Goal: Contribute content: Contribute content

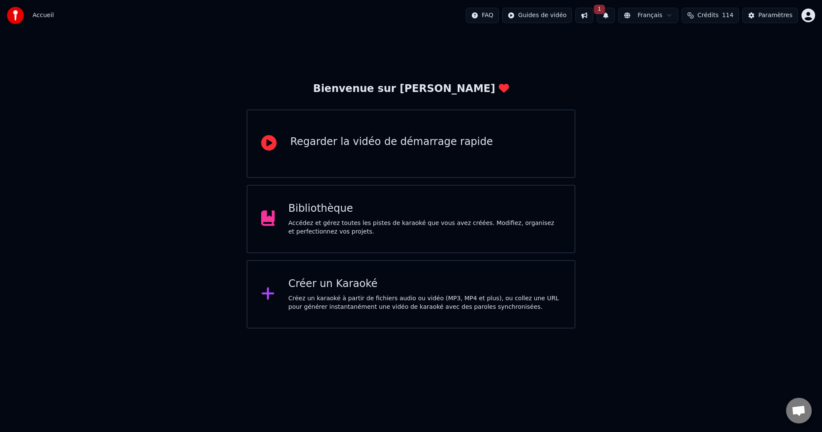
click at [593, 11] on button at bounding box center [584, 15] width 18 height 15
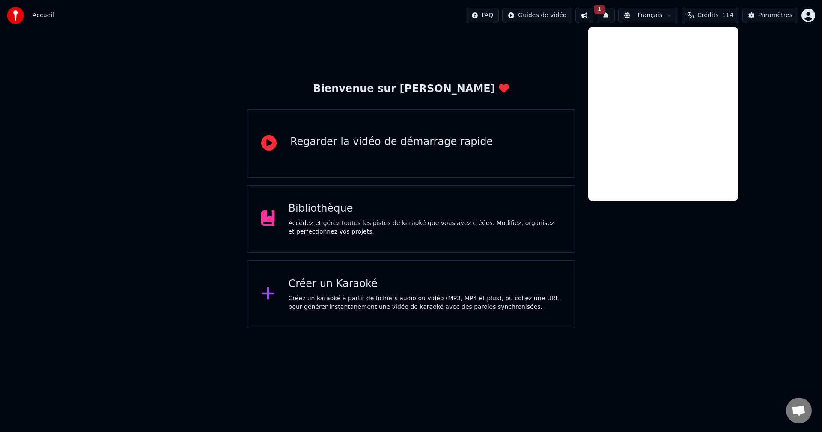
click at [593, 11] on button at bounding box center [584, 15] width 18 height 15
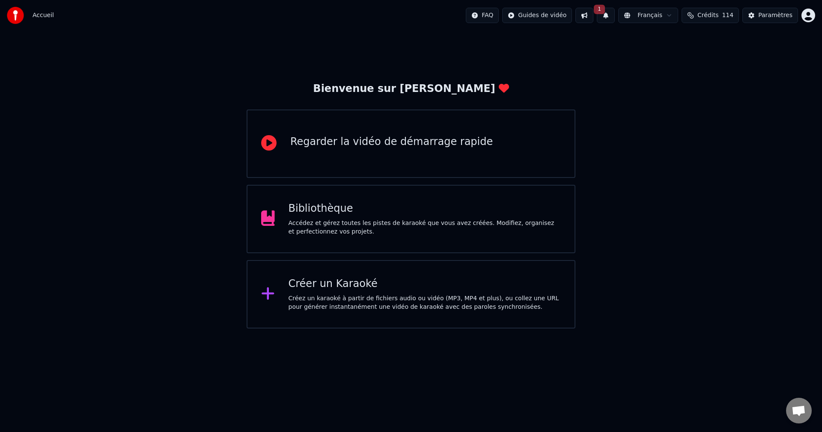
click at [615, 12] on button "1" at bounding box center [606, 15] width 18 height 15
click at [674, 42] on button "Mettre à Jour" at bounding box center [701, 42] width 54 height 15
click at [376, 210] on div "Bibliothèque" at bounding box center [425, 209] width 273 height 14
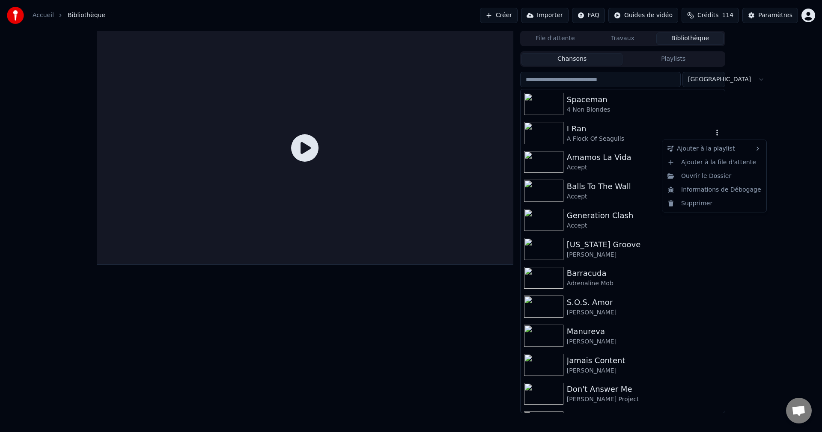
click at [713, 134] on icon "button" at bounding box center [717, 132] width 9 height 7
click at [701, 204] on div "Supprimer" at bounding box center [714, 203] width 101 height 14
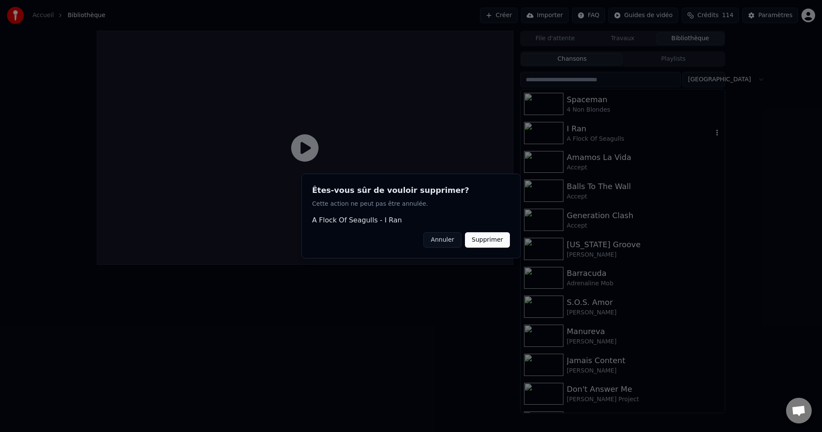
click at [487, 243] on button "Supprimer" at bounding box center [487, 239] width 45 height 15
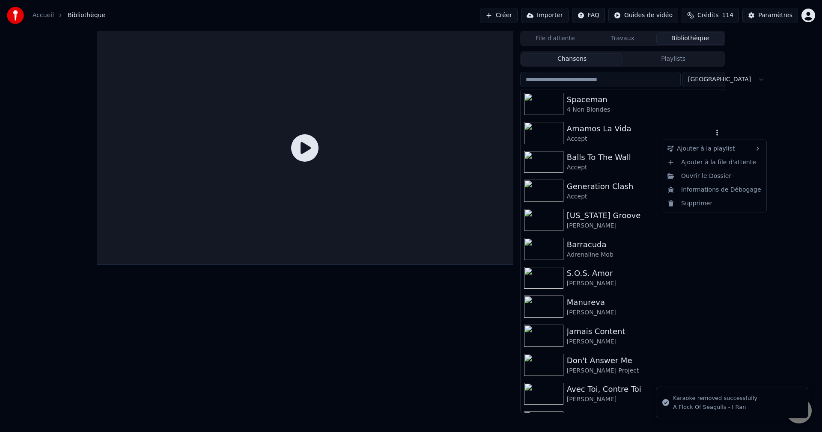
click at [716, 131] on icon "button" at bounding box center [717, 133] width 2 height 6
click at [686, 205] on div "Supprimer" at bounding box center [714, 203] width 101 height 14
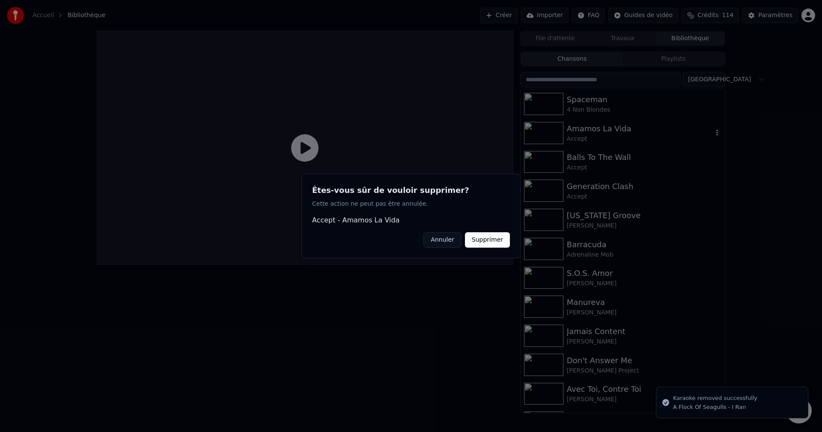
click at [492, 244] on button "Supprimer" at bounding box center [487, 239] width 45 height 15
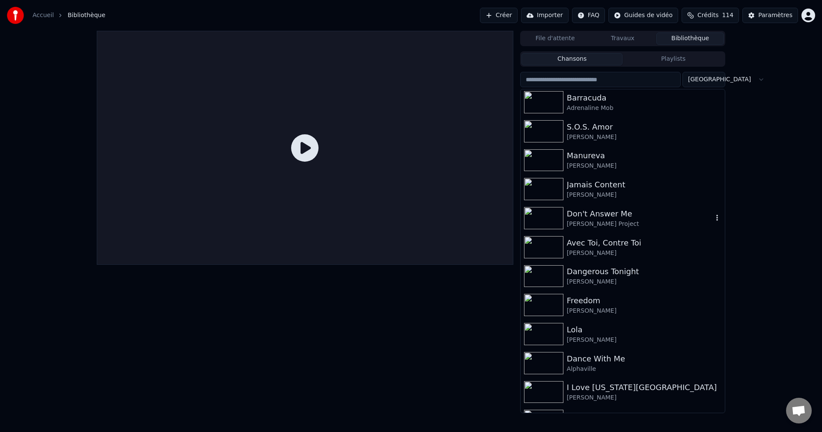
scroll to position [128, 0]
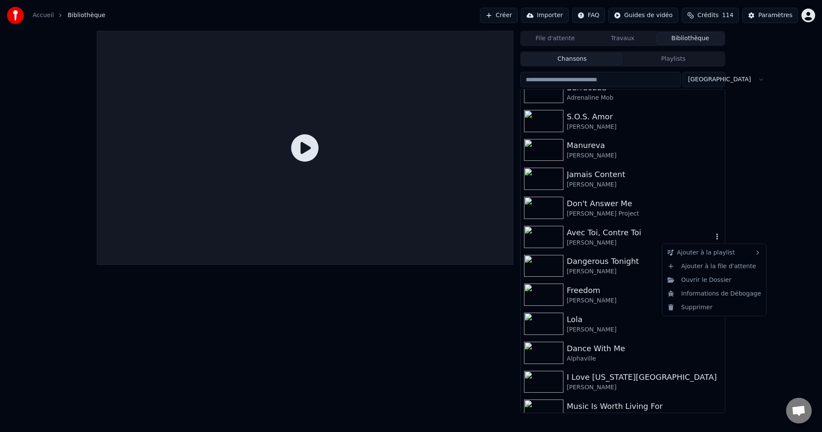
click at [713, 240] on icon "button" at bounding box center [717, 236] width 9 height 7
click at [700, 311] on div "Supprimer" at bounding box center [714, 308] width 101 height 14
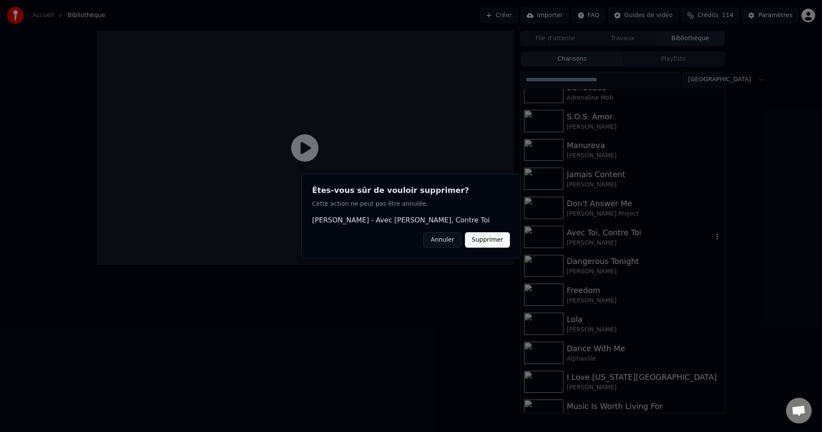
click at [499, 241] on button "Supprimer" at bounding box center [487, 239] width 45 height 15
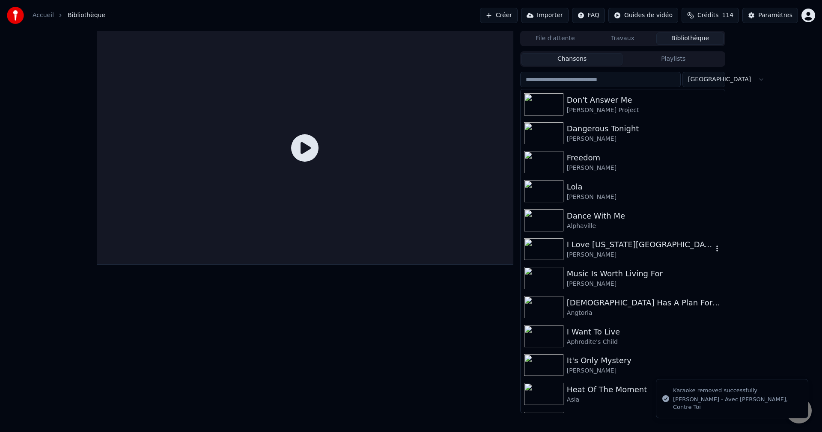
scroll to position [257, 0]
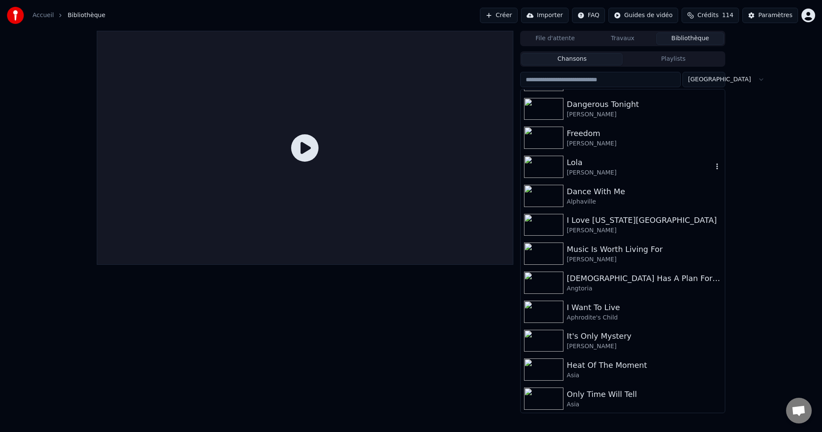
click at [713, 165] on icon "button" at bounding box center [717, 166] width 9 height 7
click at [697, 235] on div "Supprimer" at bounding box center [714, 238] width 101 height 14
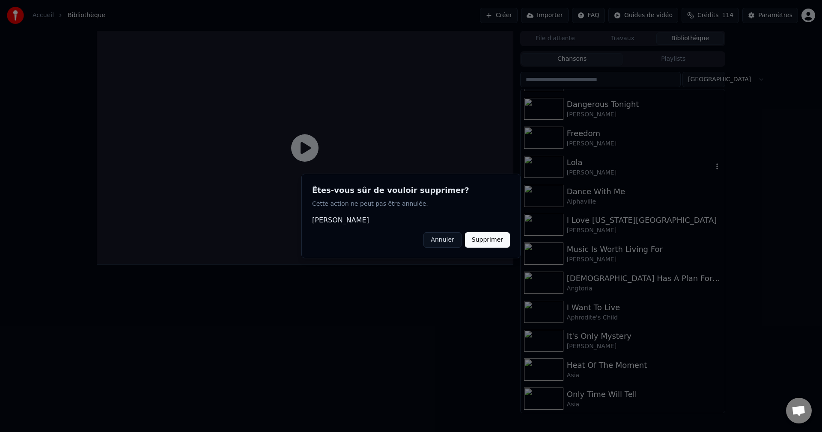
click at [497, 238] on button "Supprimer" at bounding box center [487, 239] width 45 height 15
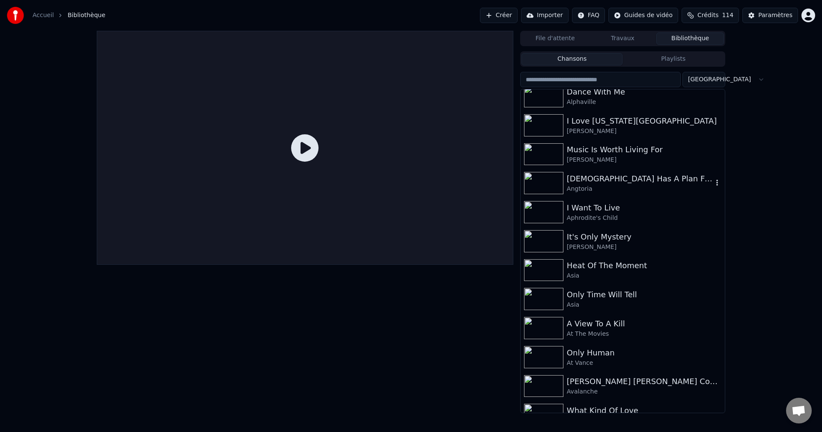
scroll to position [385, 0]
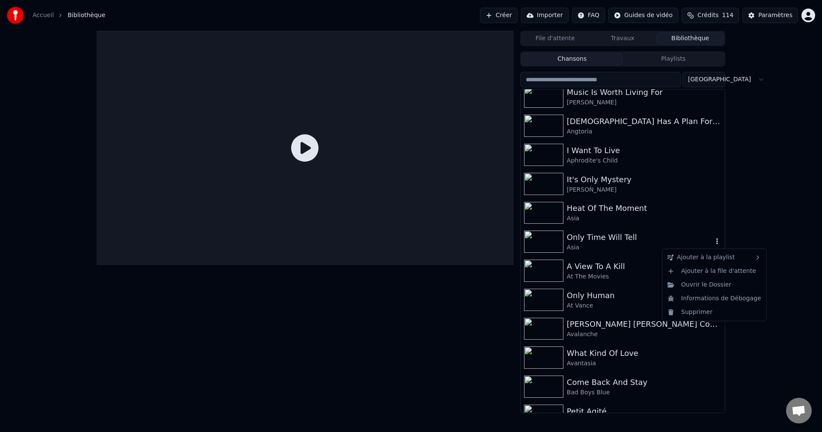
click at [713, 243] on icon "button" at bounding box center [717, 241] width 9 height 7
click at [702, 315] on div "Supprimer" at bounding box center [714, 313] width 101 height 14
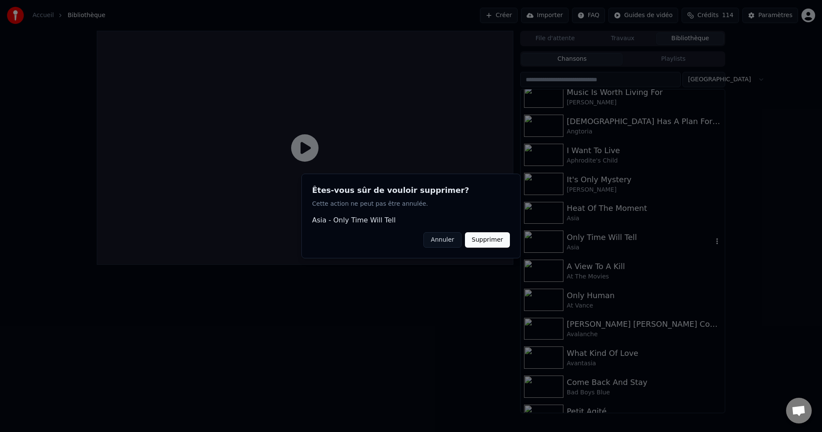
click at [487, 240] on button "Supprimer" at bounding box center [487, 239] width 45 height 15
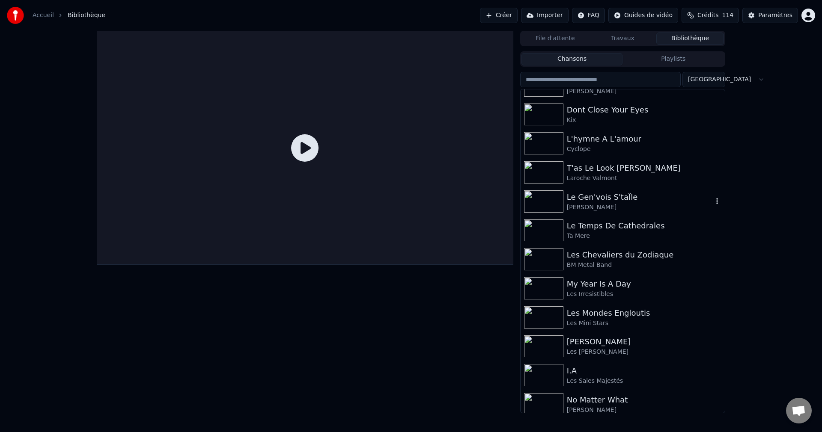
scroll to position [4024, 0]
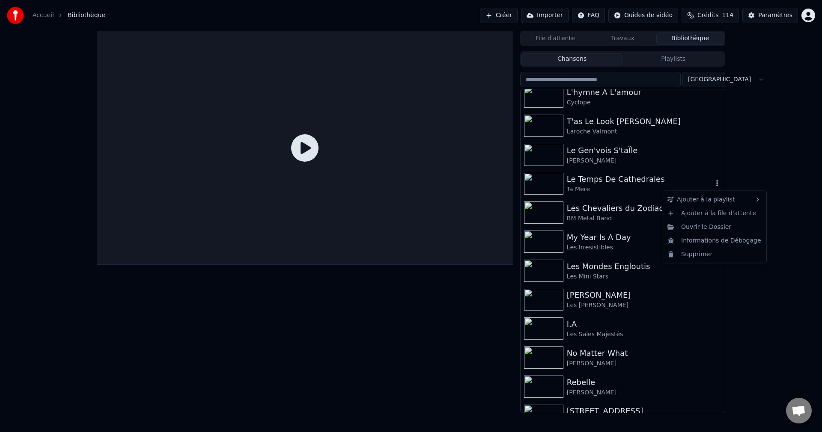
click at [713, 185] on icon "button" at bounding box center [717, 183] width 9 height 7
click at [695, 256] on div "Supprimer" at bounding box center [714, 254] width 101 height 14
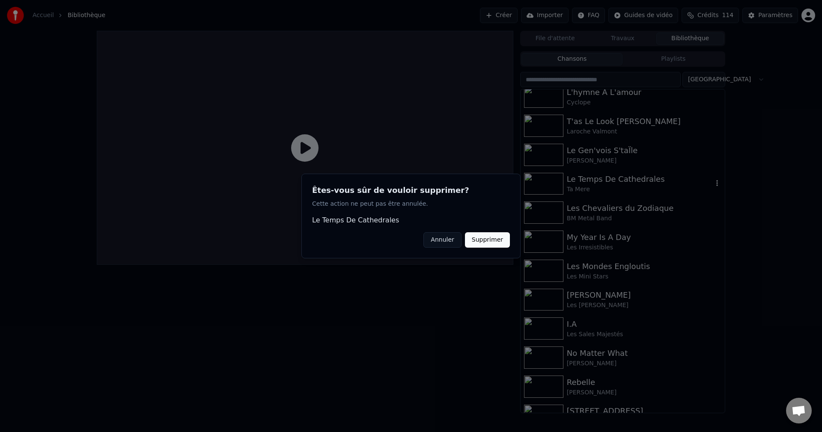
drag, startPoint x: 501, startPoint y: 247, endPoint x: 513, endPoint y: 243, distance: 12.5
click at [503, 243] on button "Supprimer" at bounding box center [487, 239] width 45 height 15
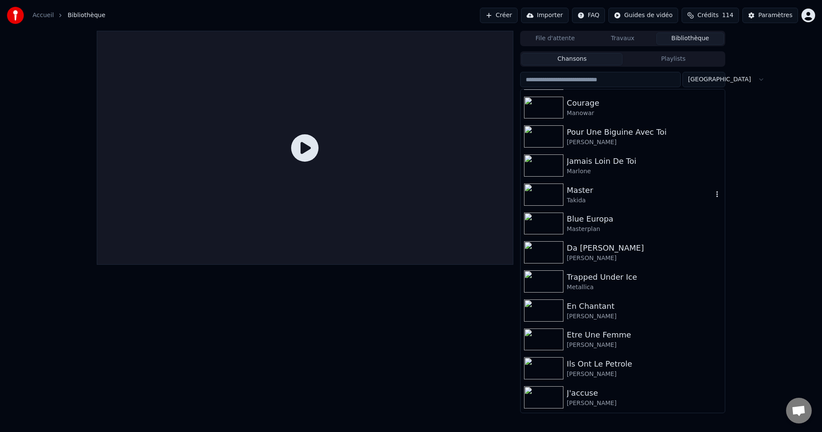
scroll to position [4538, 0]
click at [716, 166] on icon "button" at bounding box center [717, 165] width 2 height 6
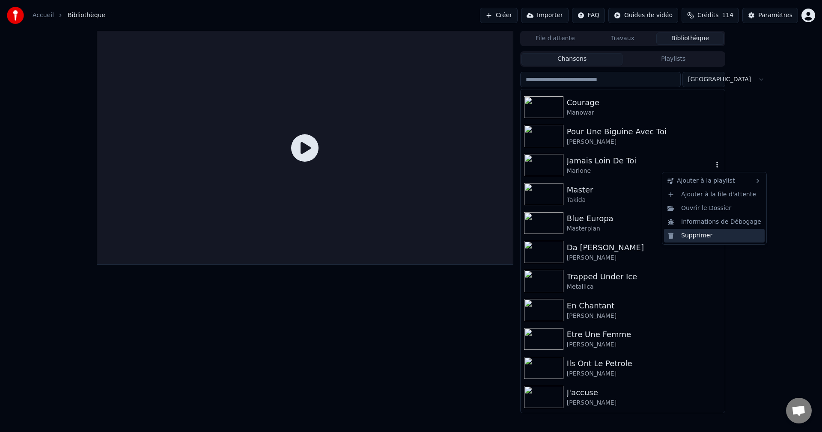
click at [698, 234] on div "Supprimer" at bounding box center [714, 236] width 101 height 14
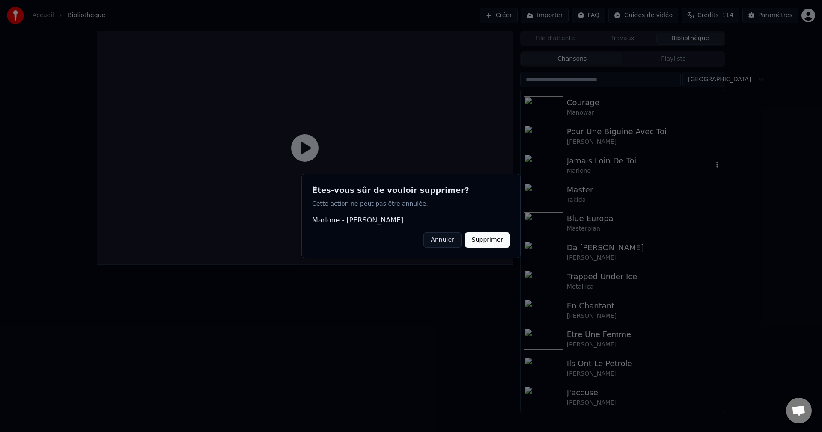
click at [500, 242] on button "Supprimer" at bounding box center [487, 239] width 45 height 15
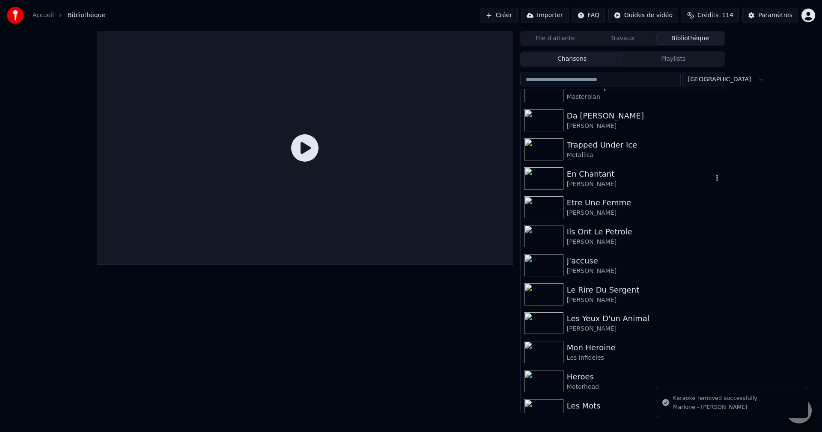
scroll to position [4666, 0]
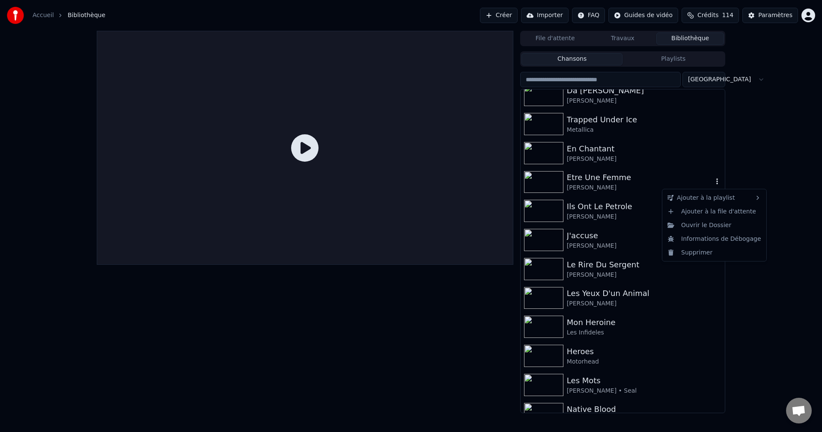
click at [713, 182] on icon "button" at bounding box center [717, 181] width 9 height 7
click at [701, 250] on div "Supprimer" at bounding box center [714, 253] width 101 height 14
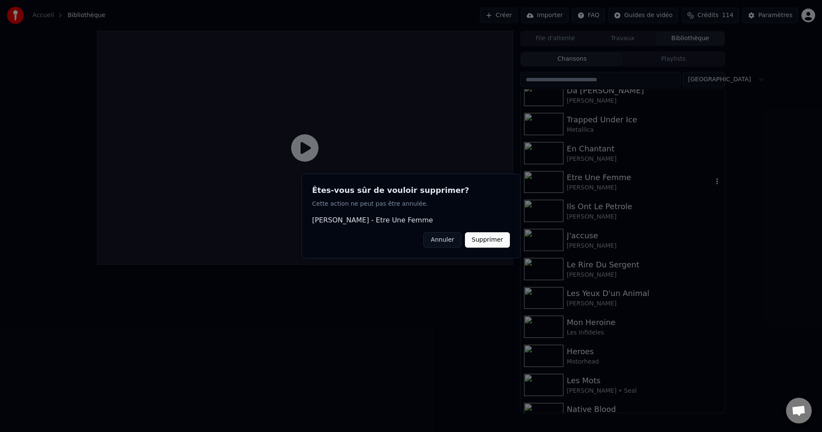
click at [500, 238] on button "Supprimer" at bounding box center [487, 239] width 45 height 15
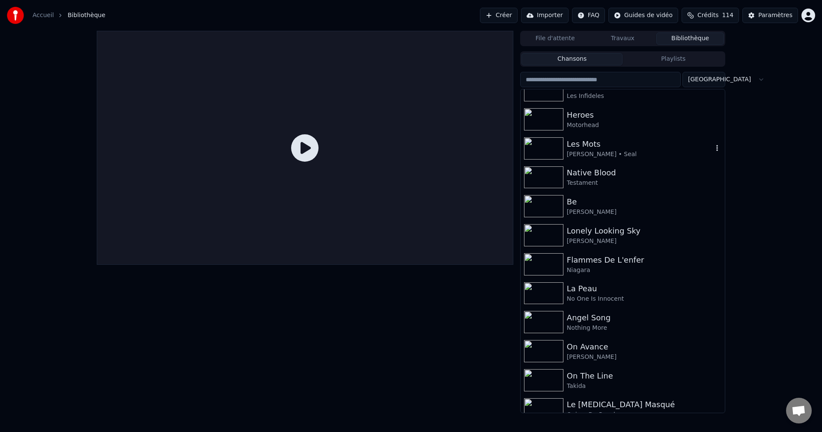
scroll to position [4880, 0]
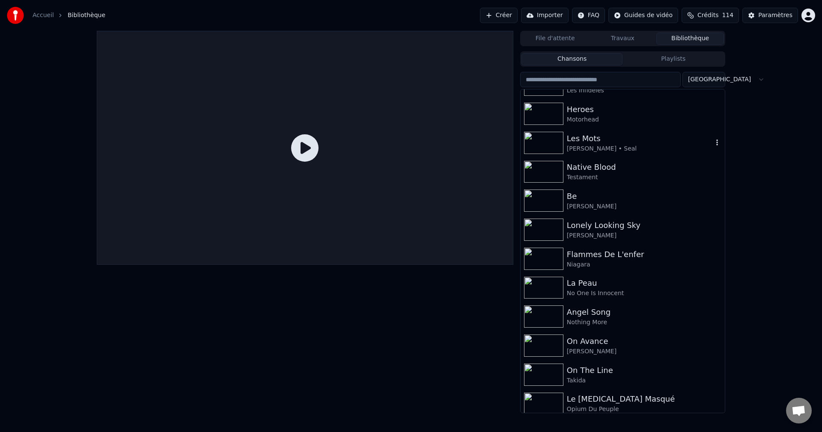
click at [713, 144] on icon "button" at bounding box center [717, 142] width 9 height 7
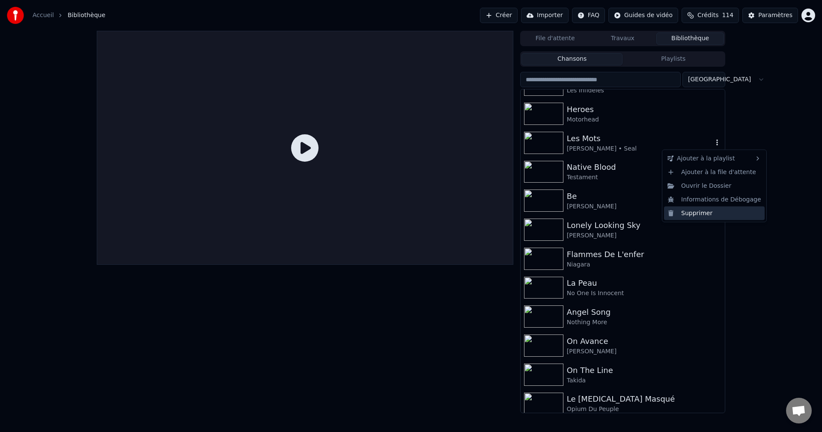
click at [690, 213] on div "Supprimer" at bounding box center [714, 213] width 101 height 14
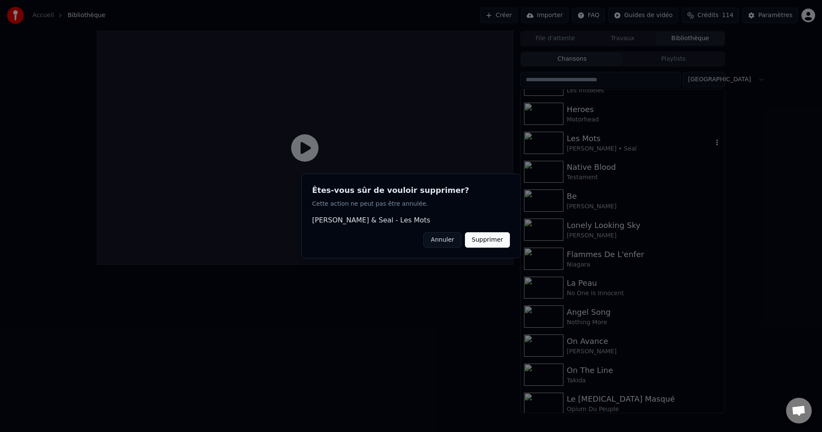
click at [489, 242] on button "Supprimer" at bounding box center [487, 239] width 45 height 15
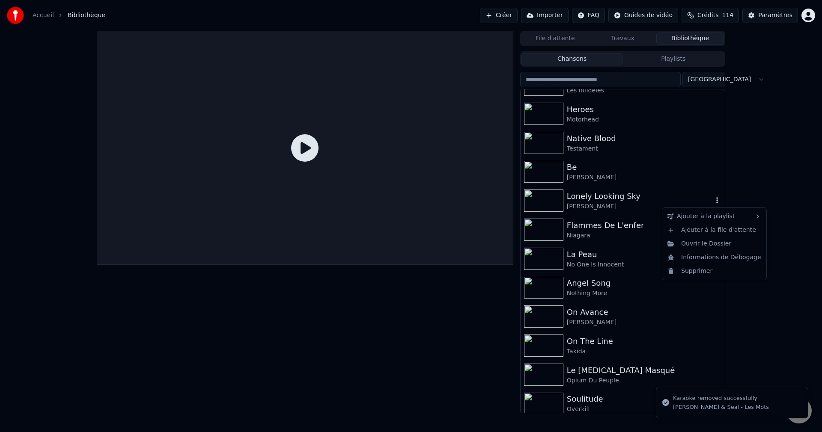
click at [713, 202] on icon "button" at bounding box center [717, 200] width 9 height 7
click at [692, 271] on div "Supprimer" at bounding box center [714, 272] width 101 height 14
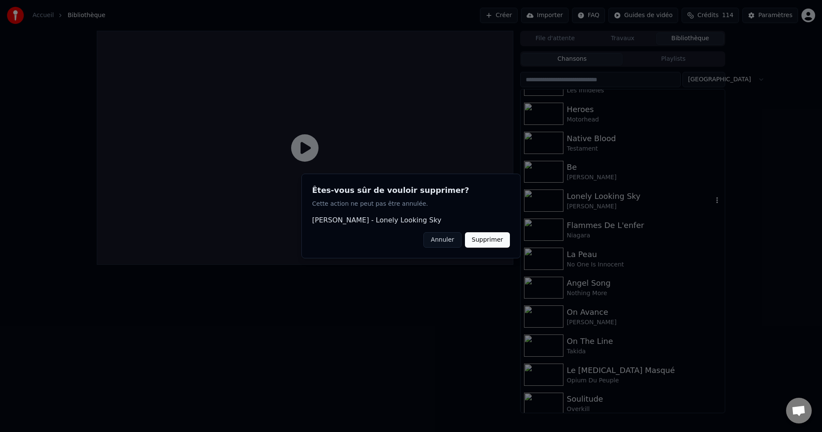
click at [489, 239] on button "Supprimer" at bounding box center [487, 239] width 45 height 15
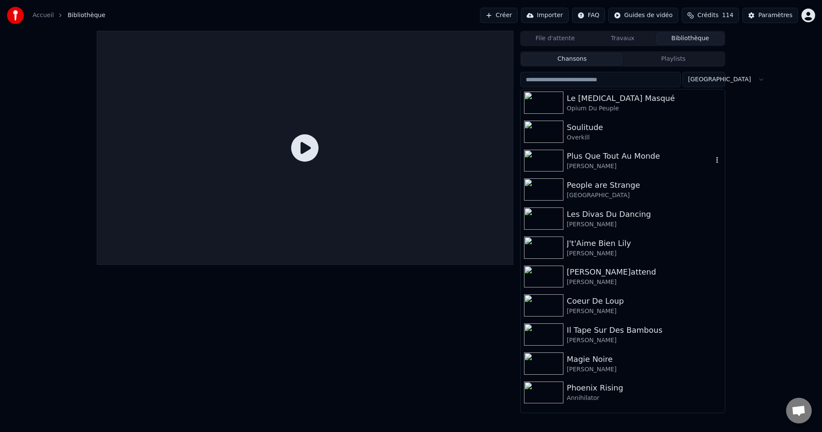
scroll to position [5137, 0]
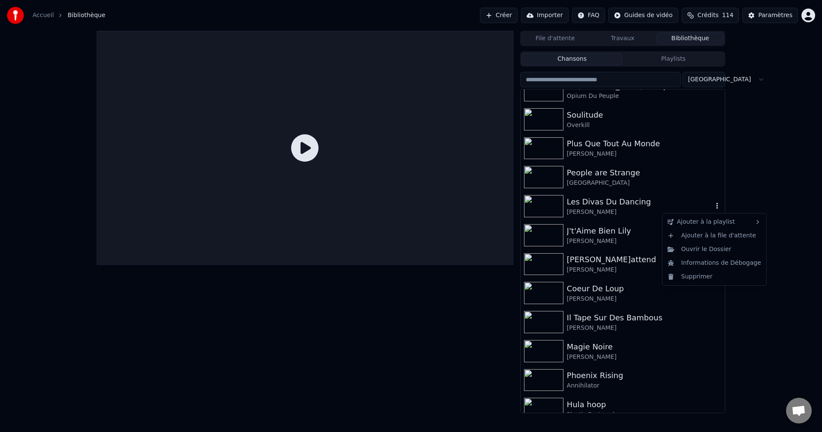
click at [713, 205] on icon "button" at bounding box center [717, 205] width 9 height 7
click at [693, 278] on div "Supprimer" at bounding box center [714, 277] width 101 height 14
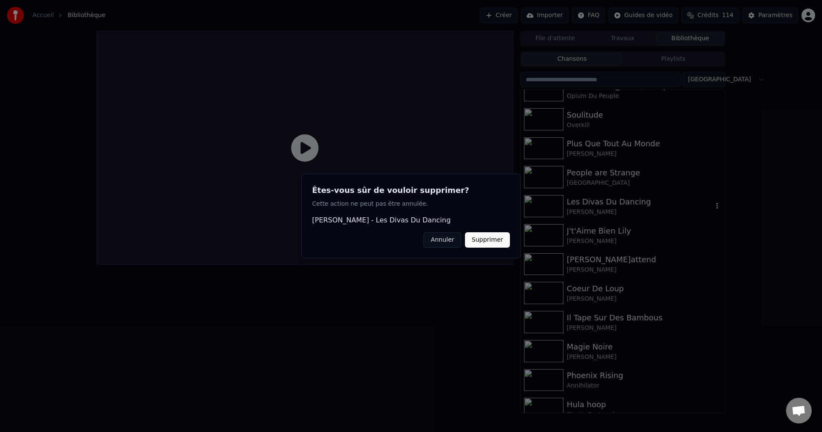
click at [495, 245] on button "Supprimer" at bounding box center [487, 239] width 45 height 15
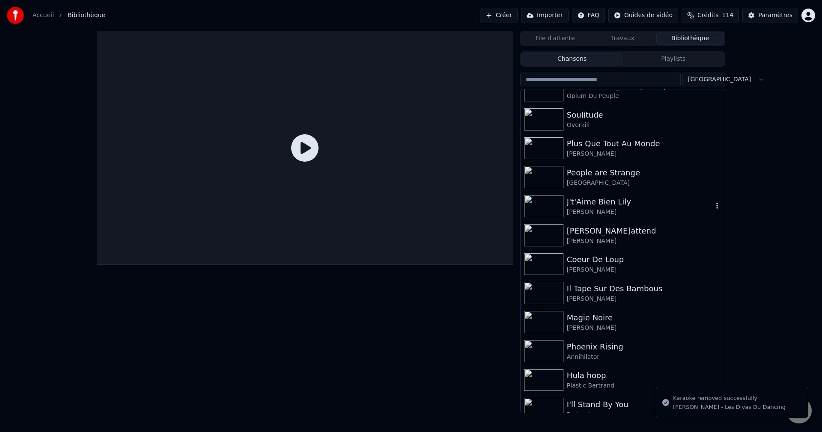
click at [713, 208] on icon "button" at bounding box center [717, 205] width 9 height 7
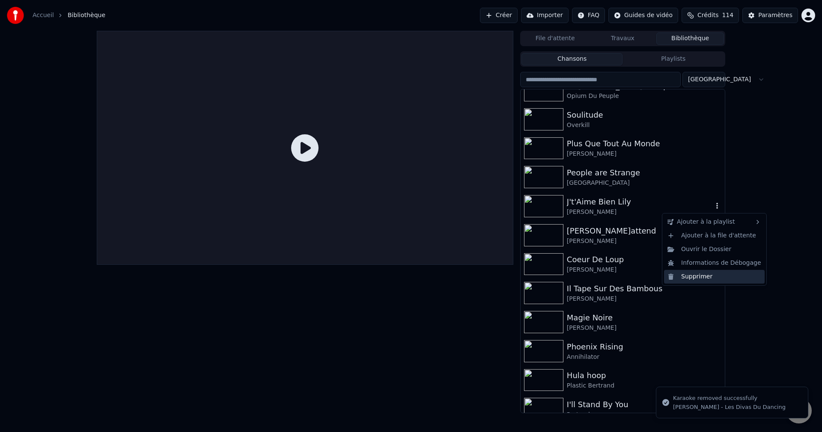
click at [687, 277] on div "Supprimer" at bounding box center [714, 277] width 101 height 14
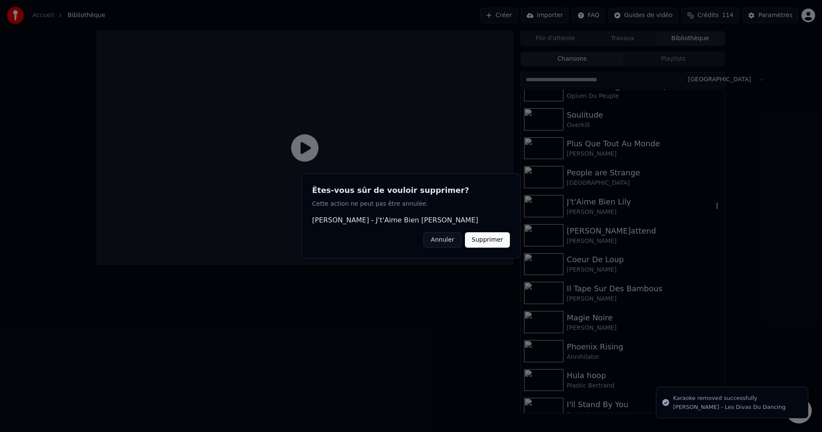
click at [497, 244] on button "Supprimer" at bounding box center [487, 239] width 45 height 15
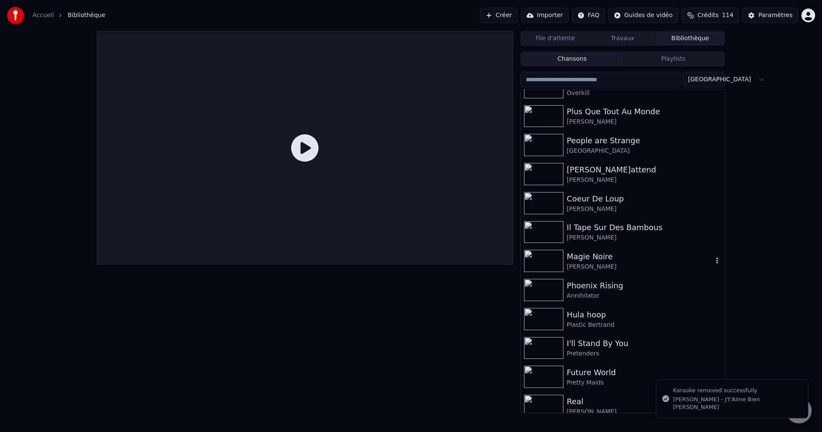
scroll to position [5180, 0]
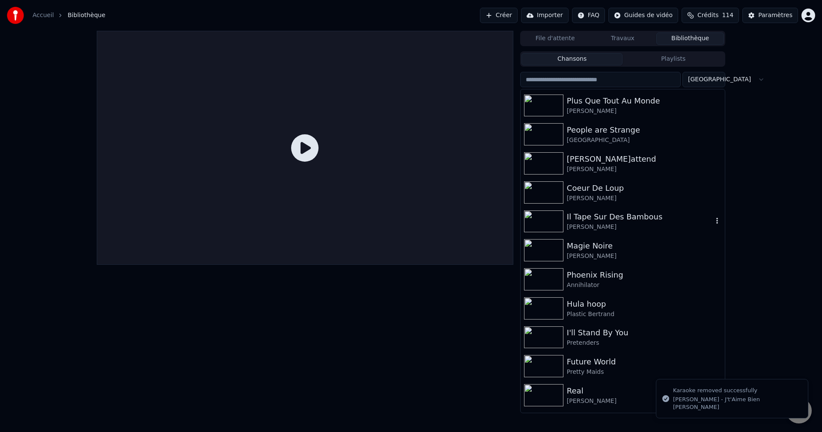
click at [713, 219] on icon "button" at bounding box center [717, 220] width 9 height 7
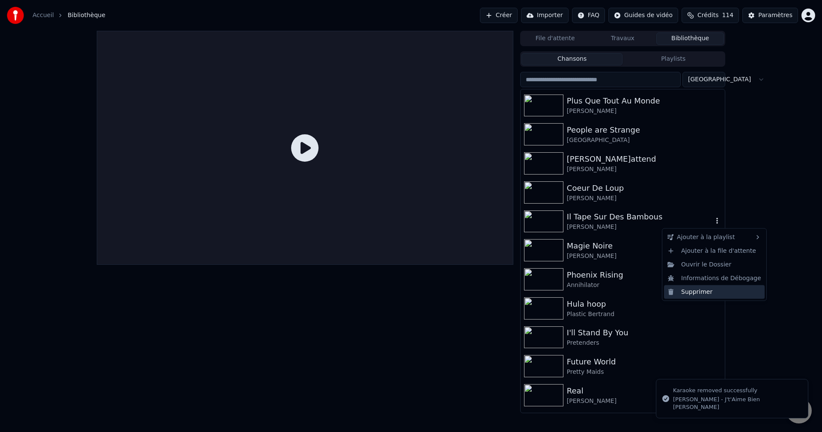
click at [699, 288] on div "Supprimer" at bounding box center [714, 292] width 101 height 14
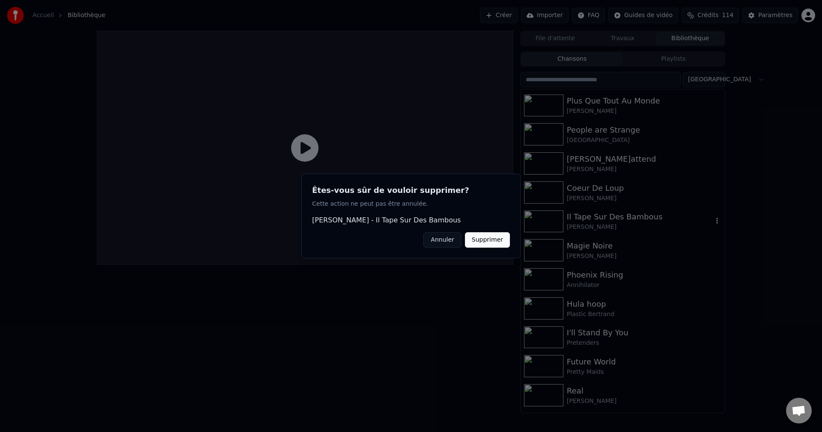
click at [498, 238] on button "Supprimer" at bounding box center [487, 239] width 45 height 15
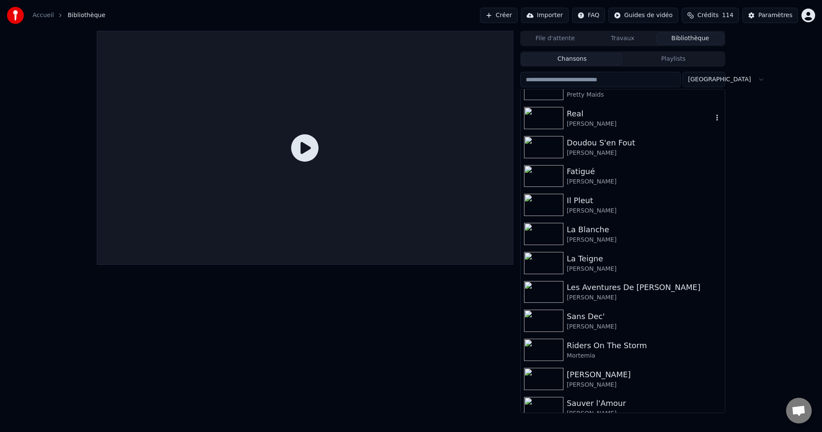
scroll to position [5436, 0]
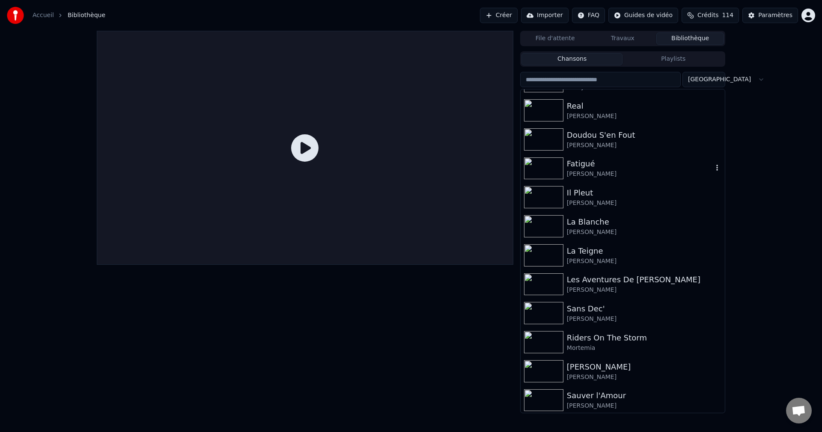
click at [713, 170] on icon "button" at bounding box center [717, 167] width 9 height 7
click at [696, 240] on div "Supprimer" at bounding box center [714, 239] width 101 height 14
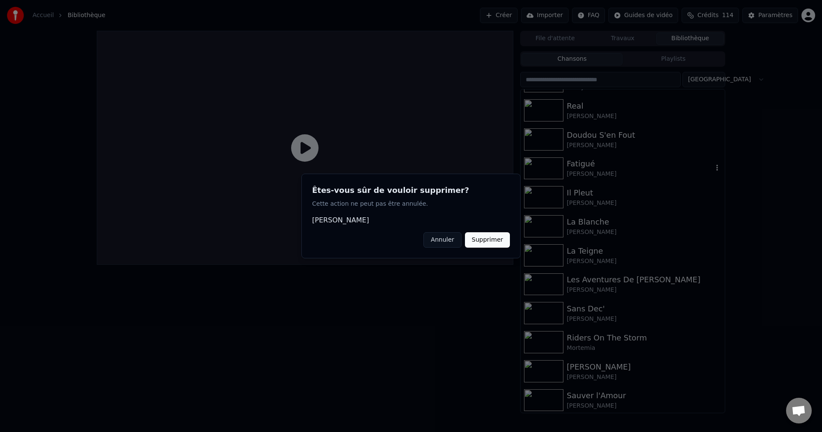
click at [496, 241] on button "Supprimer" at bounding box center [487, 239] width 45 height 15
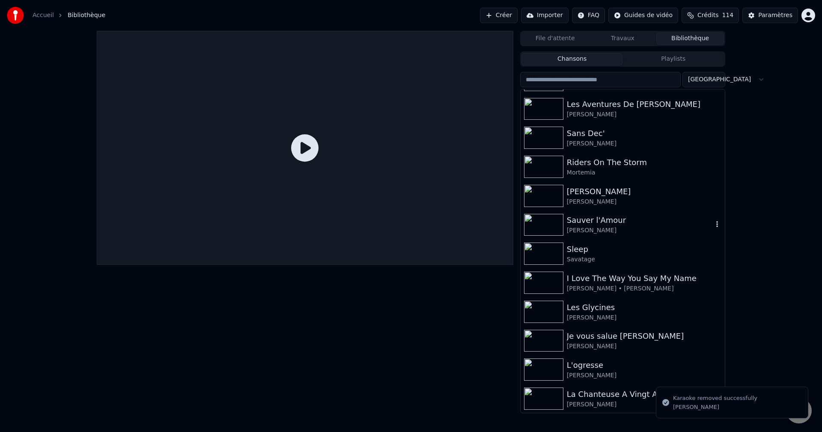
scroll to position [5608, 0]
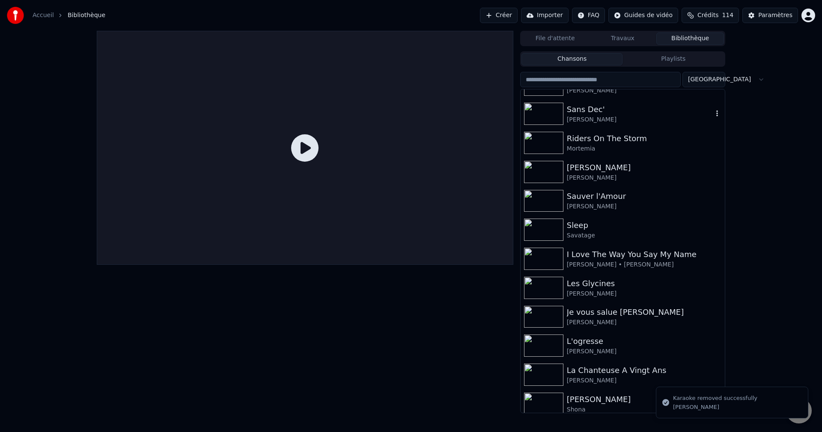
click at [716, 116] on icon "button" at bounding box center [717, 113] width 2 height 6
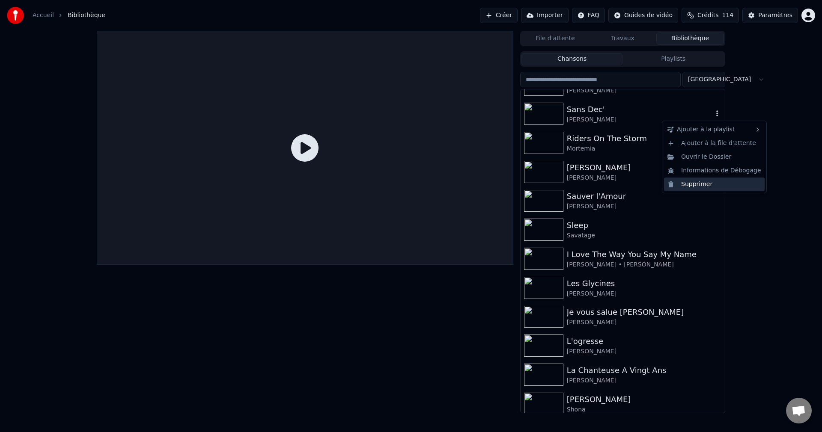
click at [695, 184] on div "Supprimer" at bounding box center [714, 185] width 101 height 14
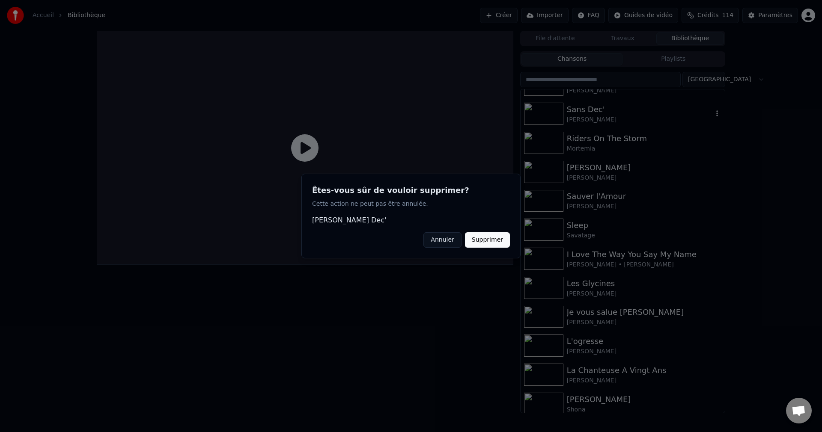
click at [494, 241] on button "Supprimer" at bounding box center [487, 239] width 45 height 15
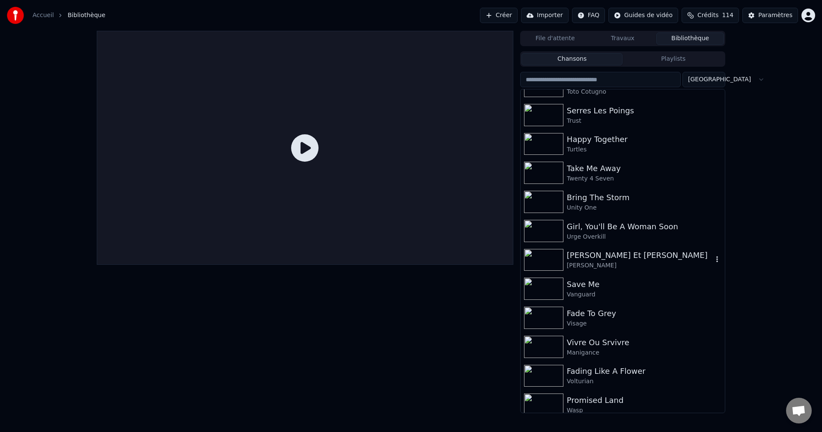
scroll to position [6457, 0]
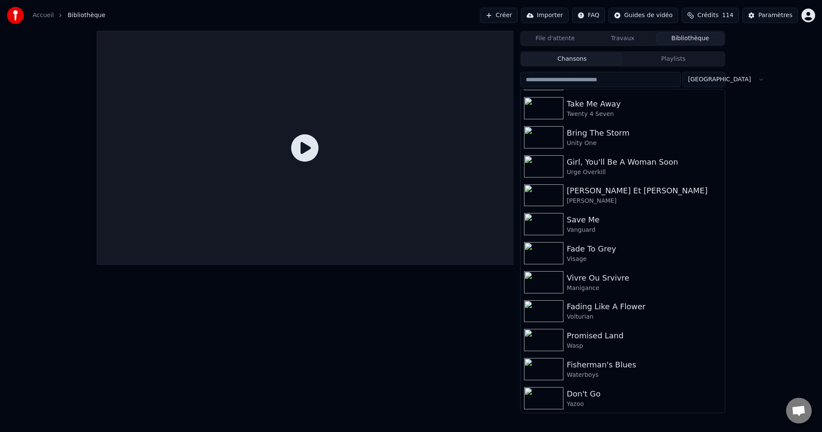
drag, startPoint x: 726, startPoint y: 400, endPoint x: 728, endPoint y: 187, distance: 213.2
click at [728, 187] on div "File d'attente Travaux Bibliothèque Chansons Playlists Trier [PERSON_NAME] Cotu…" at bounding box center [411, 222] width 642 height 383
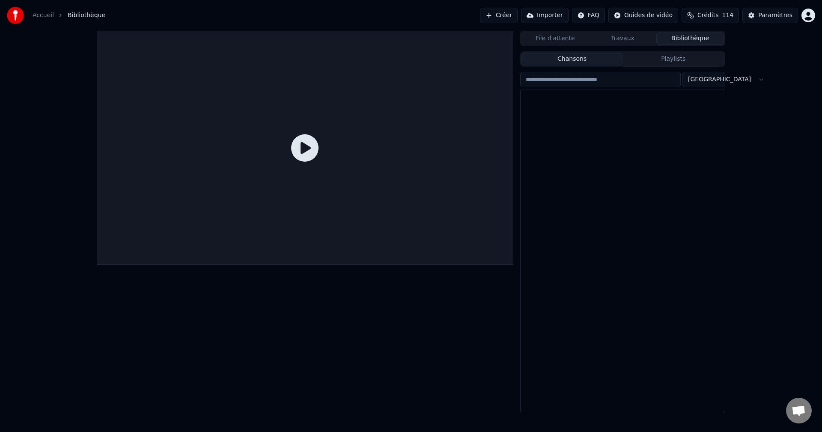
scroll to position [0, 0]
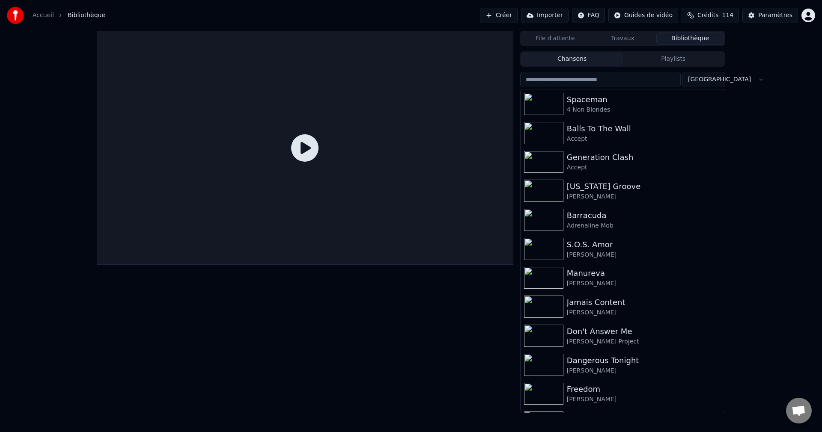
click at [516, 15] on button "Créer" at bounding box center [499, 15] width 38 height 15
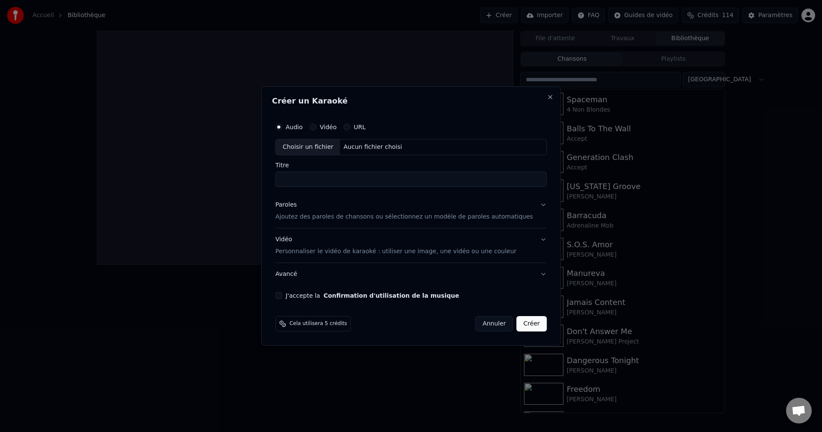
click at [319, 143] on div "Choisir un fichier" at bounding box center [308, 147] width 64 height 15
type input "**********"
click at [530, 205] on button "Paroles Ajoutez des paroles de chansons ou sélectionnez un modèle de paroles au…" at bounding box center [410, 211] width 271 height 34
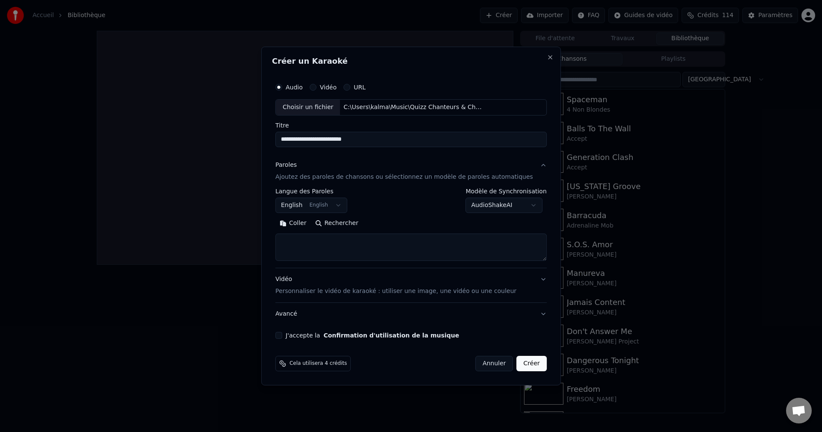
click at [345, 223] on button "Rechercher" at bounding box center [337, 224] width 52 height 14
drag, startPoint x: 375, startPoint y: 138, endPoint x: 279, endPoint y: 144, distance: 96.5
click at [279, 144] on div "**********" at bounding box center [411, 216] width 300 height 339
click at [489, 365] on button "Annuler" at bounding box center [494, 363] width 38 height 15
select select
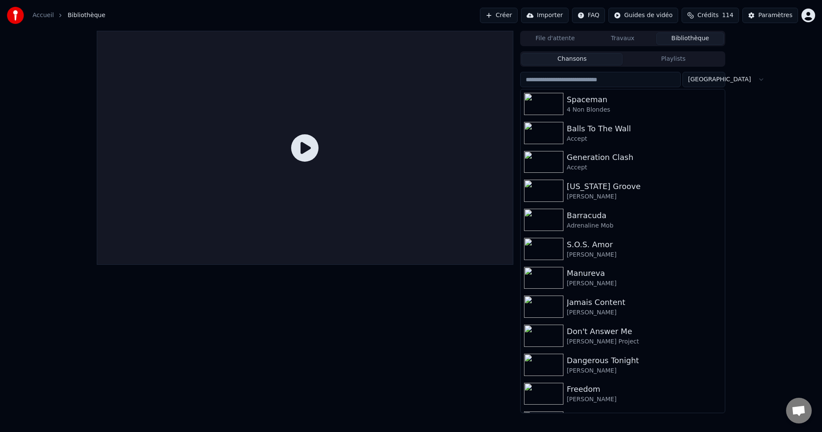
click at [518, 17] on button "Créer" at bounding box center [499, 15] width 38 height 15
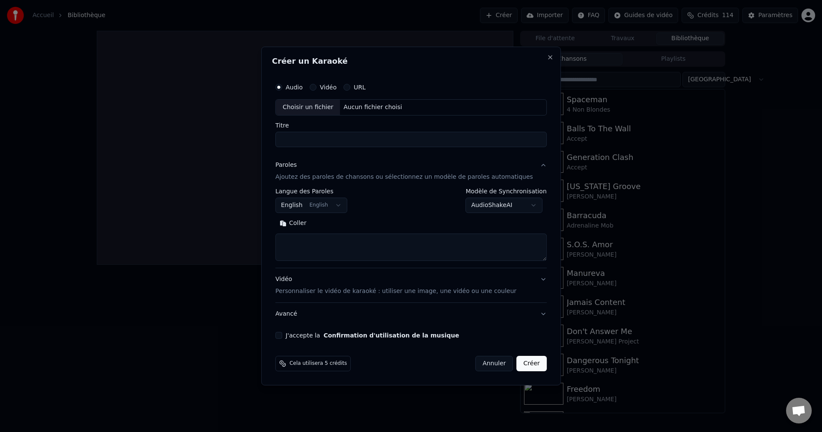
click at [309, 111] on div "Choisir un fichier" at bounding box center [308, 107] width 64 height 15
type input "**********"
click at [360, 222] on button "Rechercher" at bounding box center [337, 224] width 52 height 14
type textarea "**********"
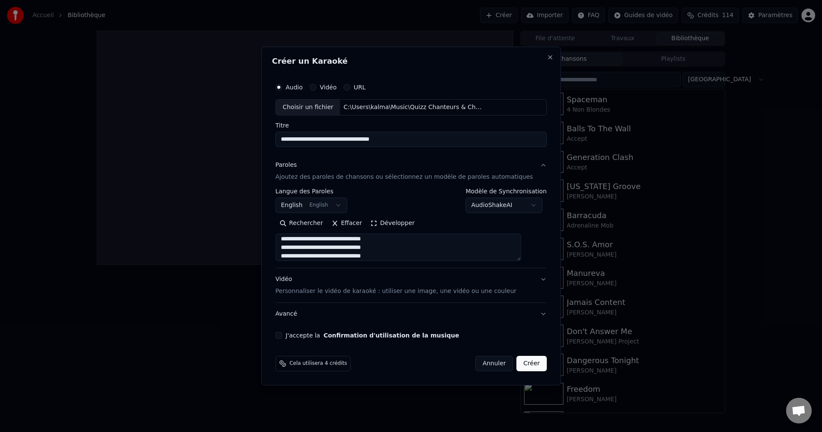
scroll to position [297, 0]
click at [282, 334] on button "J'accepte la Confirmation d'utilisation de la musique" at bounding box center [278, 335] width 7 height 7
click at [523, 363] on button "Créer" at bounding box center [532, 363] width 30 height 15
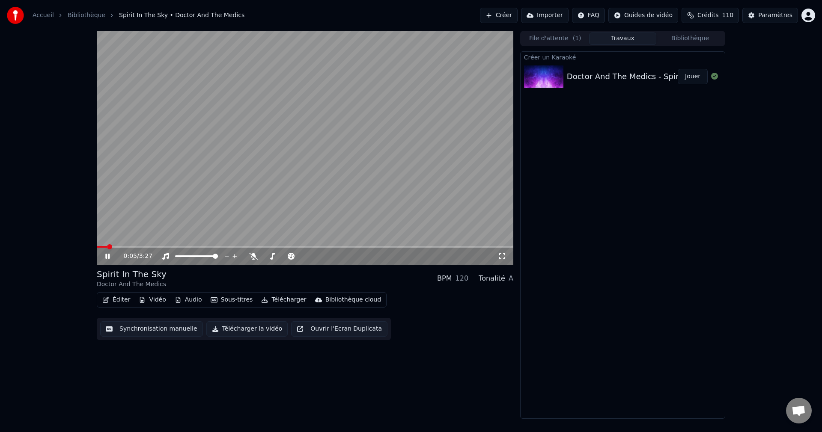
click at [110, 256] on icon at bounding box center [107, 256] width 4 height 5
click at [152, 301] on button "Vidéo" at bounding box center [152, 300] width 34 height 12
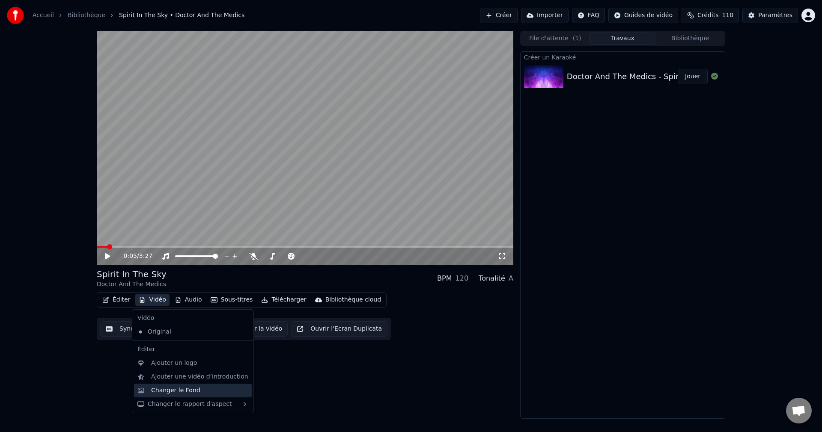
click at [172, 392] on div "Changer le Fond" at bounding box center [175, 391] width 49 height 9
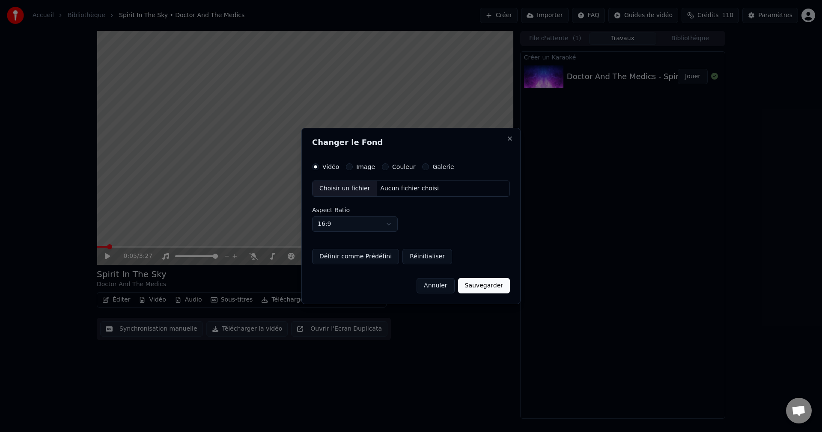
click at [345, 191] on div "Choisir un fichier" at bounding box center [344, 188] width 64 height 15
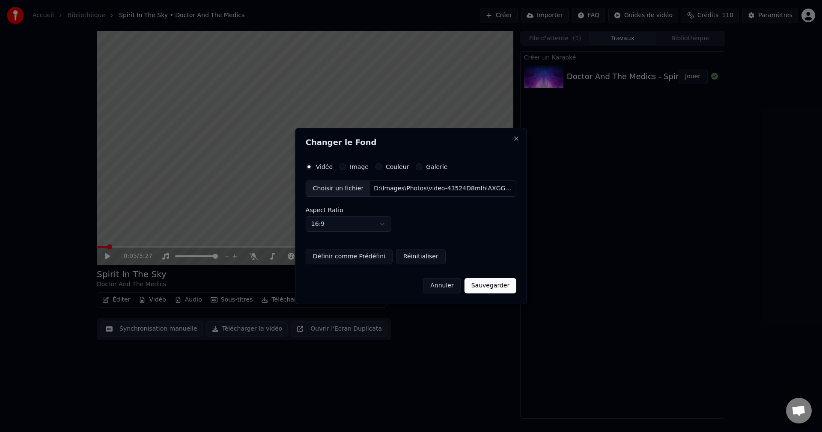
click at [489, 290] on button "Sauvegarder" at bounding box center [490, 285] width 52 height 15
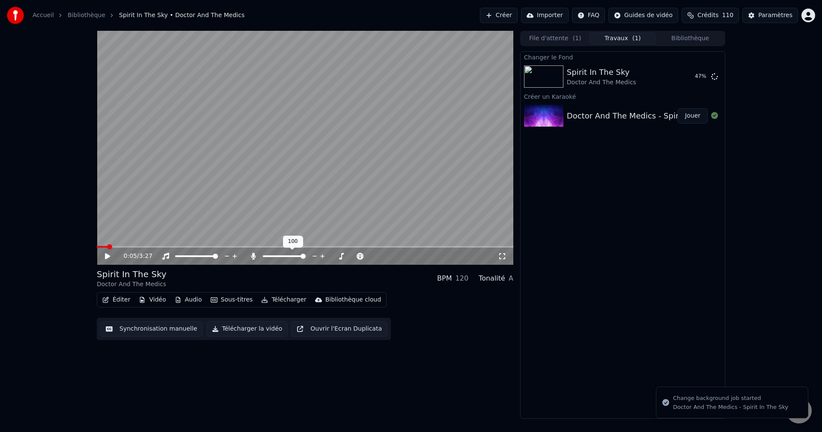
click at [306, 259] on span at bounding box center [303, 256] width 5 height 5
click at [691, 76] on button "Jouer" at bounding box center [693, 76] width 30 height 15
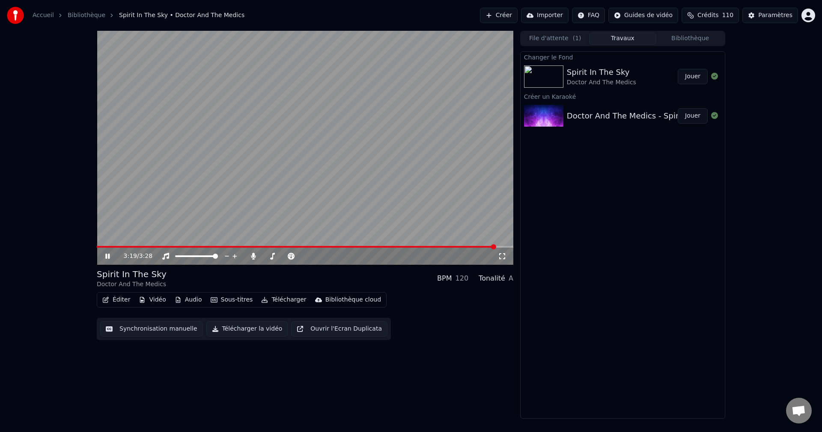
click at [105, 256] on icon at bounding box center [114, 256] width 20 height 7
click at [117, 304] on button "Éditer" at bounding box center [116, 300] width 35 height 12
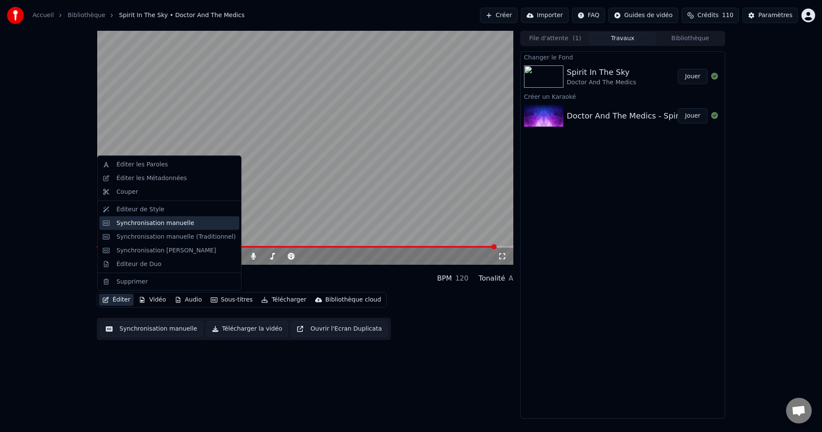
click at [175, 220] on div "Synchronisation manuelle" at bounding box center [155, 223] width 78 height 9
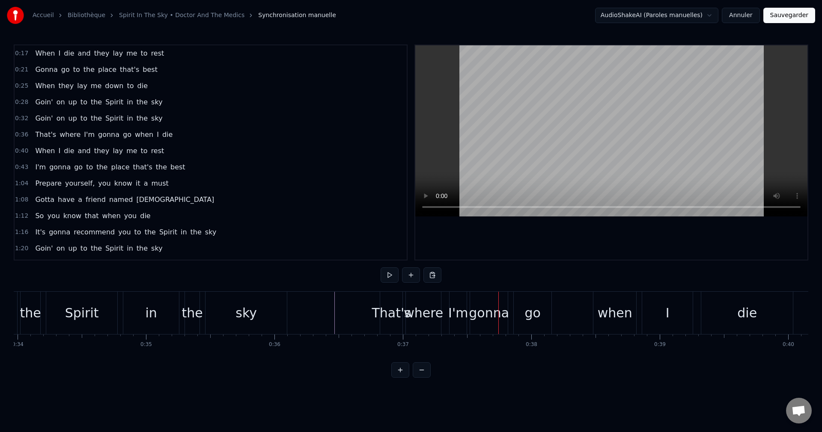
scroll to position [0, 4425]
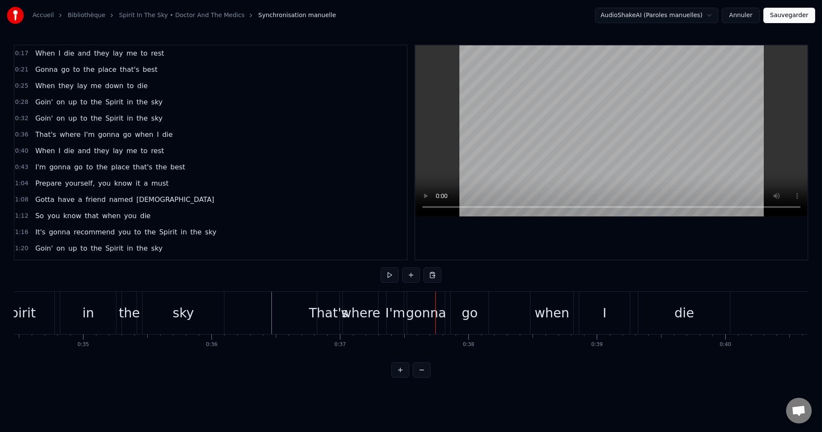
click at [658, 315] on div "die" at bounding box center [684, 313] width 92 height 42
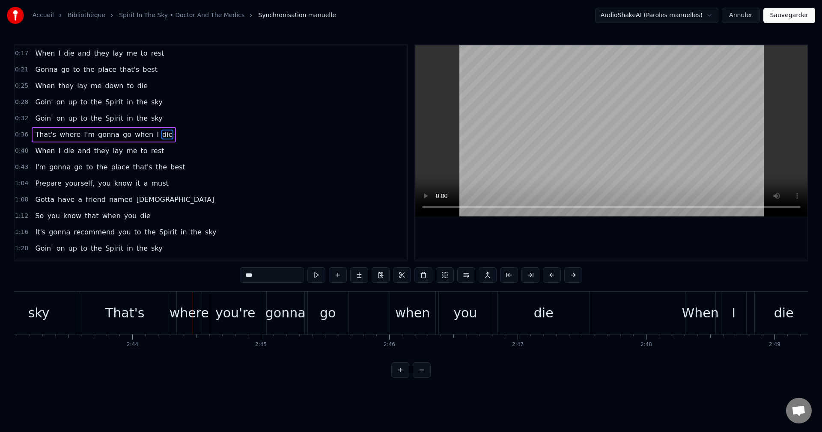
scroll to position [0, 20902]
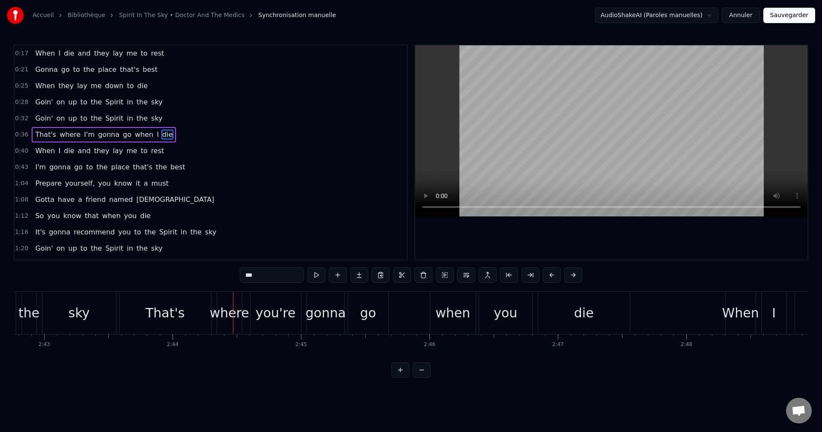
click at [155, 323] on div "That's" at bounding box center [165, 313] width 92 height 42
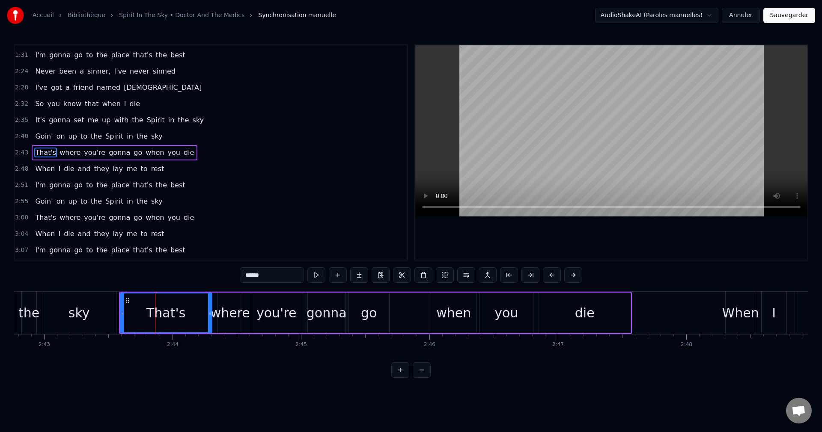
scroll to position [242, 0]
drag, startPoint x: 121, startPoint y: 313, endPoint x: 180, endPoint y: 320, distance: 59.0
click at [180, 320] on div at bounding box center [180, 313] width 3 height 39
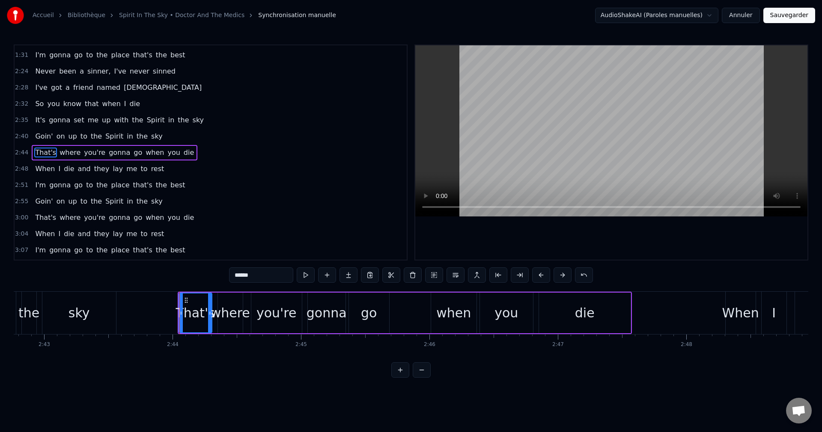
click at [76, 323] on div "sky" at bounding box center [79, 313] width 74 height 42
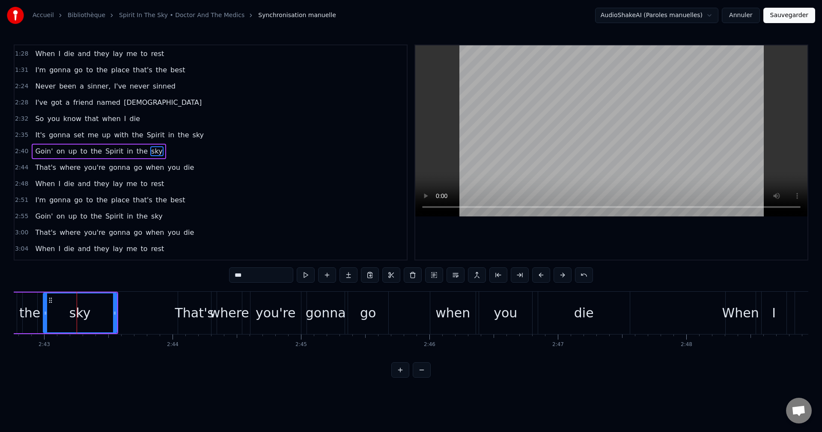
scroll to position [226, 0]
click at [259, 316] on div "you're" at bounding box center [276, 313] width 40 height 19
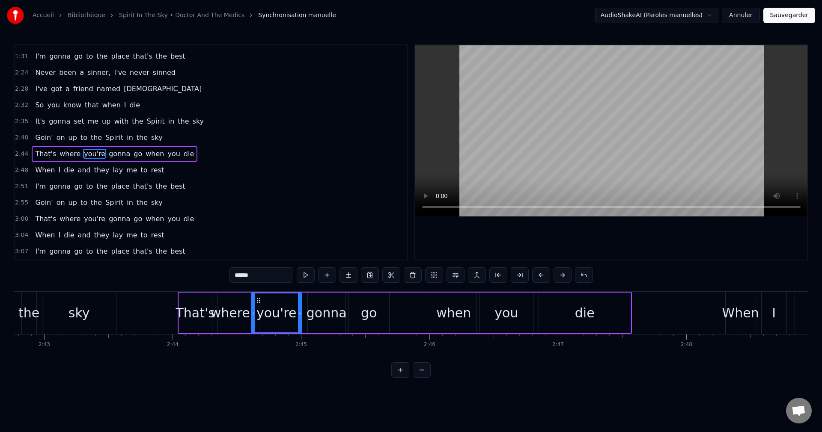
scroll to position [242, 0]
drag, startPoint x: 252, startPoint y: 315, endPoint x: 268, endPoint y: 315, distance: 16.3
click at [268, 315] on icon at bounding box center [269, 313] width 3 height 7
click at [233, 318] on div "where" at bounding box center [230, 313] width 39 height 19
drag, startPoint x: 225, startPoint y: 298, endPoint x: 247, endPoint y: 302, distance: 22.7
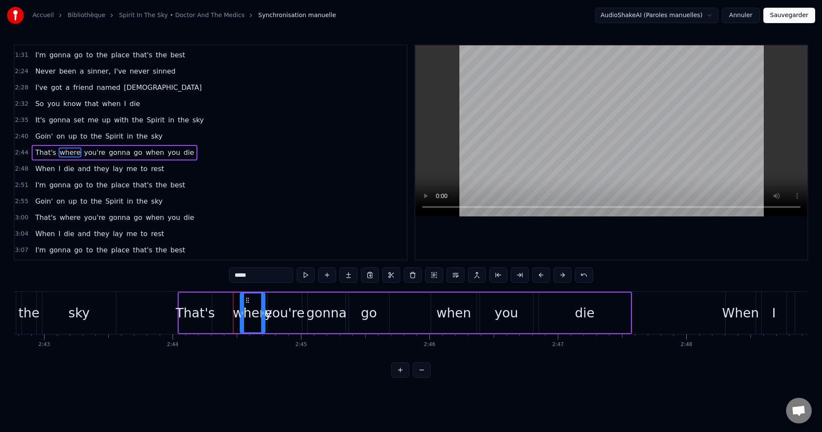
click at [247, 302] on icon at bounding box center [247, 300] width 7 height 7
click at [205, 310] on div "That's" at bounding box center [195, 313] width 39 height 19
type input "******"
drag, startPoint x: 185, startPoint y: 299, endPoint x: 211, endPoint y: 306, distance: 27.1
click at [211, 306] on div "That's" at bounding box center [221, 313] width 32 height 39
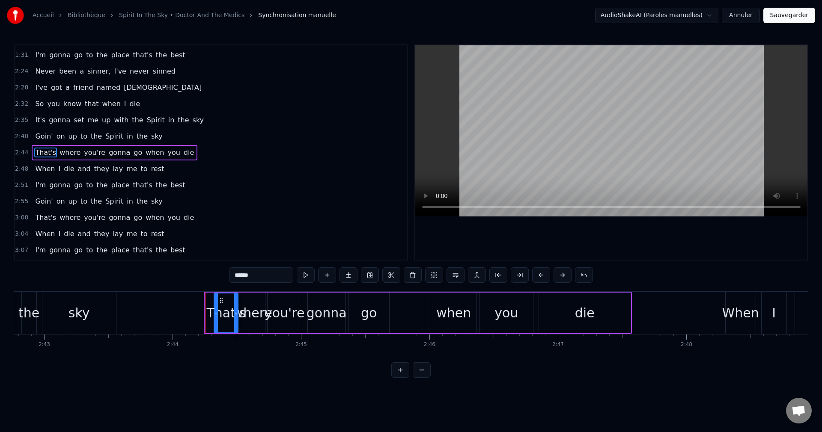
drag, startPoint x: 205, startPoint y: 314, endPoint x: 211, endPoint y: 314, distance: 5.6
click at [214, 315] on icon at bounding box center [215, 313] width 3 height 7
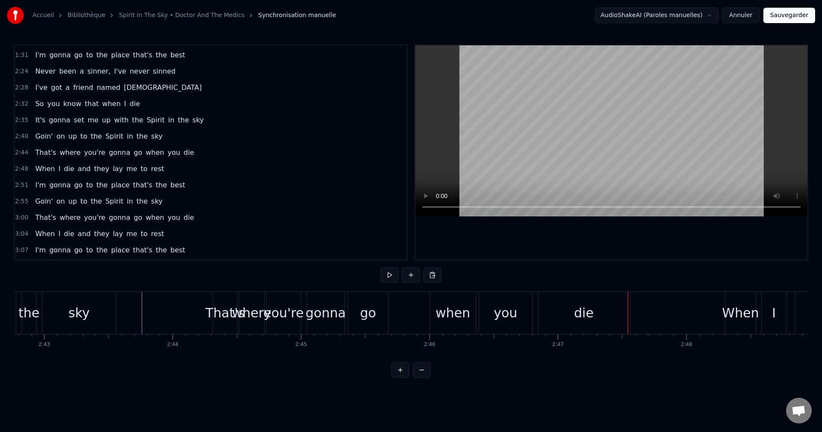
click at [498, 314] on div "you" at bounding box center [506, 313] width 24 height 19
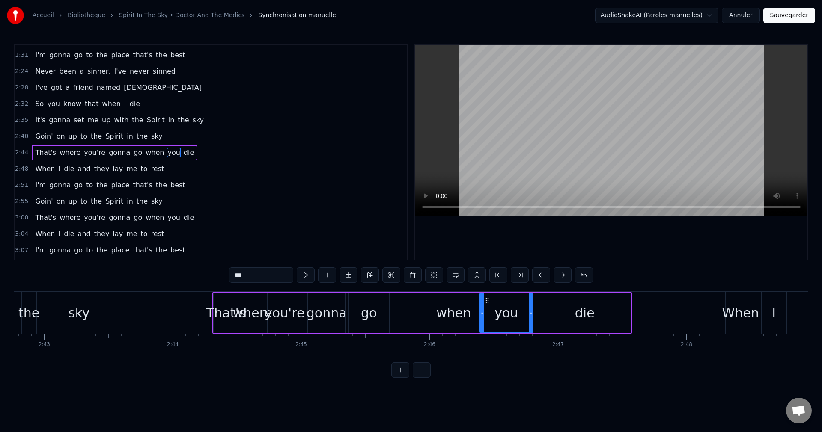
drag, startPoint x: 258, startPoint y: 277, endPoint x: 191, endPoint y: 280, distance: 67.3
click at [191, 280] on div "0:17 When I die and they lay me to rest 0:21 Gonna go to the place that's best …" at bounding box center [411, 211] width 794 height 333
click at [267, 325] on div "you're" at bounding box center [284, 313] width 35 height 41
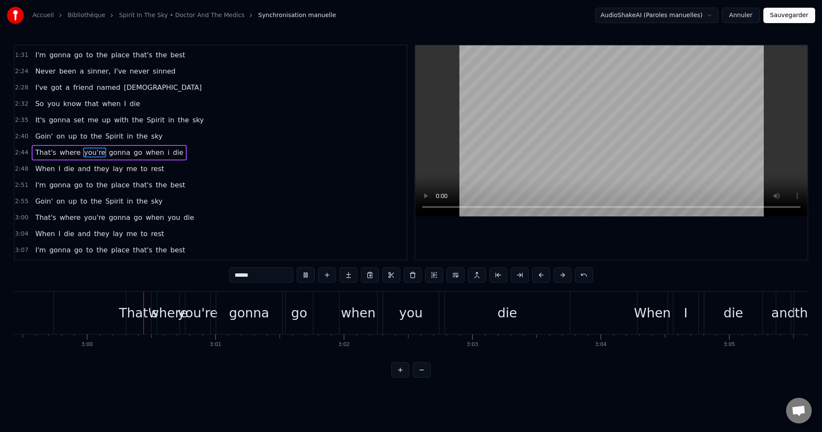
scroll to position [0, 23046]
click at [402, 315] on div "you" at bounding box center [408, 313] width 24 height 19
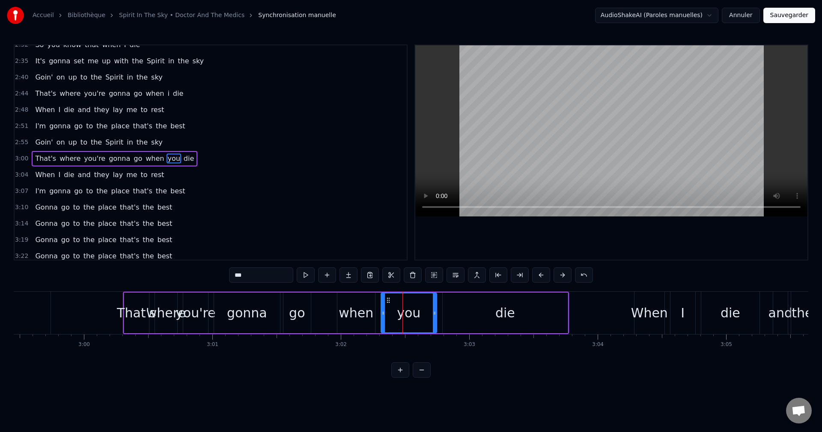
scroll to position [306, 0]
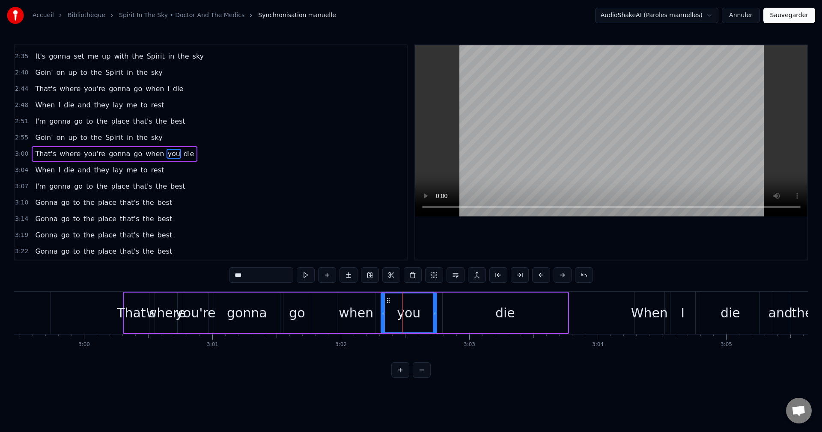
drag, startPoint x: 256, startPoint y: 271, endPoint x: 194, endPoint y: 278, distance: 62.4
click at [196, 279] on div "0:17 When I die and they lay me to rest 0:21 Gonna go to the place that's best …" at bounding box center [411, 211] width 794 height 333
click at [288, 321] on div "go" at bounding box center [296, 313] width 27 height 41
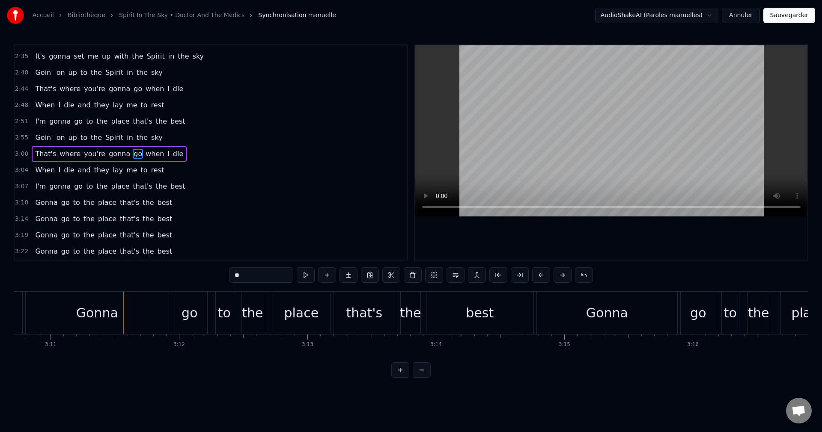
scroll to position [0, 24495]
click at [185, 319] on div "go" at bounding box center [186, 313] width 16 height 19
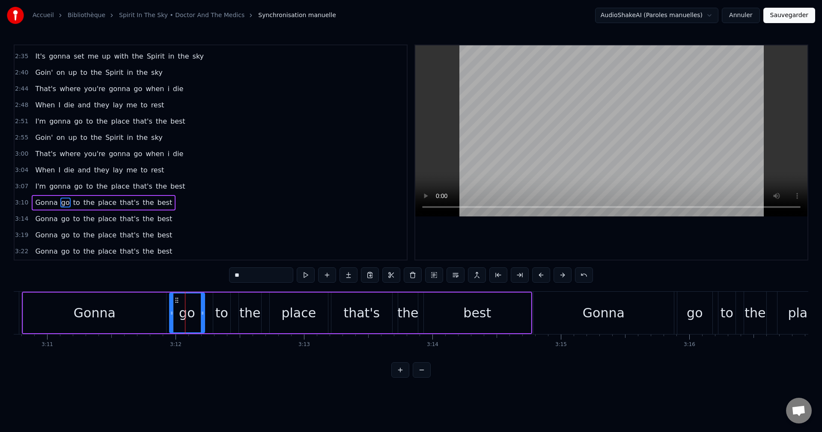
click at [223, 317] on div "to" at bounding box center [221, 313] width 13 height 19
drag, startPoint x: 220, startPoint y: 301, endPoint x: 229, endPoint y: 304, distance: 9.1
click at [229, 304] on icon at bounding box center [229, 300] width 7 height 7
click at [195, 310] on div "go" at bounding box center [187, 313] width 35 height 41
drag, startPoint x: 173, startPoint y: 311, endPoint x: 179, endPoint y: 312, distance: 6.9
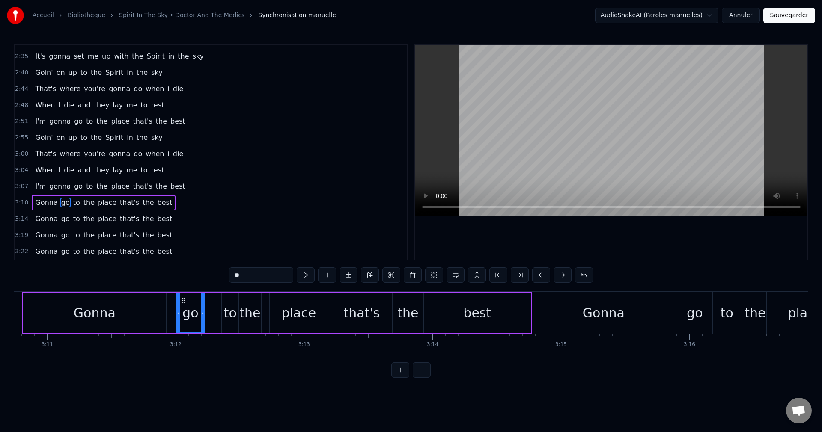
click at [179, 312] on icon at bounding box center [178, 313] width 3 height 7
drag, startPoint x: 183, startPoint y: 298, endPoint x: 201, endPoint y: 305, distance: 19.4
click at [201, 305] on div "go" at bounding box center [208, 313] width 27 height 39
click at [121, 322] on div "Gonna" at bounding box center [94, 313] width 143 height 41
type input "*****"
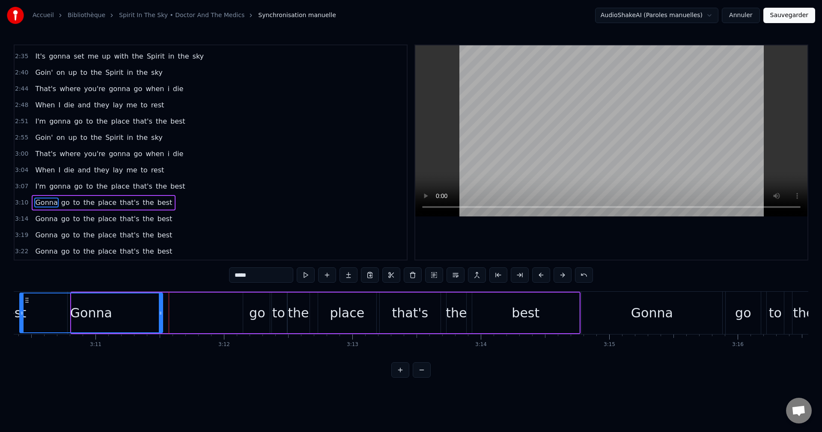
scroll to position [0, 24344]
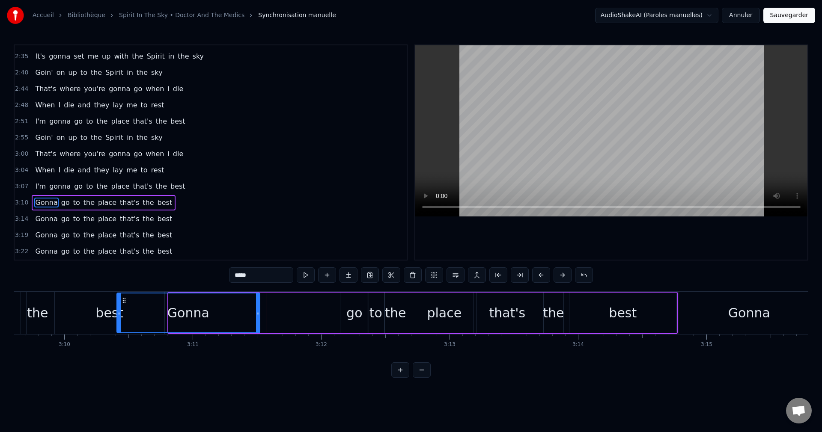
drag, startPoint x: 28, startPoint y: 298, endPoint x: 57, endPoint y: 304, distance: 29.4
click at [117, 304] on div "Gonna" at bounding box center [188, 313] width 142 height 39
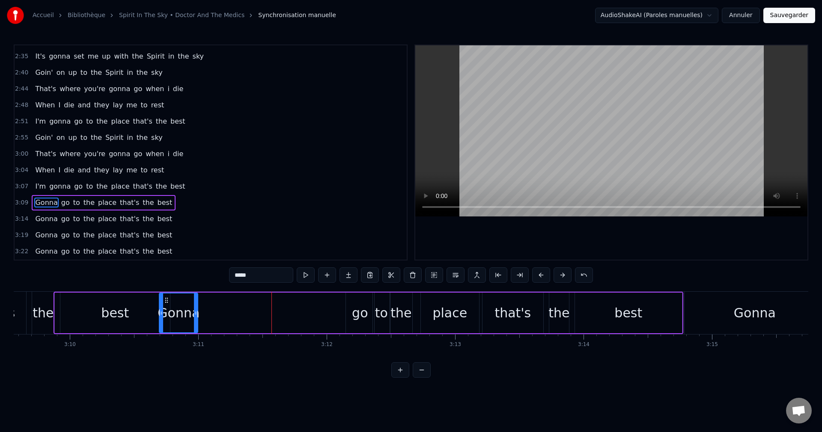
drag, startPoint x: 59, startPoint y: 306, endPoint x: 163, endPoint y: 318, distance: 104.7
click at [163, 318] on div at bounding box center [161, 313] width 3 height 39
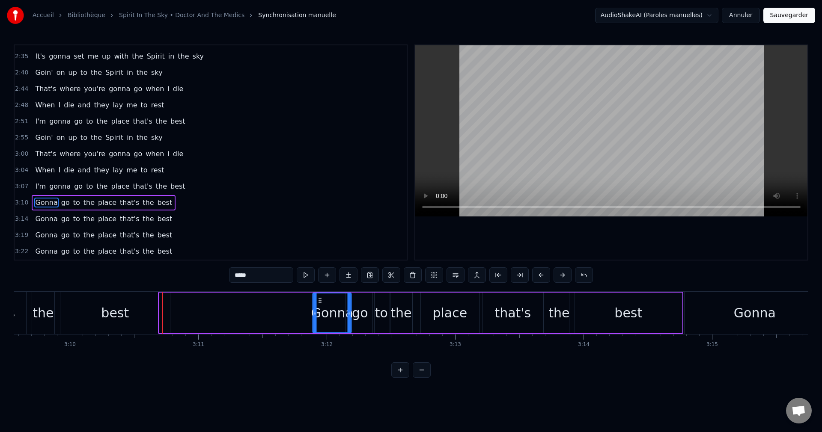
drag, startPoint x: 167, startPoint y: 301, endPoint x: 320, endPoint y: 316, distance: 154.0
click at [320, 316] on div "Gonna" at bounding box center [332, 313] width 38 height 39
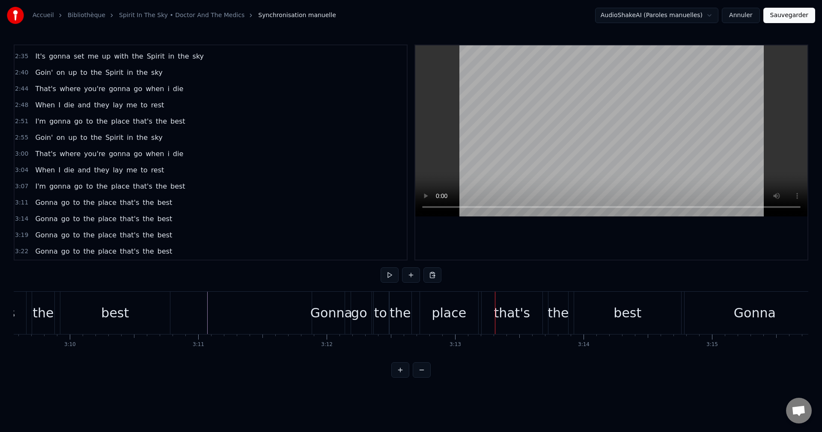
click at [134, 322] on div "best" at bounding box center [115, 313] width 110 height 42
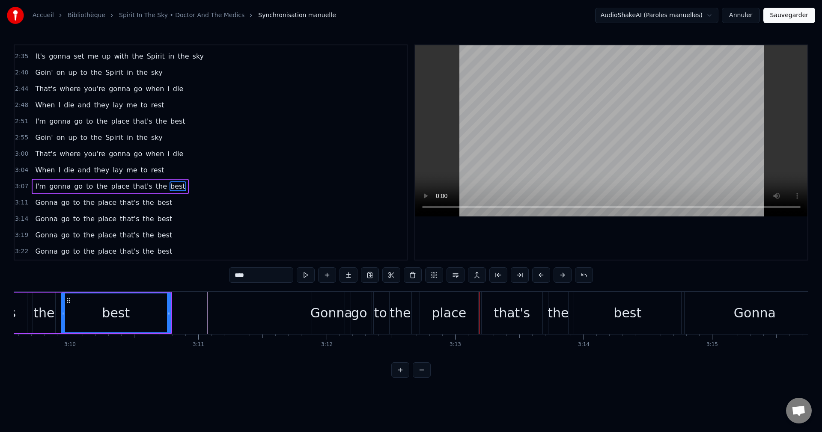
click at [363, 318] on div "go" at bounding box center [359, 313] width 16 height 19
type input "**"
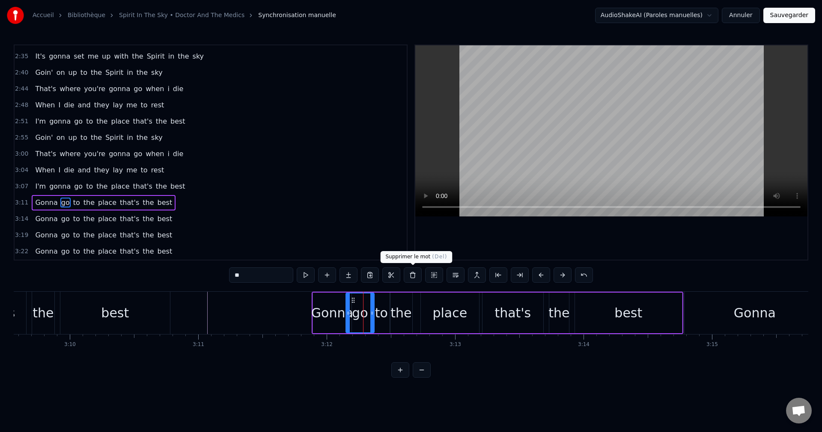
click at [410, 278] on button at bounding box center [413, 275] width 18 height 15
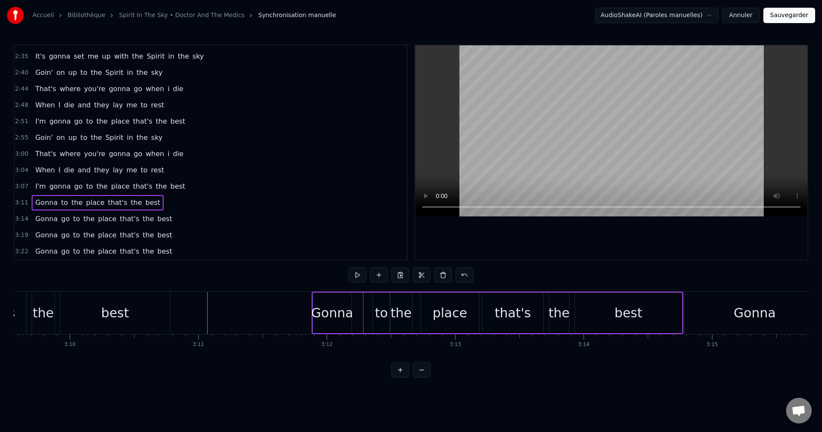
click at [382, 316] on div "to" at bounding box center [381, 313] width 13 height 19
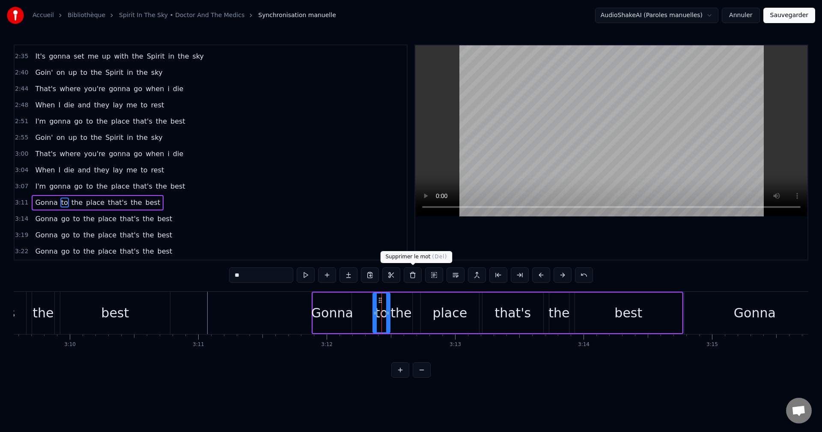
click at [415, 274] on button at bounding box center [413, 275] width 18 height 15
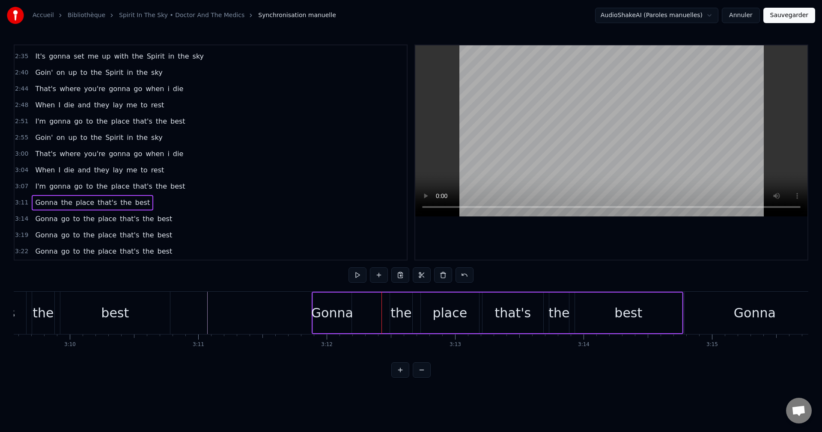
click at [343, 321] on div "Gonna" at bounding box center [332, 313] width 42 height 19
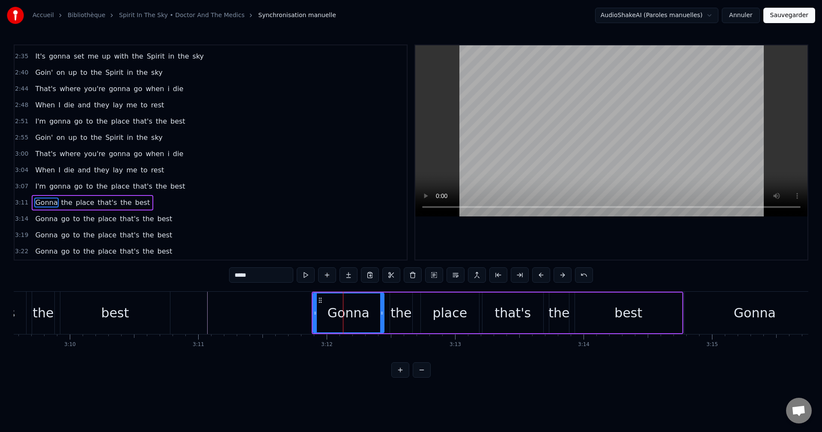
drag, startPoint x: 348, startPoint y: 313, endPoint x: 372, endPoint y: 318, distance: 24.0
click at [381, 319] on div at bounding box center [381, 313] width 3 height 39
drag, startPoint x: 321, startPoint y: 298, endPoint x: 329, endPoint y: 300, distance: 8.3
click at [329, 300] on icon at bounding box center [328, 300] width 7 height 7
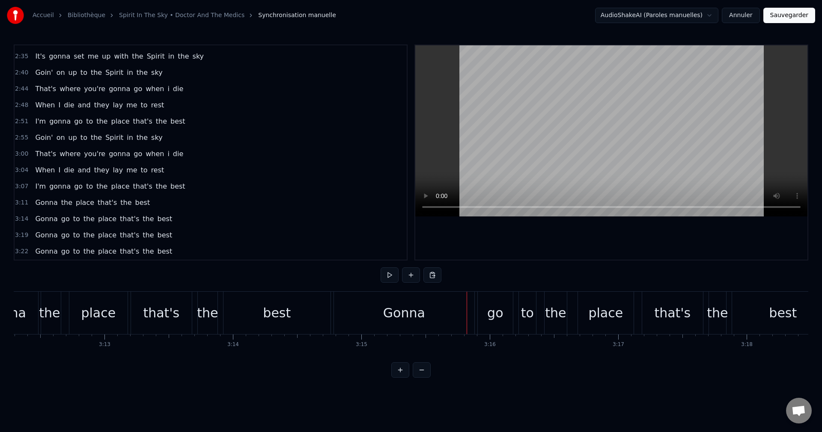
scroll to position [0, 24666]
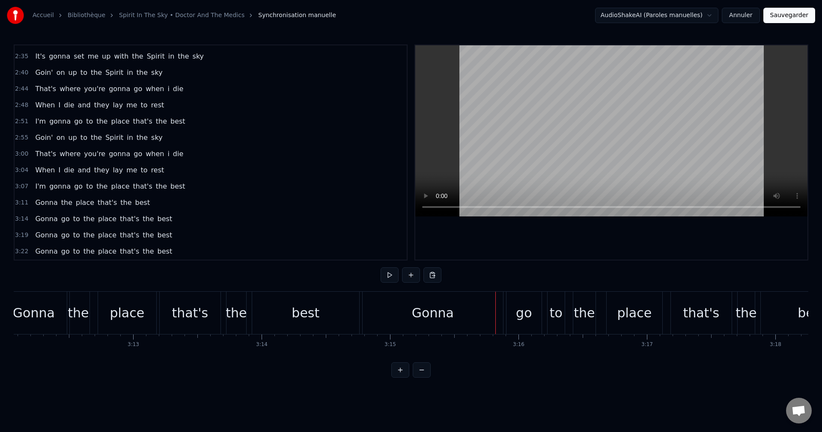
click at [525, 314] on div "go" at bounding box center [524, 313] width 16 height 19
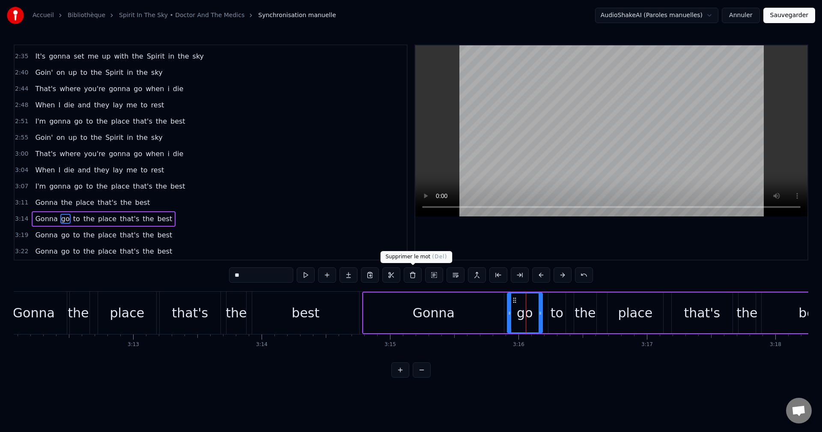
click at [413, 275] on button at bounding box center [413, 275] width 18 height 15
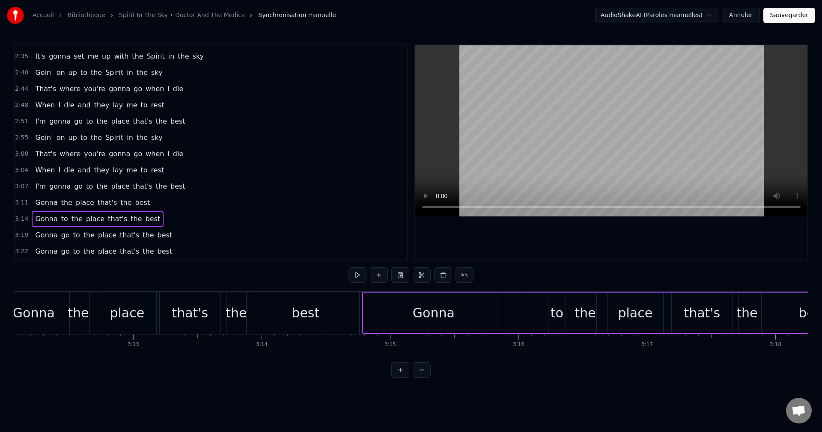
click at [555, 316] on div "to" at bounding box center [556, 313] width 13 height 19
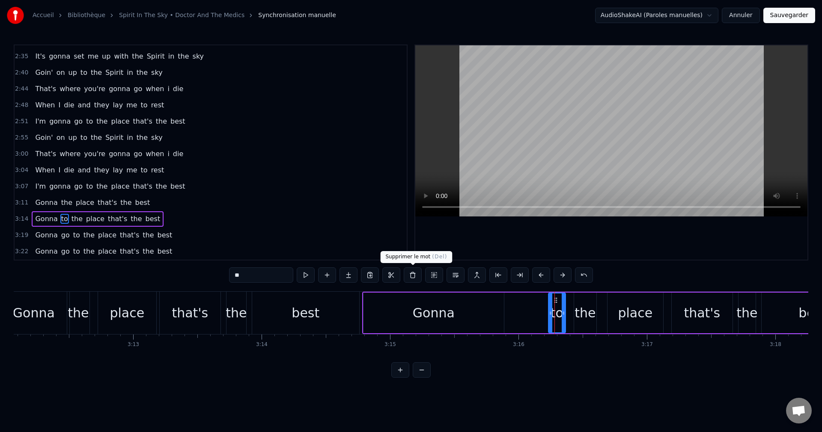
click at [411, 278] on button at bounding box center [413, 275] width 18 height 15
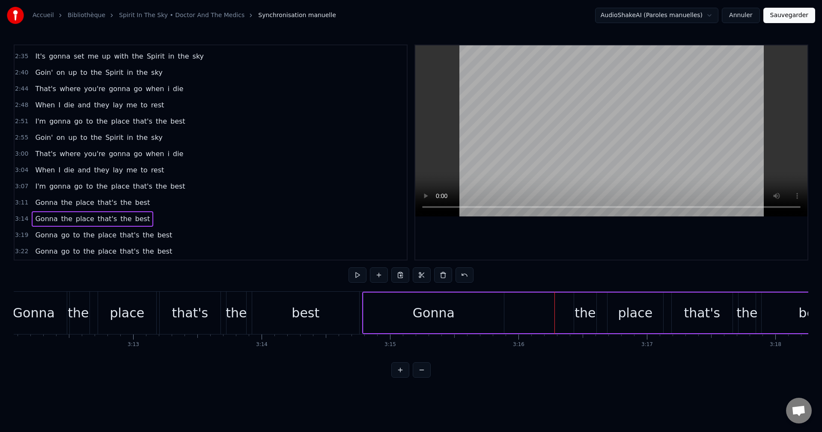
click at [389, 306] on div "Gonna" at bounding box center [433, 313] width 140 height 41
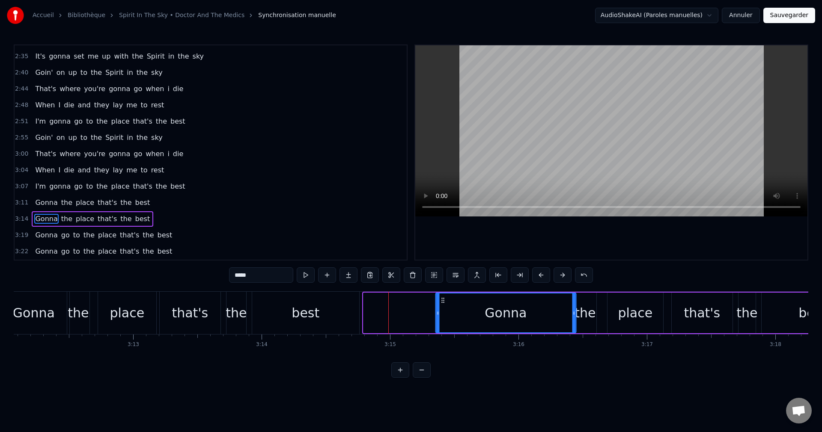
drag, startPoint x: 372, startPoint y: 299, endPoint x: 444, endPoint y: 318, distance: 74.9
click at [444, 318] on div "Gonna" at bounding box center [506, 313] width 140 height 39
drag, startPoint x: 435, startPoint y: 316, endPoint x: 440, endPoint y: 316, distance: 4.7
click at [440, 316] on div "Gonna" at bounding box center [505, 313] width 141 height 41
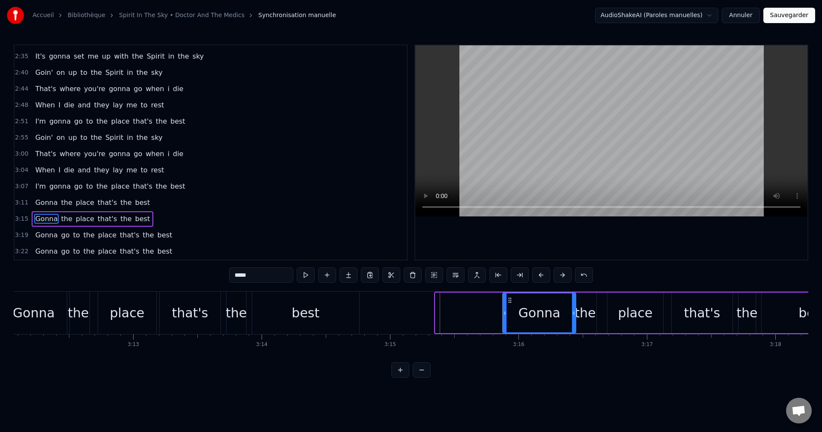
drag, startPoint x: 437, startPoint y: 313, endPoint x: 506, endPoint y: 322, distance: 68.7
click at [506, 322] on div at bounding box center [504, 313] width 3 height 39
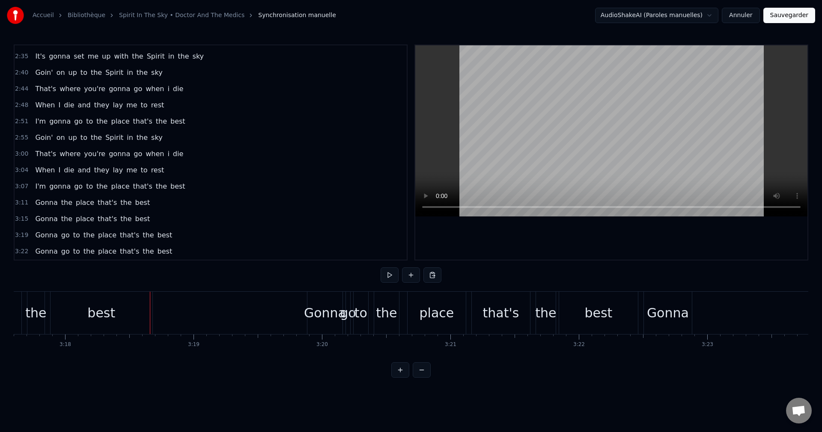
scroll to position [0, 25379]
click at [347, 322] on div "go" at bounding box center [345, 313] width 16 height 19
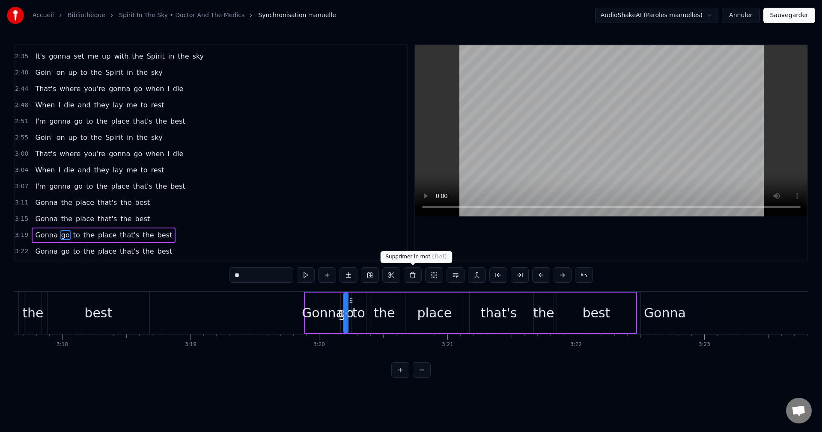
click at [410, 275] on button at bounding box center [413, 275] width 18 height 15
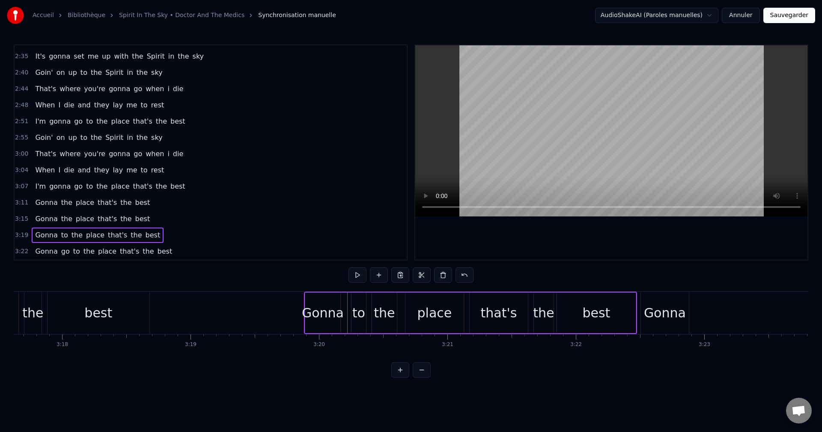
click at [359, 316] on div "to" at bounding box center [358, 313] width 13 height 19
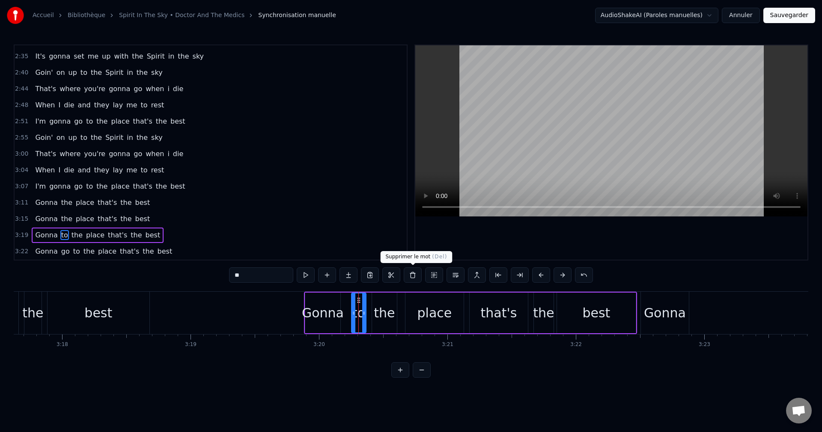
click at [416, 276] on button at bounding box center [413, 275] width 18 height 15
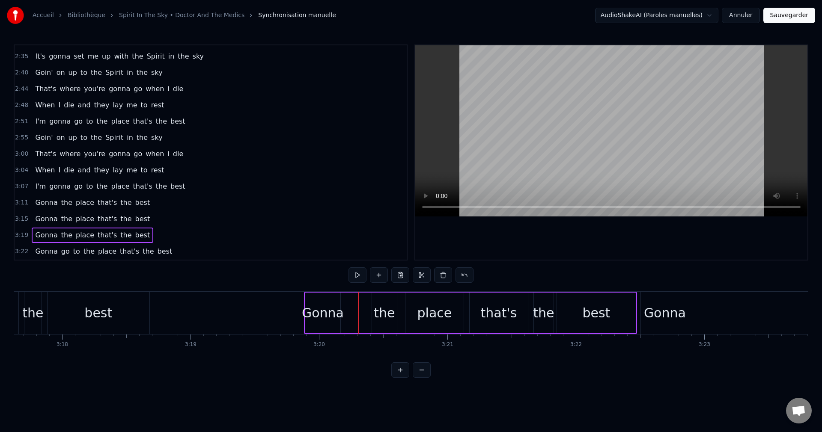
click at [330, 318] on div "Gonna" at bounding box center [323, 313] width 42 height 19
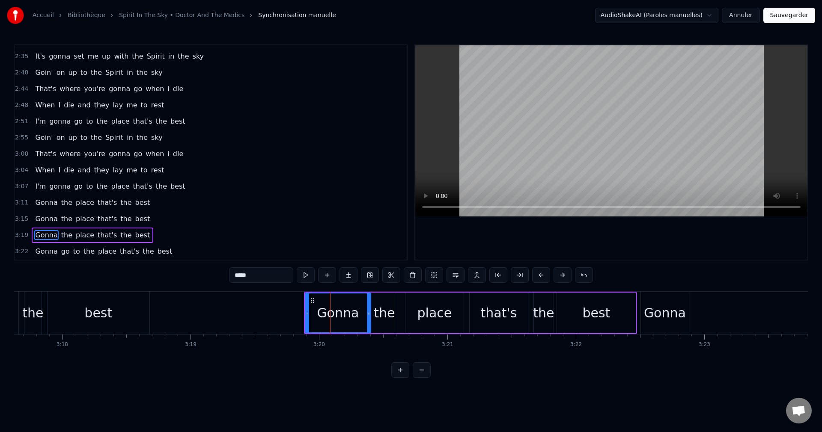
drag, startPoint x: 336, startPoint y: 313, endPoint x: 367, endPoint y: 320, distance: 31.3
click at [367, 320] on div at bounding box center [368, 313] width 3 height 39
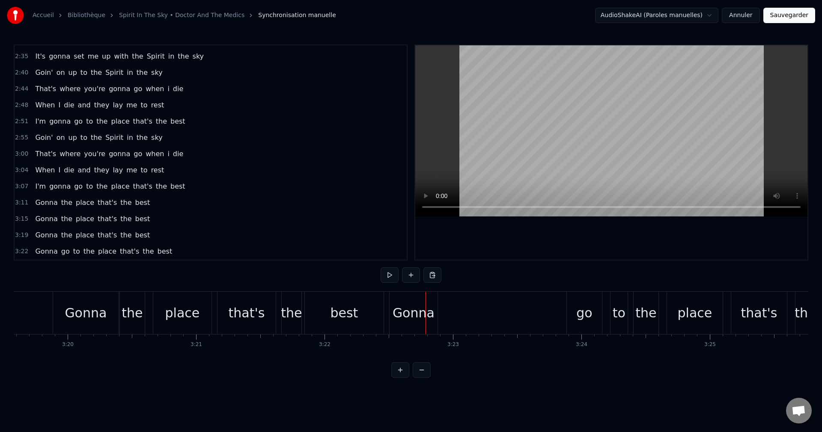
scroll to position [0, 25659]
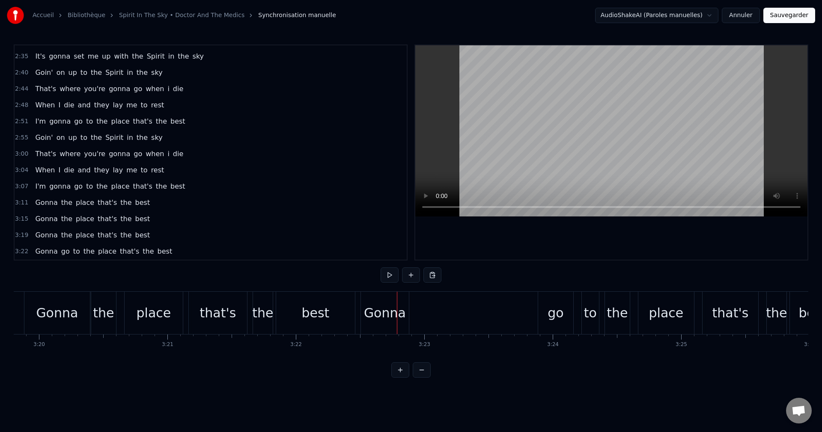
click at [559, 321] on div "go" at bounding box center [556, 313] width 16 height 19
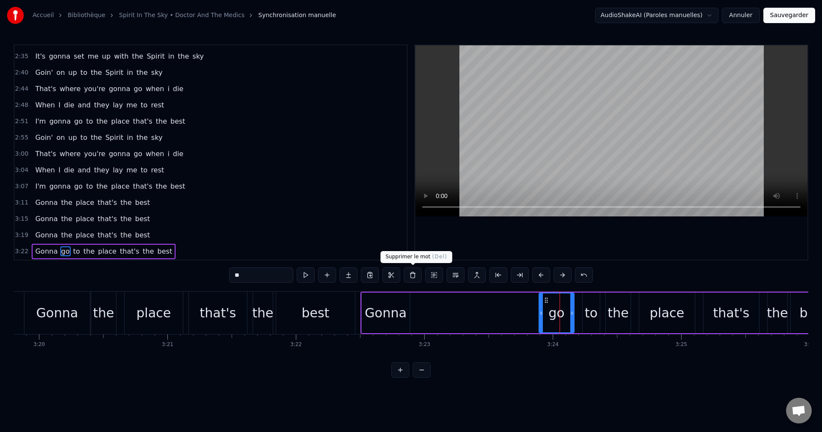
click at [412, 277] on button at bounding box center [413, 275] width 18 height 15
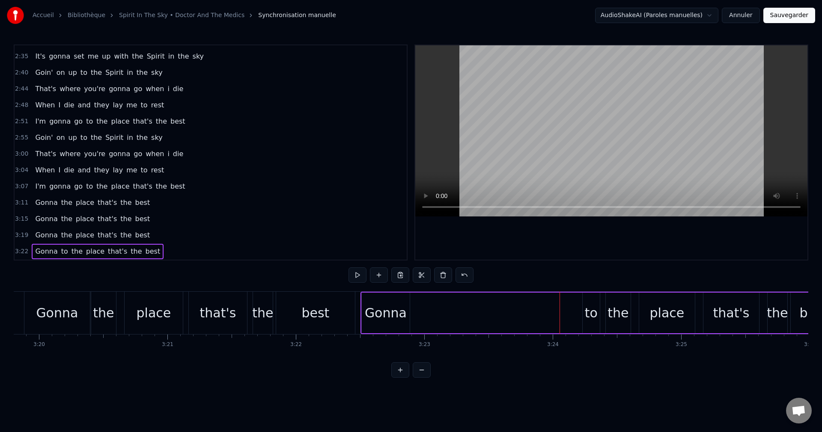
click at [590, 320] on div "to" at bounding box center [591, 313] width 13 height 19
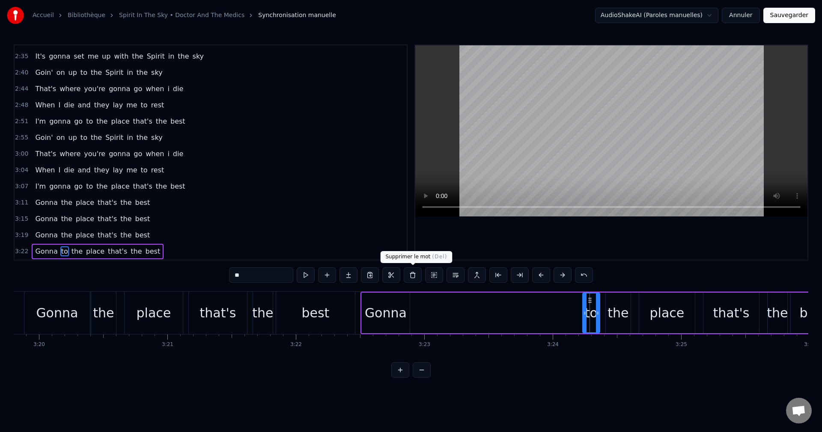
click at [413, 275] on button at bounding box center [413, 275] width 18 height 15
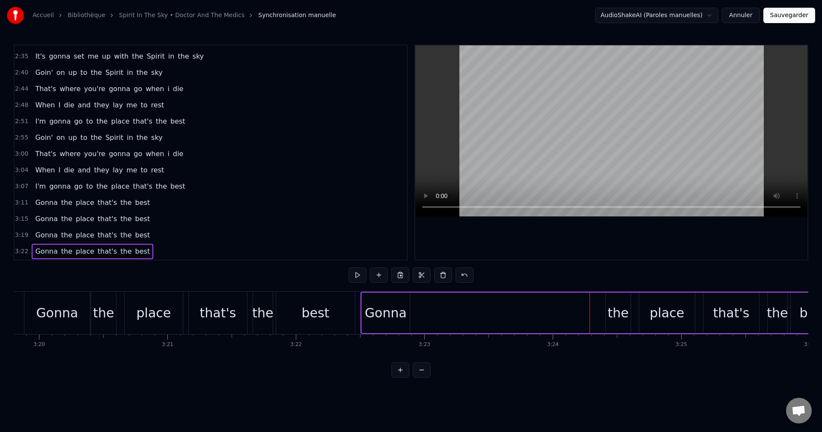
click at [392, 323] on div "Gonna" at bounding box center [386, 313] width 48 height 41
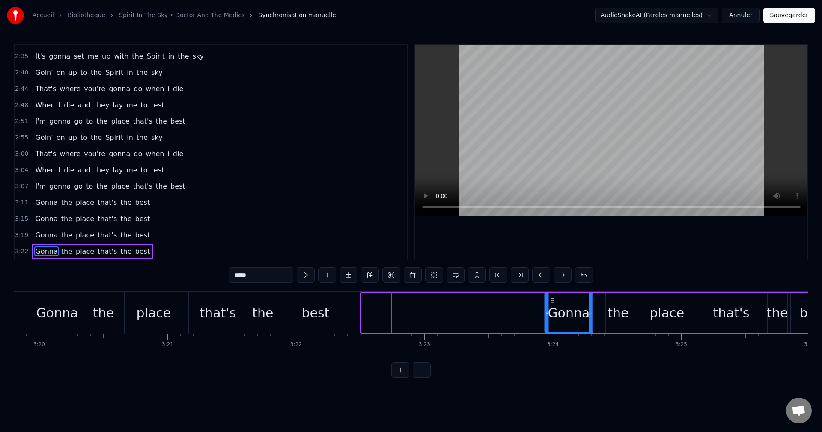
drag, startPoint x: 370, startPoint y: 298, endPoint x: 553, endPoint y: 333, distance: 186.5
click at [553, 333] on div "Gonna" at bounding box center [568, 313] width 49 height 41
drag, startPoint x: 590, startPoint y: 313, endPoint x: 544, endPoint y: 332, distance: 50.3
click at [601, 315] on icon at bounding box center [601, 313] width 3 height 7
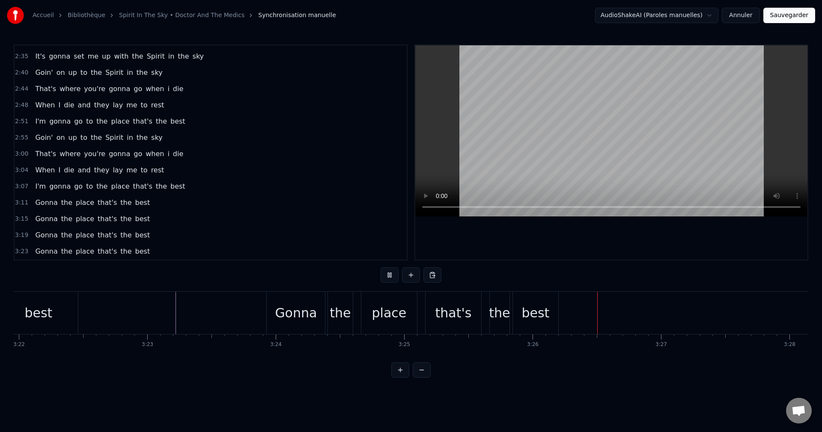
scroll to position [0, 25938]
click at [800, 14] on button "Sauvegarder" at bounding box center [789, 15] width 52 height 15
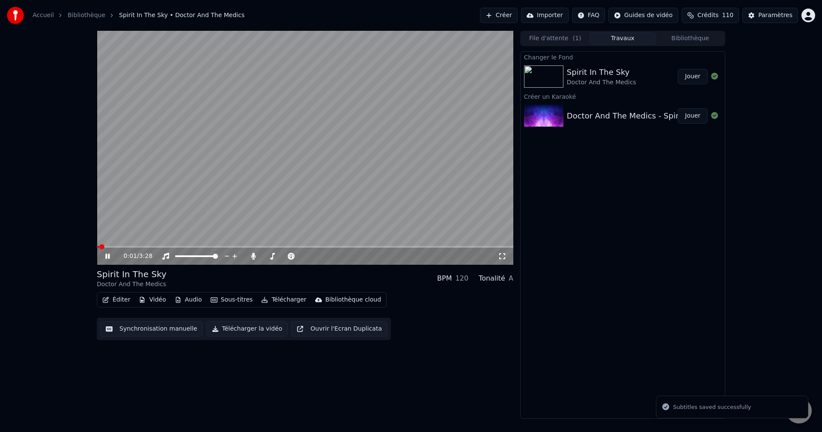
click at [235, 247] on span at bounding box center [305, 247] width 417 height 2
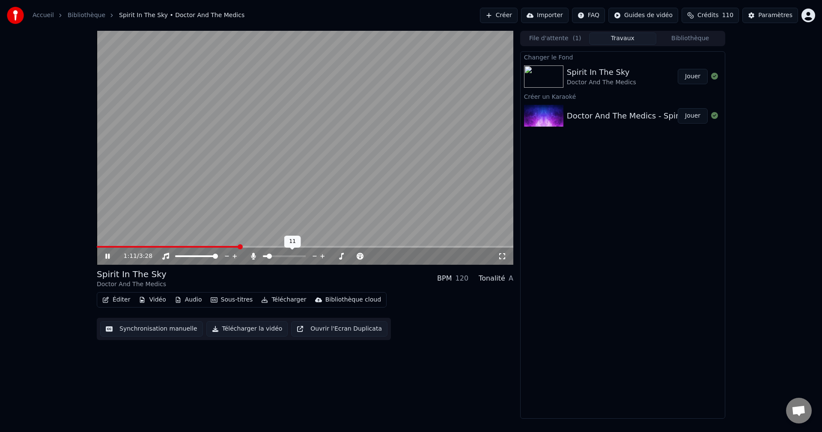
click at [267, 256] on span at bounding box center [265, 257] width 5 height 2
click at [109, 256] on icon at bounding box center [107, 256] width 4 height 5
click at [238, 335] on button "Télécharger la vidéo" at bounding box center [247, 328] width 82 height 15
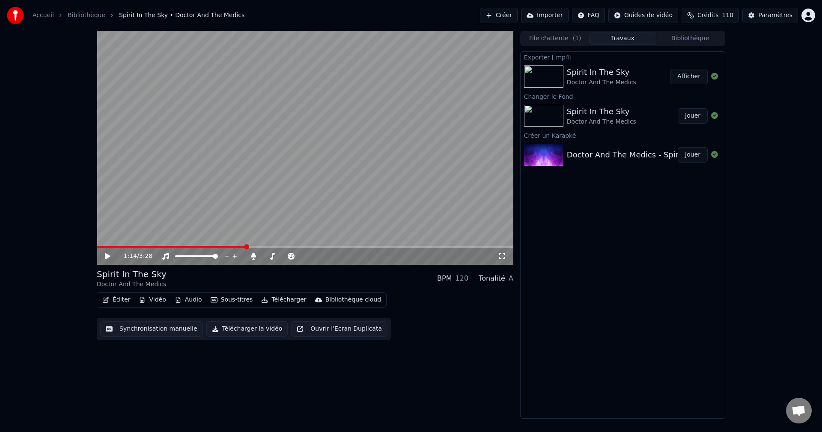
click at [516, 14] on button "Créer" at bounding box center [499, 15] width 38 height 15
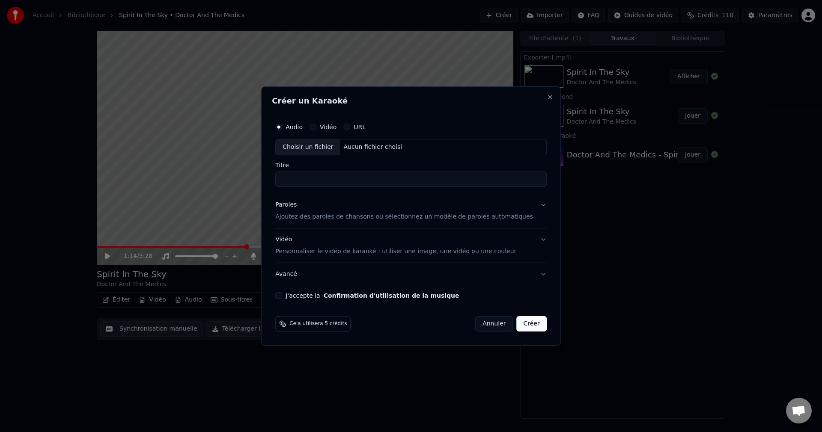
click at [313, 147] on div "Choisir un fichier" at bounding box center [308, 147] width 64 height 15
type input "**********"
click at [532, 205] on button "Paroles Ajoutez des paroles de chansons ou sélectionnez un modèle de paroles au…" at bounding box center [410, 211] width 271 height 34
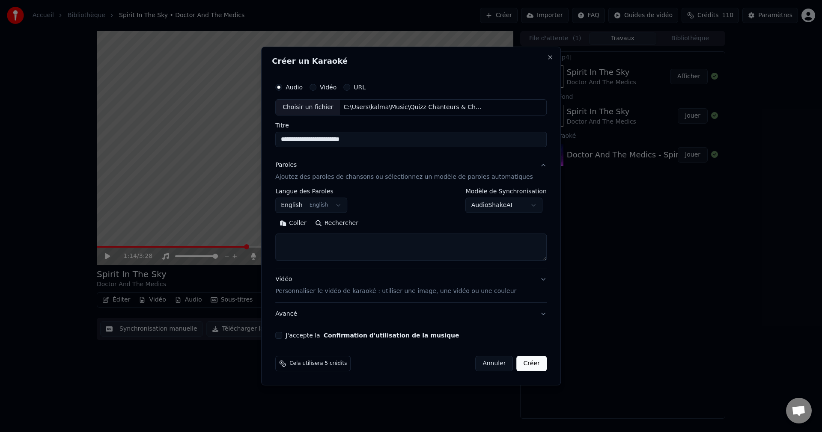
click at [345, 226] on button "Rechercher" at bounding box center [337, 224] width 52 height 14
type textarea "**********"
click at [282, 333] on button "J'accepte la Confirmation d'utilisation de la musique" at bounding box center [278, 335] width 7 height 7
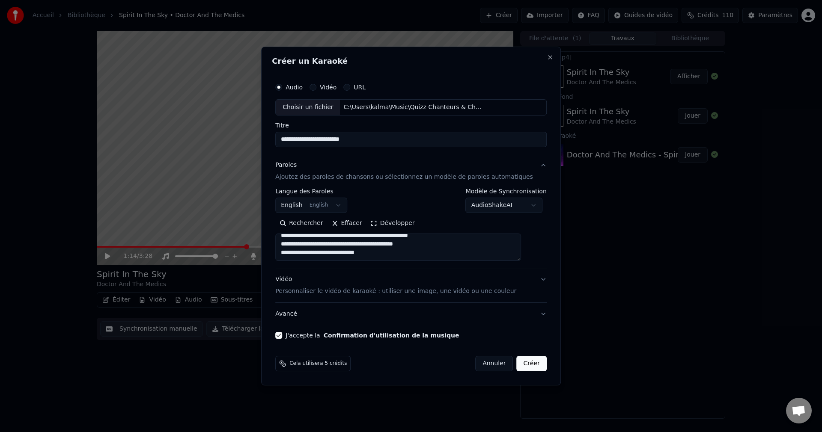
click at [517, 364] on button "Créer" at bounding box center [532, 363] width 30 height 15
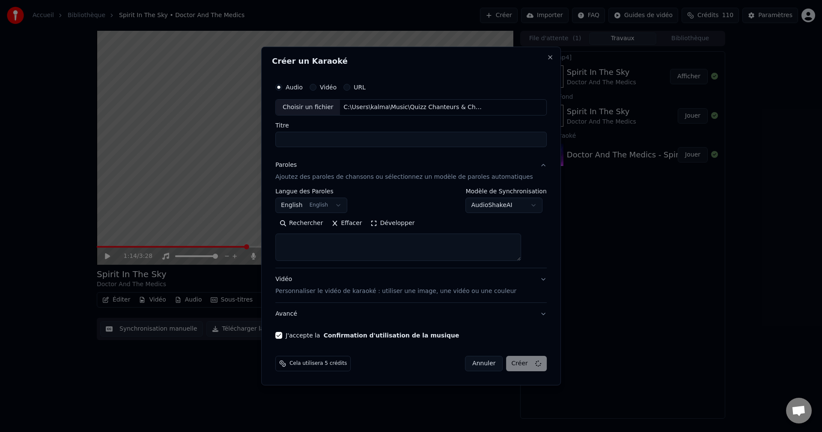
select select
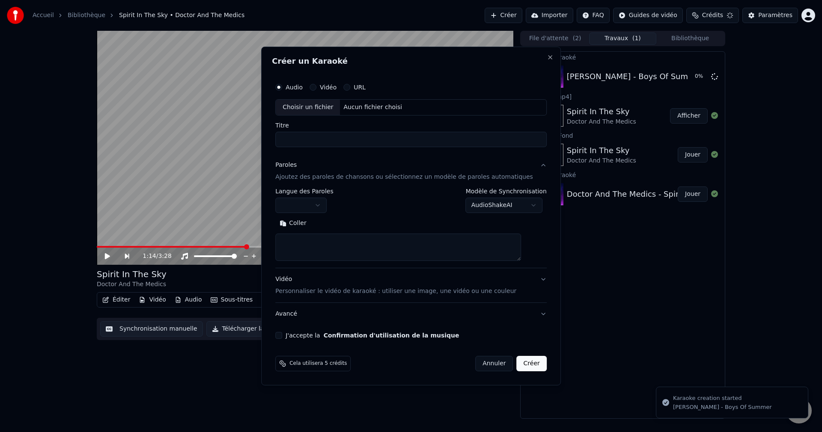
scroll to position [0, 0]
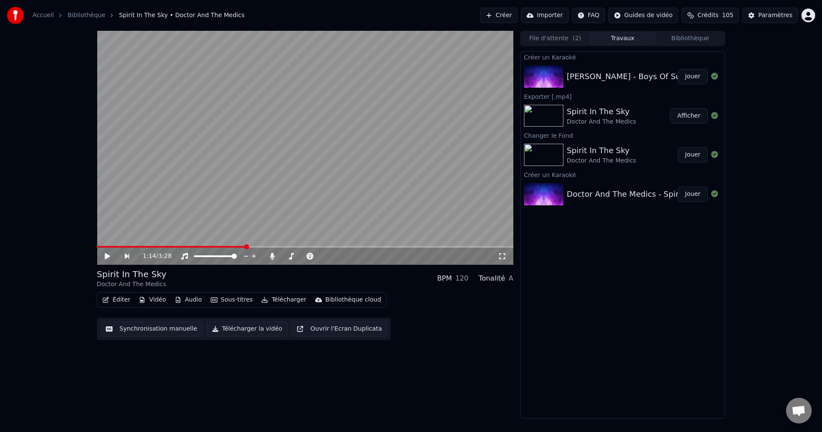
click at [697, 77] on button "Jouer" at bounding box center [693, 76] width 30 height 15
click at [107, 256] on icon at bounding box center [114, 256] width 20 height 7
click at [148, 301] on button "Vidéo" at bounding box center [152, 300] width 34 height 12
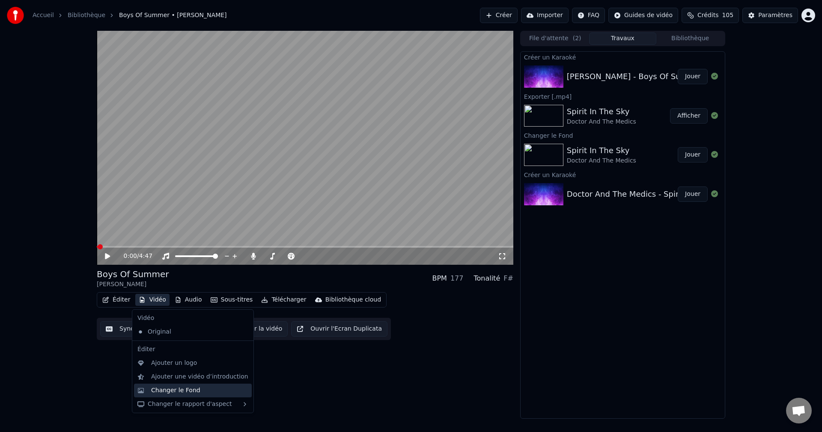
click at [164, 393] on div "Changer le Fond" at bounding box center [175, 391] width 49 height 9
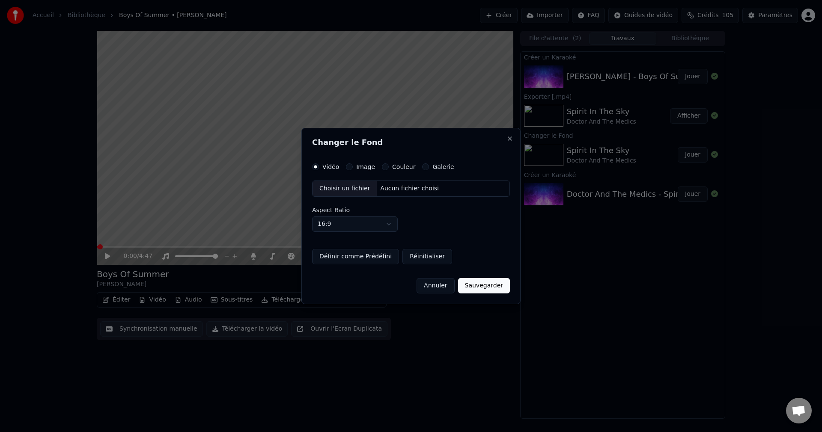
click at [358, 227] on body "Accueil Bibliothèque Boys Of Summer • [PERSON_NAME] Créer Importer FAQ Guides d…" at bounding box center [411, 216] width 822 height 432
click at [347, 190] on div "Choisir un fichier" at bounding box center [344, 188] width 64 height 15
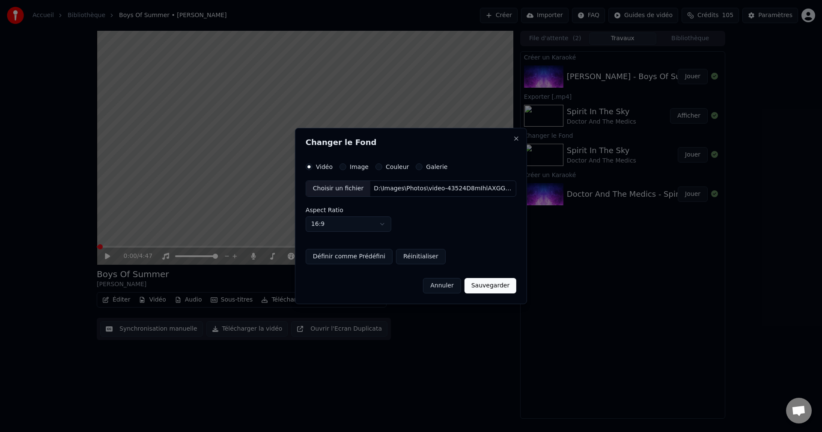
click at [478, 287] on button "Sauvegarder" at bounding box center [490, 285] width 52 height 15
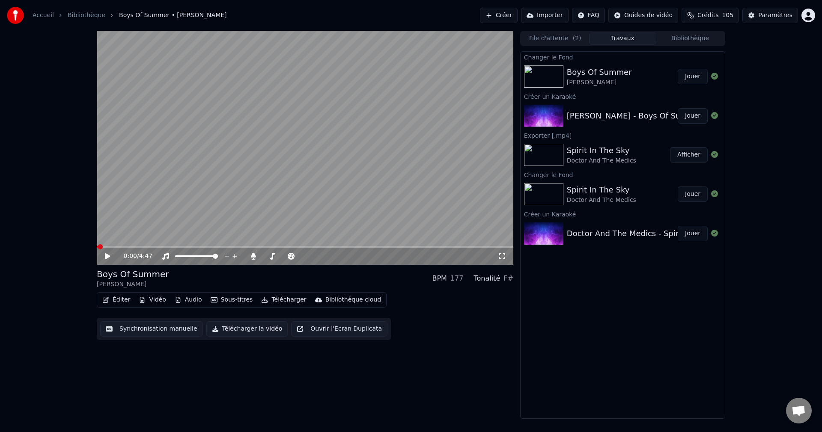
click at [691, 78] on button "Jouer" at bounding box center [693, 76] width 30 height 15
click at [306, 259] on span at bounding box center [303, 256] width 5 height 5
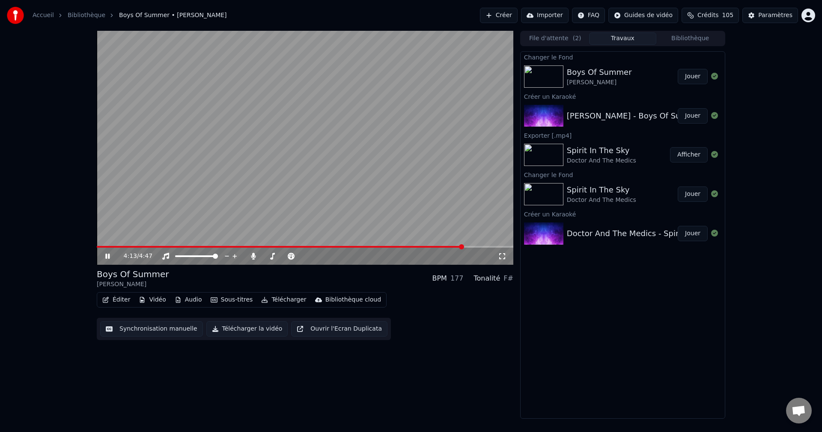
click at [104, 255] on icon at bounding box center [114, 256] width 20 height 7
click at [118, 300] on button "Éditer" at bounding box center [116, 300] width 35 height 12
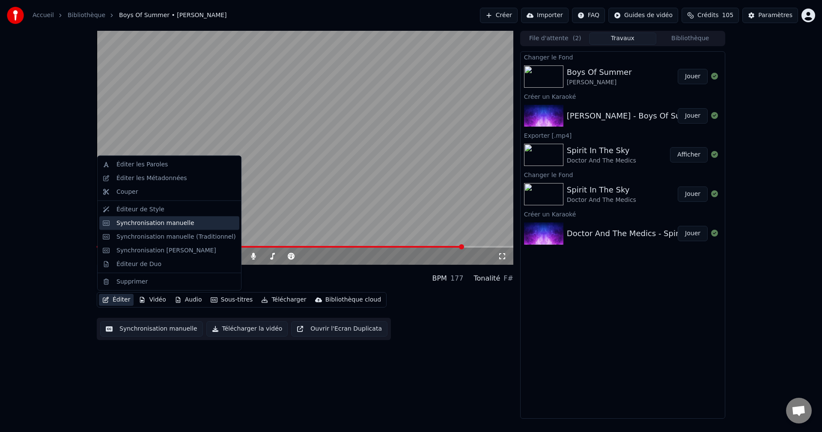
click at [168, 224] on div "Synchronisation manuelle" at bounding box center [155, 223] width 78 height 9
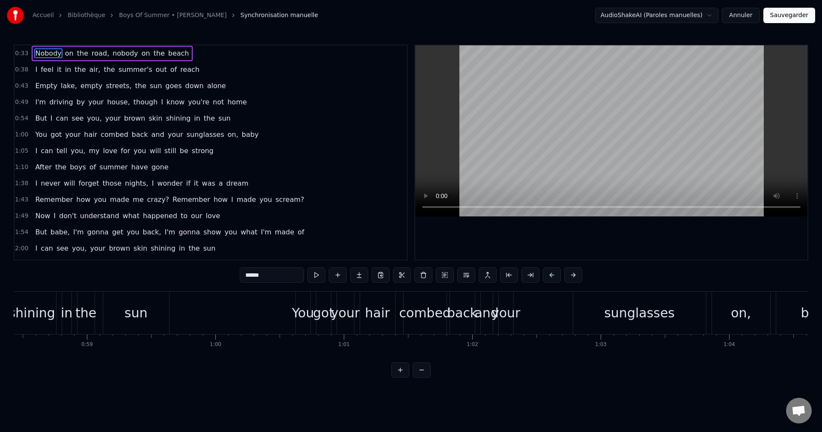
scroll to position [0, 7515]
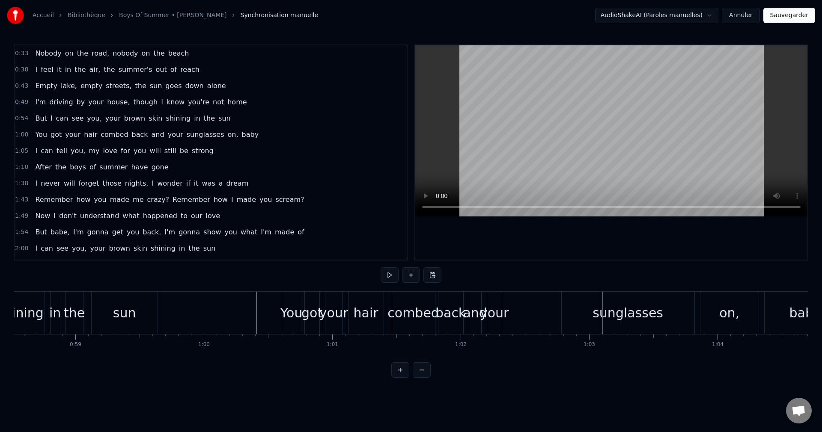
click at [413, 318] on div "combed" at bounding box center [413, 313] width 52 height 19
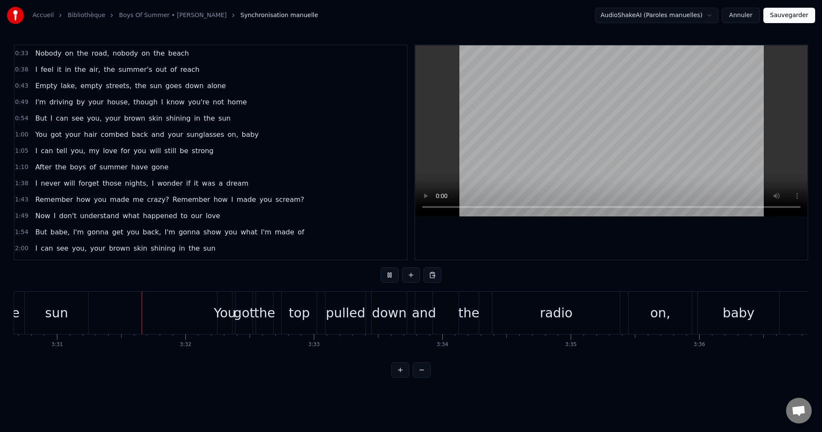
scroll to position [0, 27054]
click at [443, 316] on div "You got the top pulled down and the radio on, baby" at bounding box center [498, 313] width 564 height 42
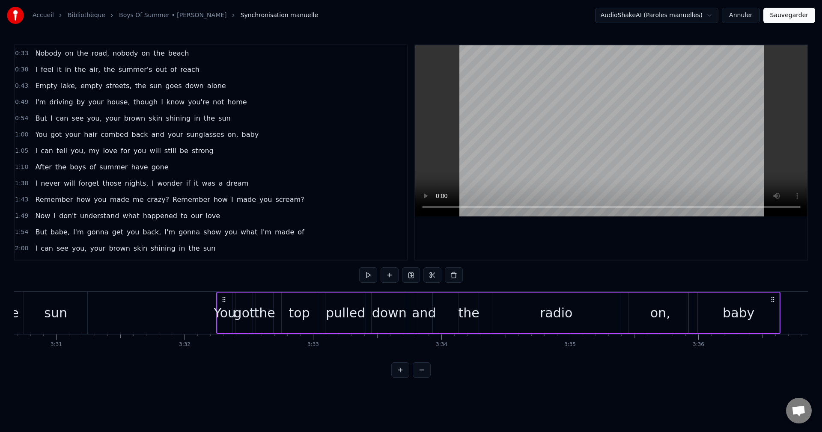
click at [467, 316] on div "the" at bounding box center [468, 313] width 21 height 19
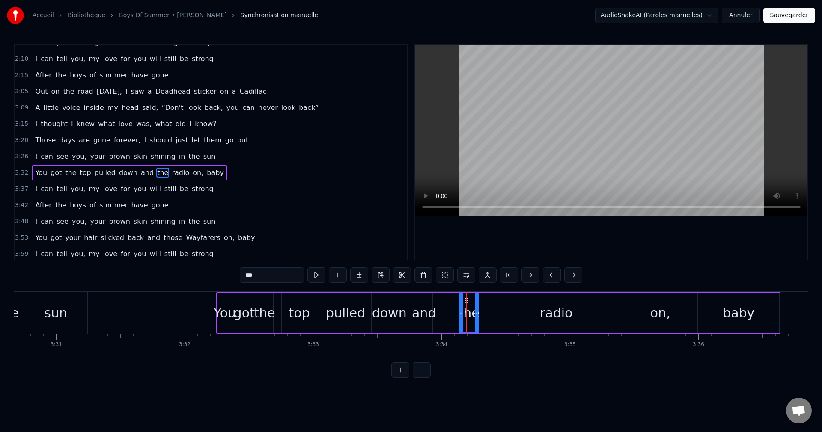
scroll to position [241, 0]
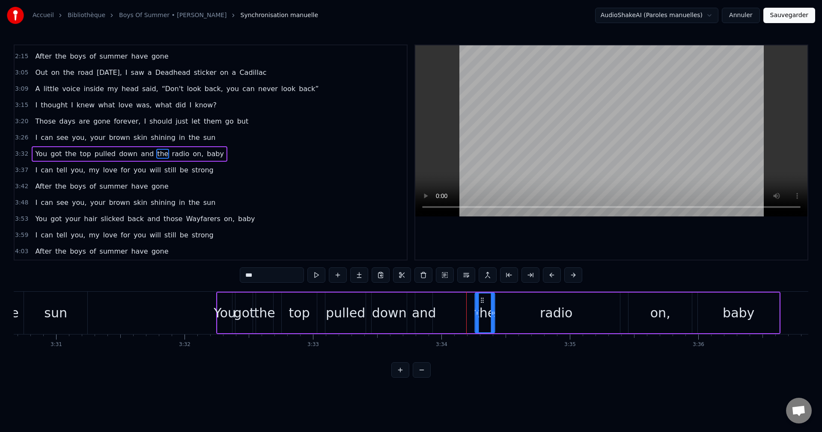
drag, startPoint x: 466, startPoint y: 299, endPoint x: 477, endPoint y: 304, distance: 12.1
click at [482, 304] on div "the" at bounding box center [485, 313] width 19 height 39
click at [444, 319] on div "You got the top pulled down and the radio on, baby" at bounding box center [498, 313] width 564 height 42
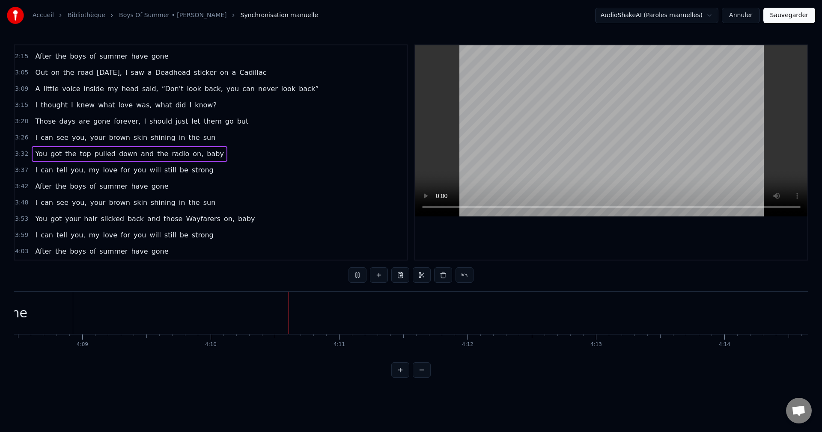
scroll to position [0, 32074]
click at [793, 18] on button "Sauvegarder" at bounding box center [789, 15] width 52 height 15
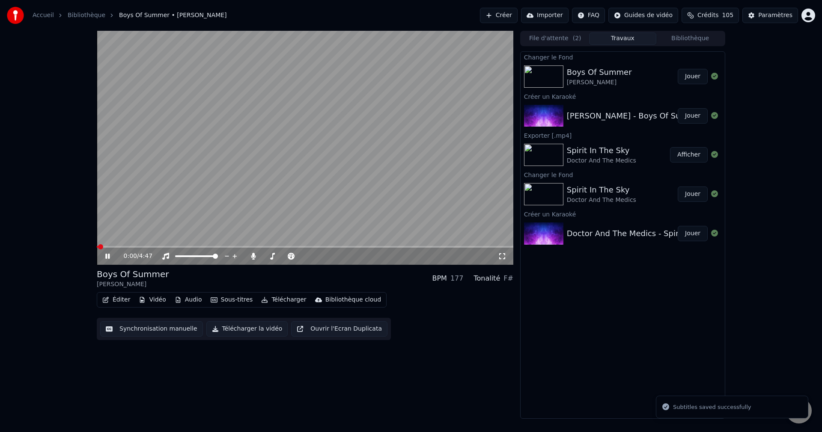
click at [229, 246] on span at bounding box center [305, 247] width 417 height 2
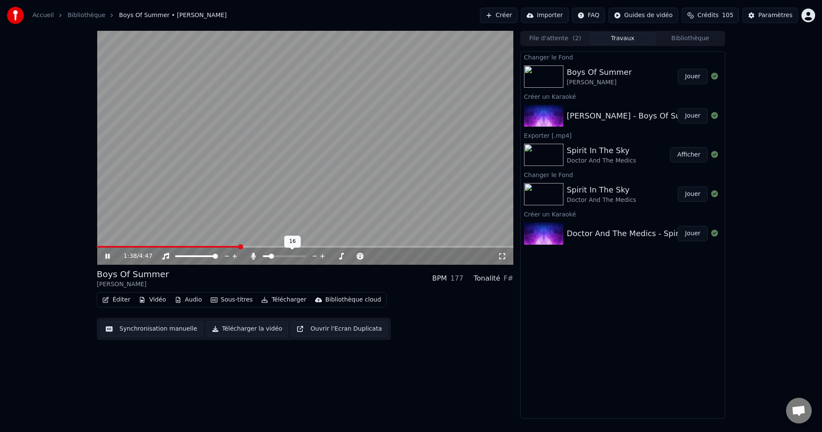
click at [269, 257] on span at bounding box center [266, 257] width 7 height 2
click at [268, 258] on span at bounding box center [269, 256] width 5 height 5
click at [111, 254] on icon at bounding box center [114, 256] width 20 height 7
click at [242, 327] on button "Télécharger la vidéo" at bounding box center [247, 328] width 82 height 15
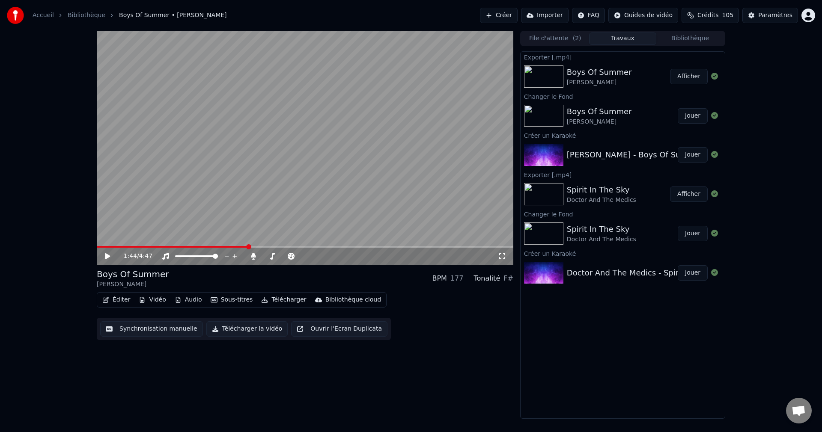
click at [515, 18] on button "Créer" at bounding box center [499, 15] width 38 height 15
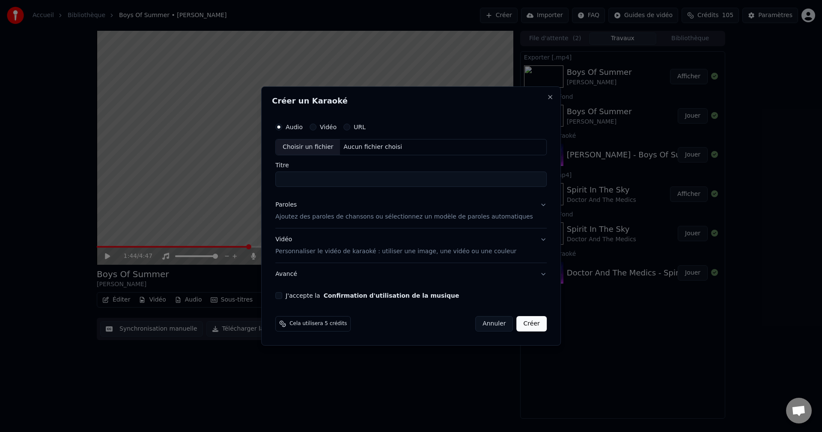
click at [311, 146] on div "Choisir un fichier" at bounding box center [308, 147] width 64 height 15
click at [530, 207] on button "Paroles Ajoutez des paroles de chansons ou sélectionnez un modèle de paroles au…" at bounding box center [410, 211] width 271 height 34
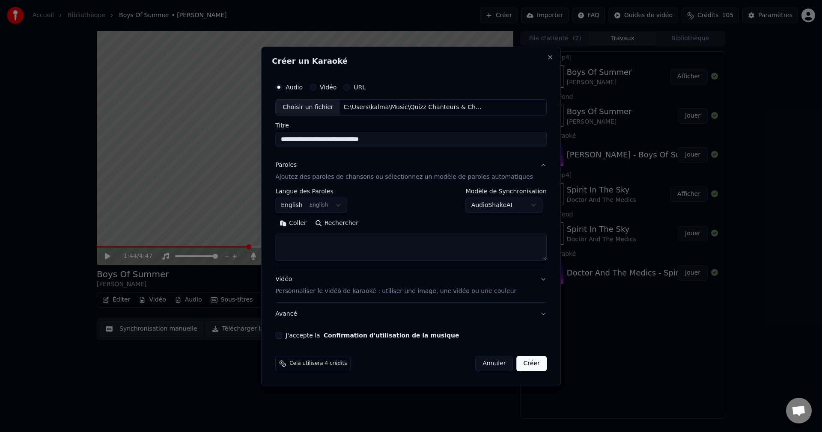
click at [351, 222] on button "Rechercher" at bounding box center [337, 224] width 52 height 14
drag, startPoint x: 409, startPoint y: 140, endPoint x: 281, endPoint y: 143, distance: 128.5
click at [281, 143] on div "**********" at bounding box center [411, 216] width 300 height 339
click at [354, 141] on input "**********" at bounding box center [410, 139] width 271 height 15
type input "**********"
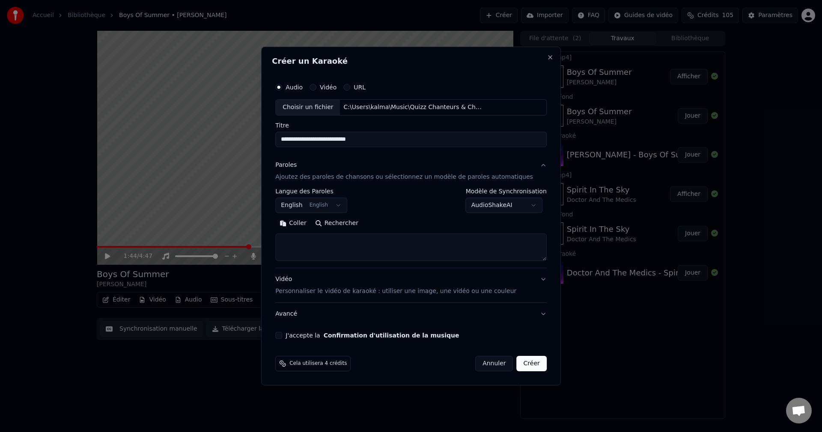
click at [357, 221] on button "Rechercher" at bounding box center [337, 224] width 52 height 14
click at [330, 246] on textarea at bounding box center [410, 247] width 271 height 27
paste textarea "**********"
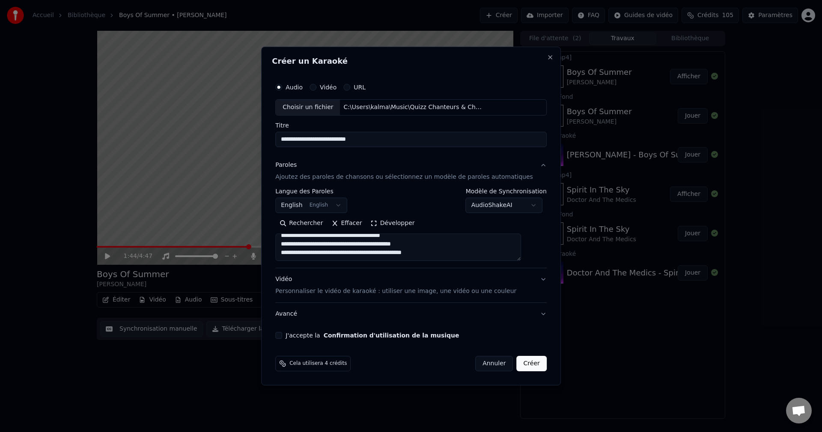
scroll to position [190, 0]
paste textarea "**********"
type textarea "**********"
click at [295, 335] on div "J'accepte la Confirmation d'utilisation de la musique" at bounding box center [410, 335] width 271 height 7
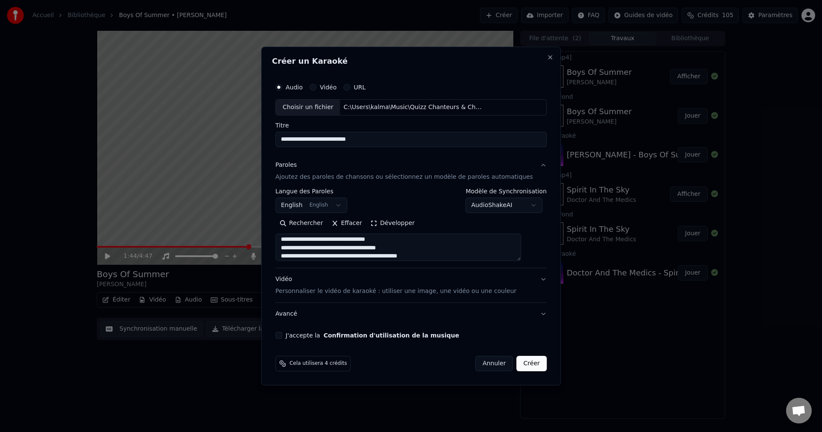
click at [282, 335] on button "J'accepte la Confirmation d'utilisation de la musique" at bounding box center [278, 335] width 7 height 7
click at [517, 366] on button "Créer" at bounding box center [532, 363] width 30 height 15
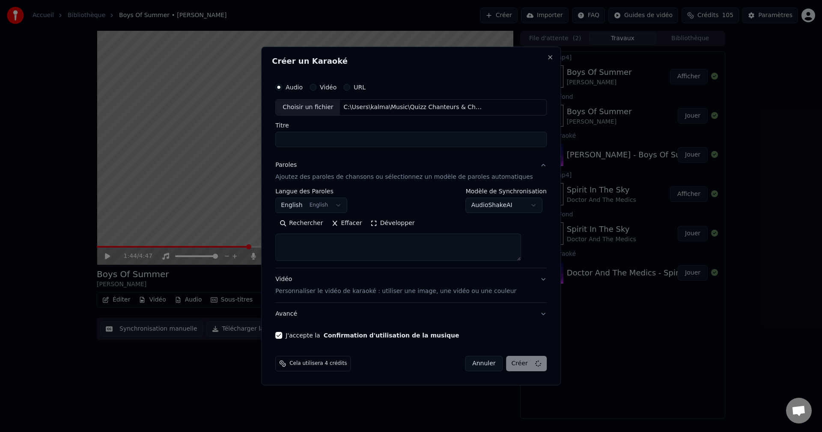
scroll to position [0, 0]
select select
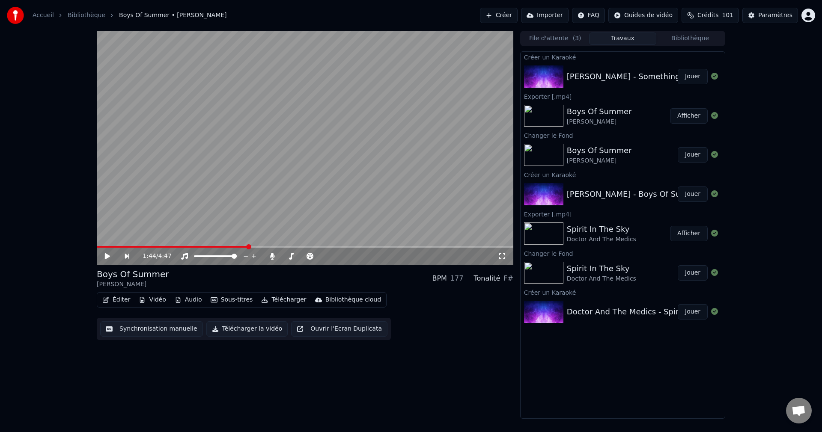
click at [694, 73] on button "Jouer" at bounding box center [693, 76] width 30 height 15
click at [110, 257] on icon at bounding box center [107, 256] width 4 height 5
click at [306, 259] on span at bounding box center [303, 256] width 5 height 5
click at [152, 299] on button "Vidéo" at bounding box center [152, 300] width 34 height 12
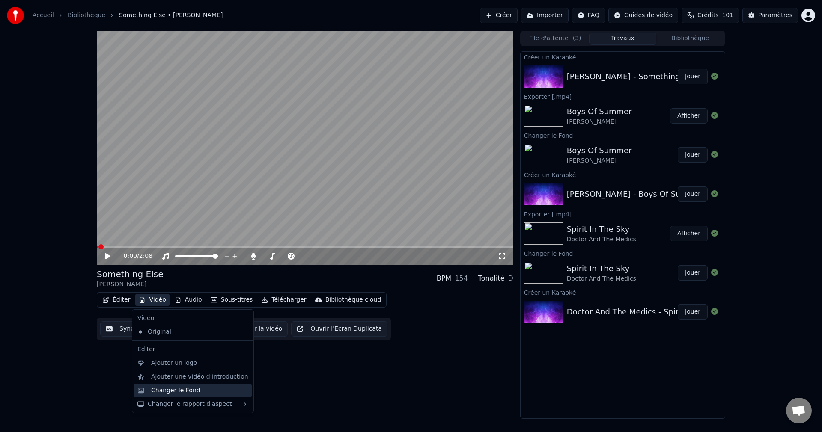
click at [170, 390] on div "Changer le Fond" at bounding box center [175, 391] width 49 height 9
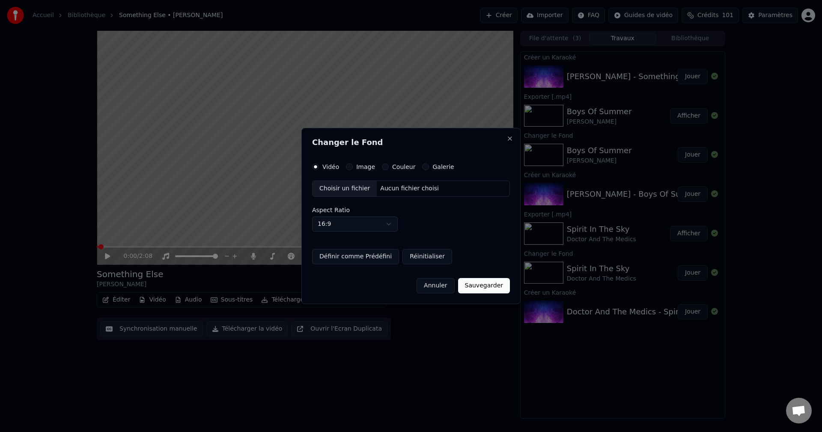
click at [350, 189] on div "Choisir un fichier" at bounding box center [344, 188] width 64 height 15
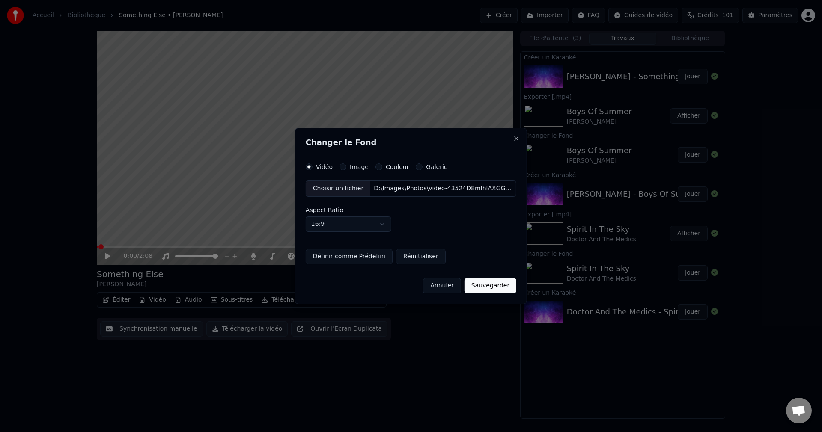
click at [496, 286] on button "Sauvegarder" at bounding box center [490, 285] width 52 height 15
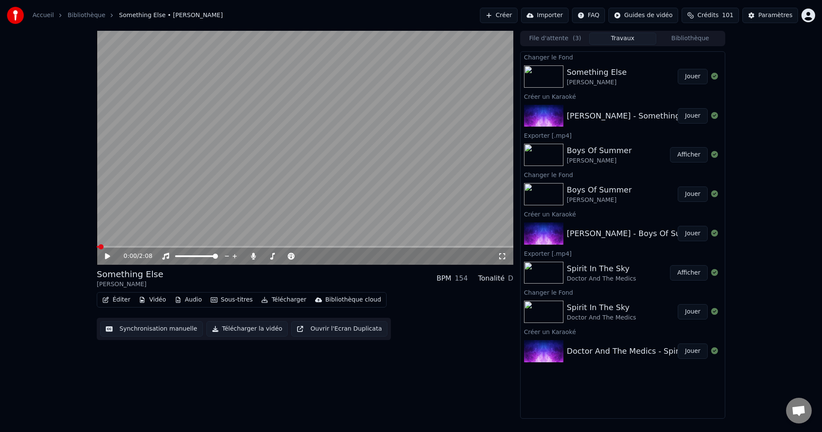
click at [696, 77] on button "Jouer" at bounding box center [693, 76] width 30 height 15
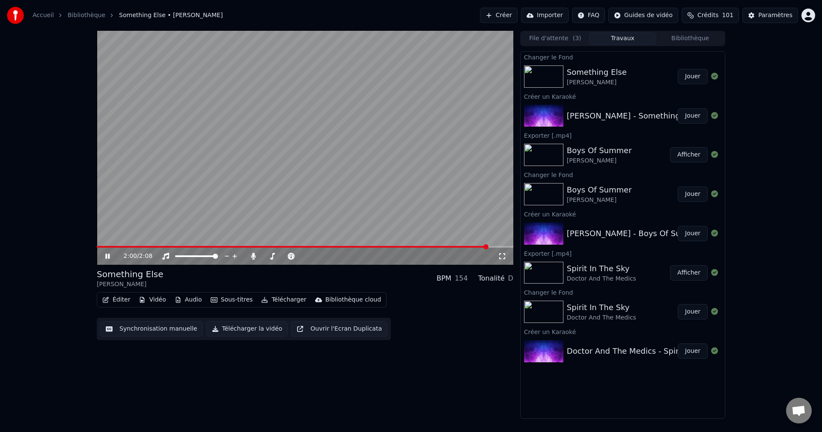
click at [234, 246] on span at bounding box center [292, 247] width 391 height 2
click at [267, 256] on span at bounding box center [265, 257] width 4 height 2
click at [108, 255] on icon at bounding box center [107, 256] width 4 height 5
click at [226, 334] on button "Télécharger la vidéo" at bounding box center [247, 328] width 82 height 15
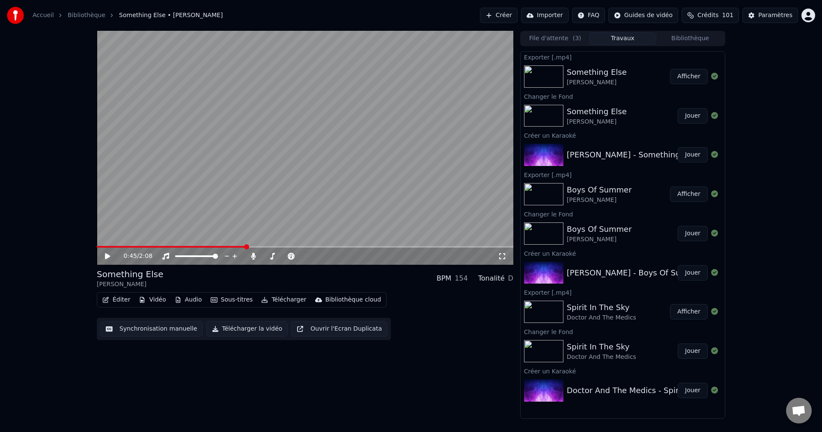
click at [515, 12] on button "Créer" at bounding box center [499, 15] width 38 height 15
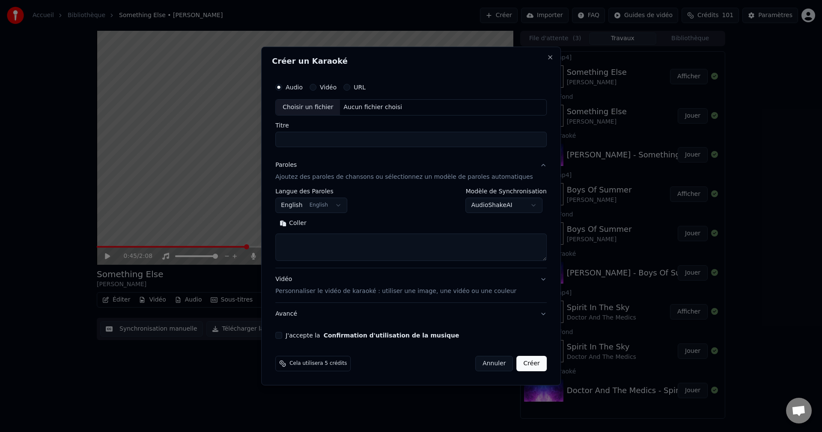
click at [321, 107] on div "Choisir un fichier" at bounding box center [308, 107] width 64 height 15
type input "**********"
click at [354, 223] on button "Rechercher" at bounding box center [337, 224] width 52 height 14
type textarea "**********"
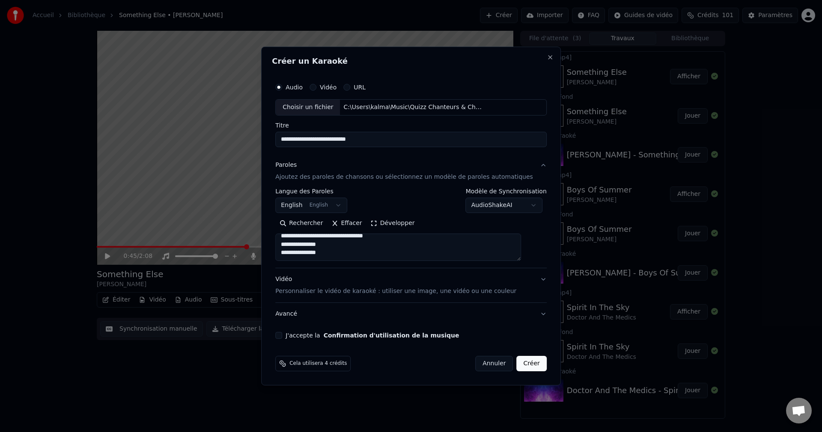
scroll to position [245, 0]
click at [282, 335] on button "J'accepte la Confirmation d'utilisation de la musique" at bounding box center [278, 335] width 7 height 7
click at [517, 366] on button "Créer" at bounding box center [532, 363] width 30 height 15
select select
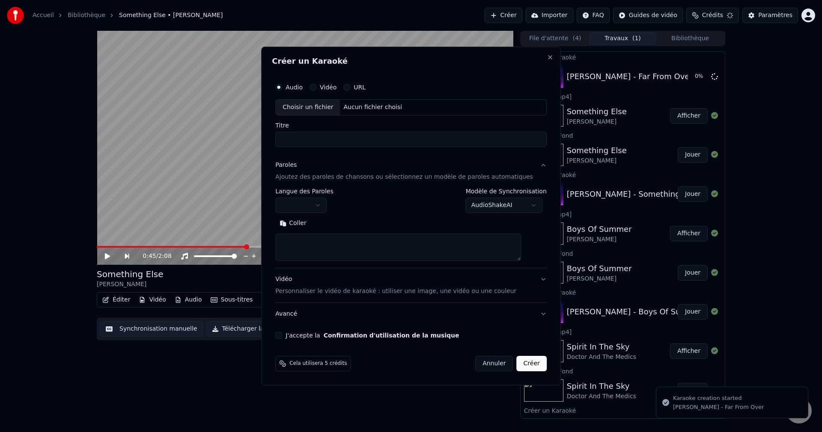
scroll to position [0, 0]
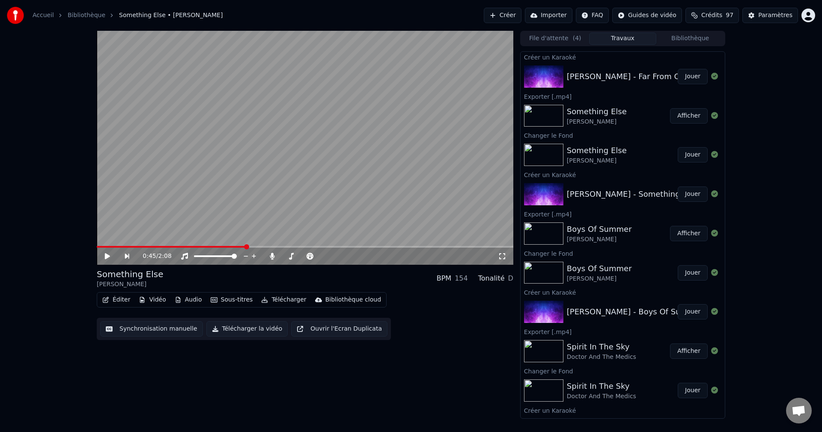
click at [687, 77] on button "Jouer" at bounding box center [693, 76] width 30 height 15
click at [107, 256] on icon at bounding box center [114, 256] width 20 height 7
click at [150, 298] on button "Vidéo" at bounding box center [152, 300] width 34 height 12
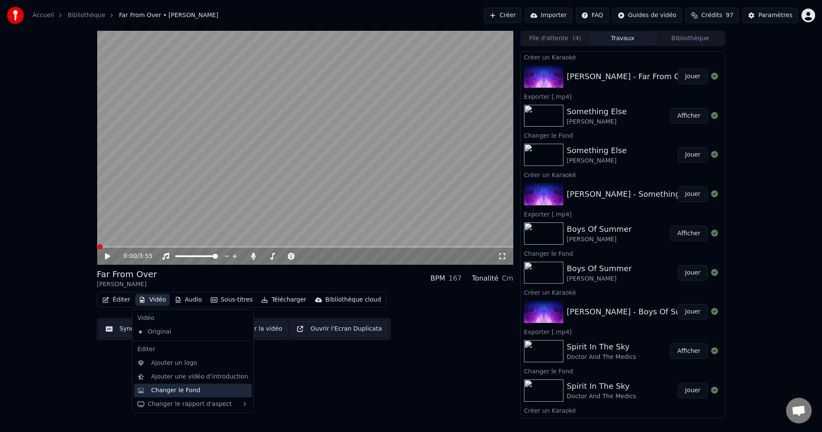
click at [156, 389] on div "Changer le Fond" at bounding box center [175, 391] width 49 height 9
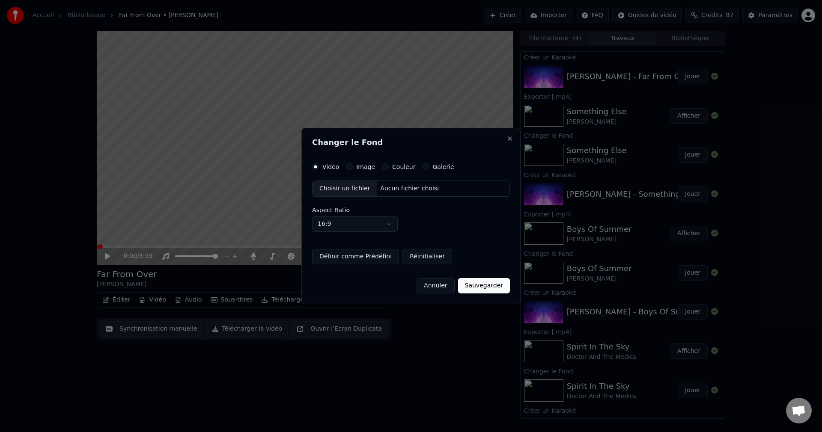
click at [339, 195] on div "Choisir un fichier" at bounding box center [344, 188] width 64 height 15
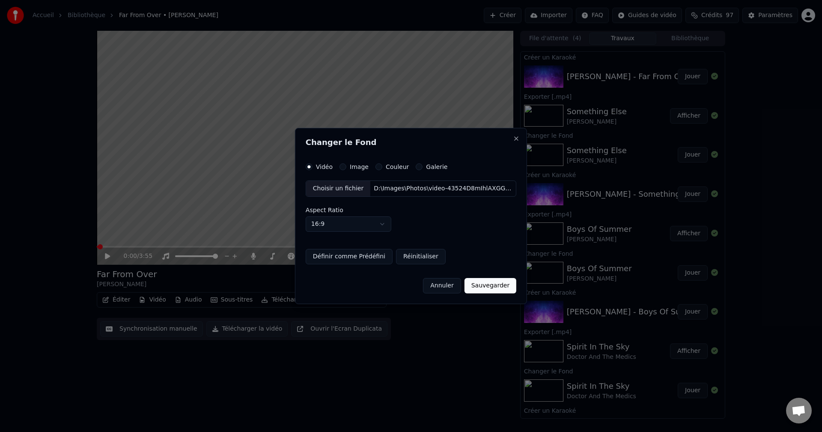
click at [484, 292] on button "Sauvegarder" at bounding box center [490, 285] width 52 height 15
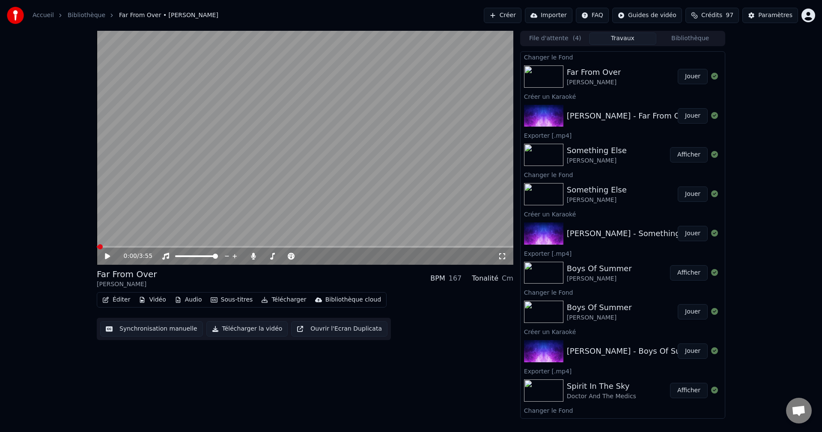
click at [682, 74] on button "Jouer" at bounding box center [693, 76] width 30 height 15
click at [306, 259] on span at bounding box center [303, 256] width 5 height 5
click at [314, 247] on span at bounding box center [305, 247] width 417 height 2
click at [327, 247] on span at bounding box center [305, 247] width 417 height 2
click at [345, 248] on span at bounding box center [305, 247] width 417 height 2
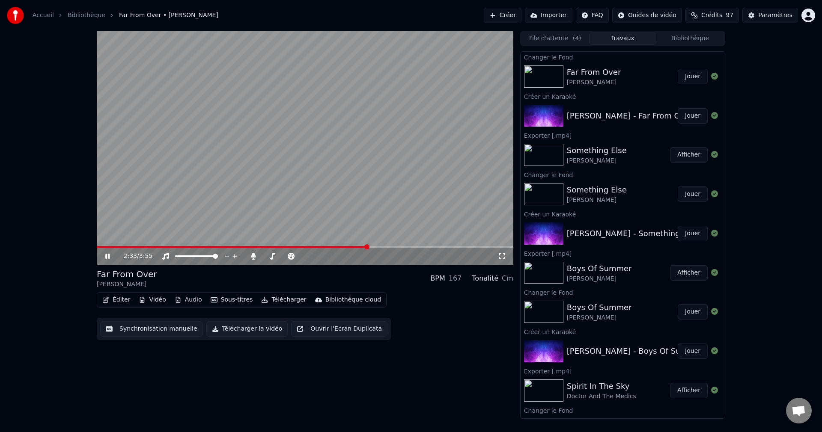
click at [368, 247] on span at bounding box center [305, 247] width 417 height 2
click at [381, 247] on span at bounding box center [305, 247] width 417 height 2
click at [199, 247] on span at bounding box center [148, 247] width 103 height 2
click at [268, 256] on span at bounding box center [265, 257] width 5 height 2
click at [268, 256] on span at bounding box center [269, 256] width 5 height 5
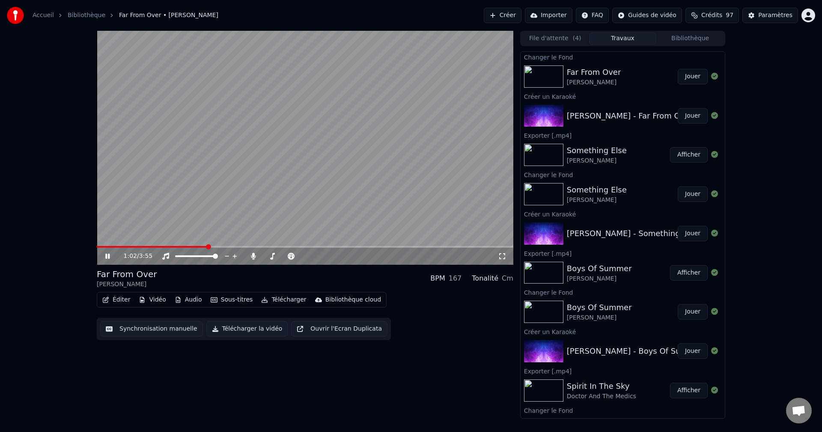
click at [110, 256] on icon at bounding box center [107, 256] width 4 height 5
click at [245, 328] on button "Télécharger la vidéo" at bounding box center [247, 328] width 82 height 15
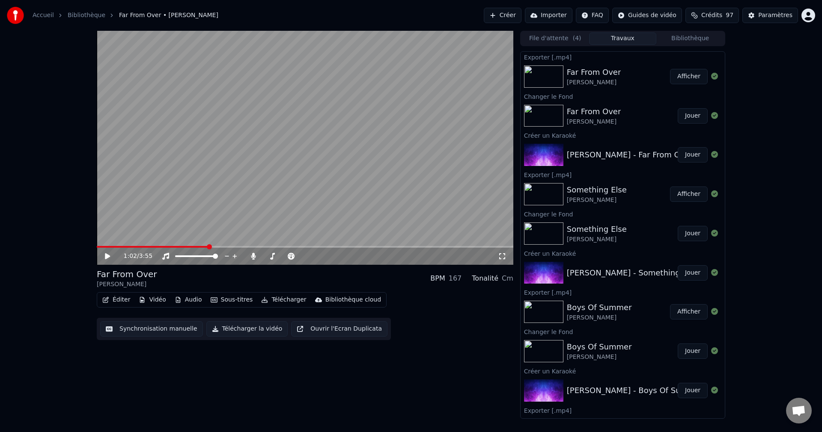
click at [520, 15] on button "Créer" at bounding box center [503, 15] width 38 height 15
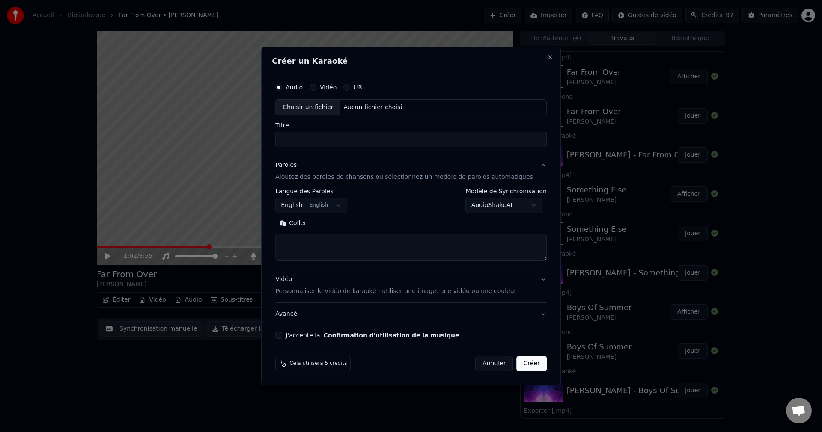
click at [321, 104] on div "Choisir un fichier" at bounding box center [308, 107] width 64 height 15
type input "**********"
click at [350, 223] on button "Rechercher" at bounding box center [337, 224] width 52 height 14
type textarea "**********"
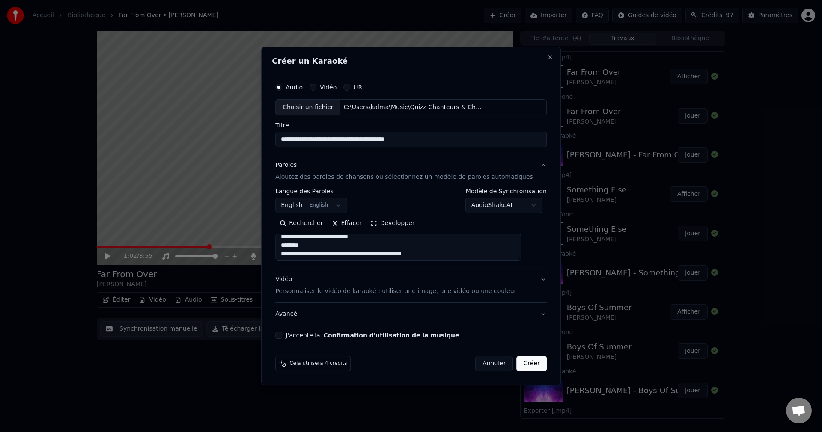
scroll to position [297, 0]
click at [282, 336] on button "J'accepte la Confirmation d'utilisation de la musique" at bounding box center [278, 335] width 7 height 7
click at [522, 366] on button "Créer" at bounding box center [532, 363] width 30 height 15
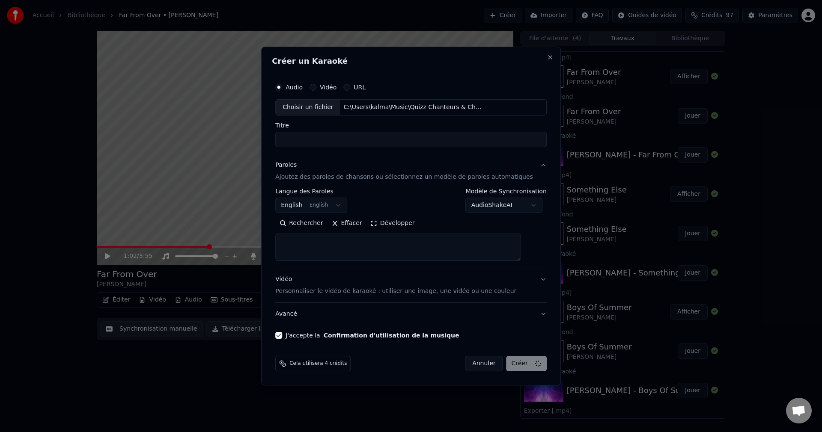
select select
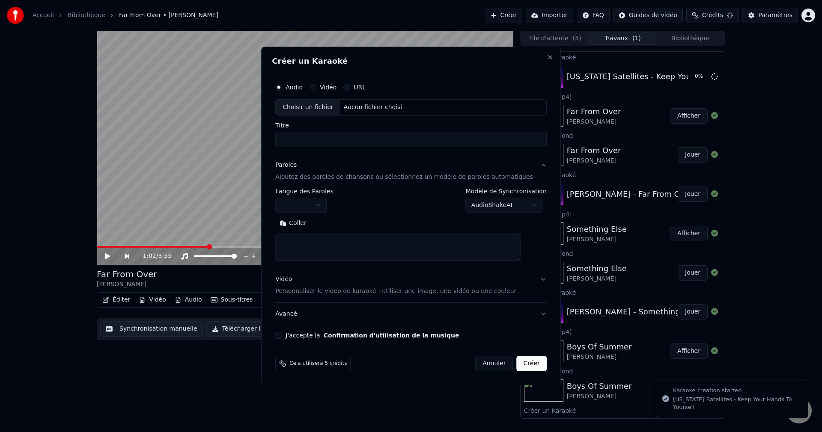
scroll to position [0, 0]
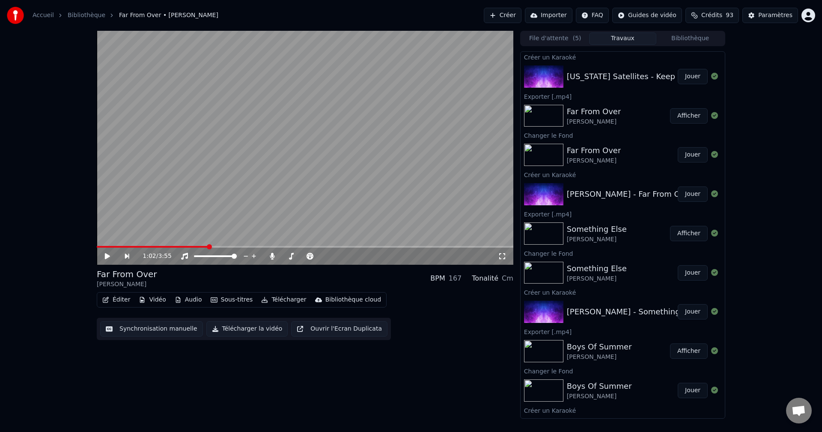
click at [683, 77] on button "Jouer" at bounding box center [693, 76] width 30 height 15
click at [110, 255] on icon at bounding box center [114, 256] width 20 height 7
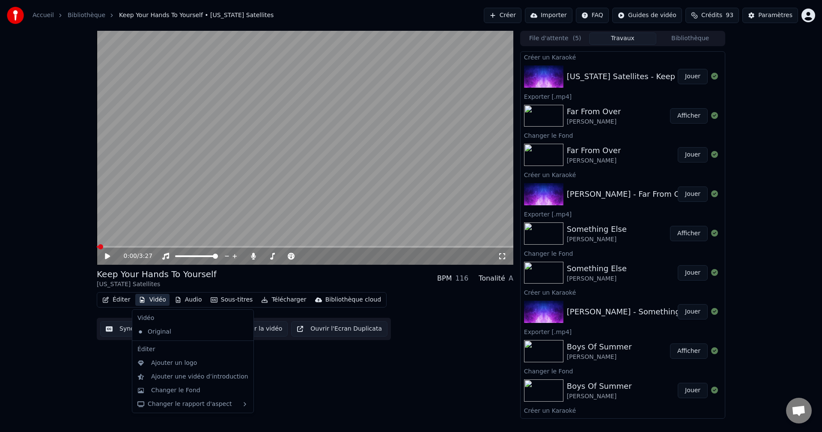
click at [160, 299] on button "Vidéo" at bounding box center [152, 300] width 34 height 12
click at [170, 387] on div "Changer le Fond" at bounding box center [175, 391] width 49 height 9
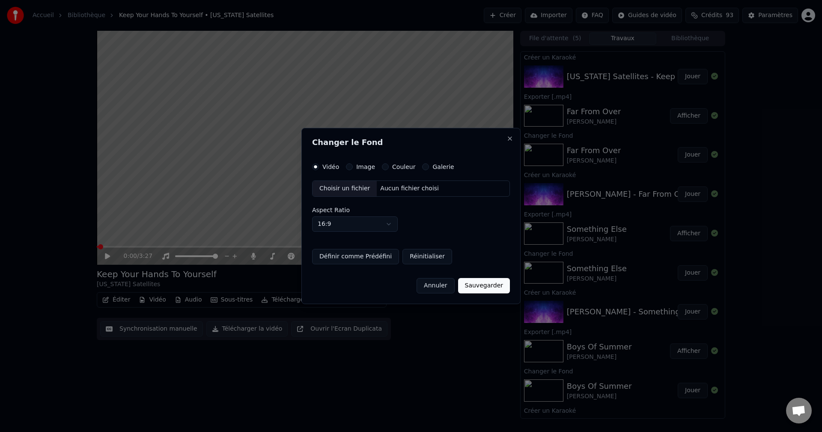
click at [347, 190] on div "Choisir un fichier" at bounding box center [344, 188] width 64 height 15
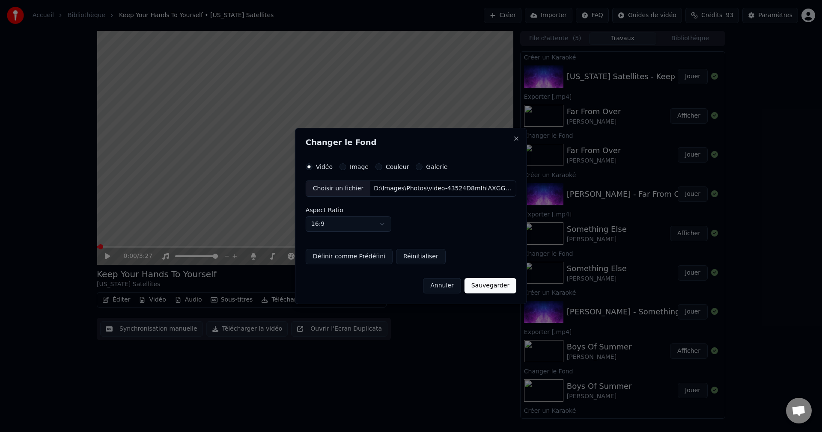
click at [479, 288] on button "Sauvegarder" at bounding box center [490, 285] width 52 height 15
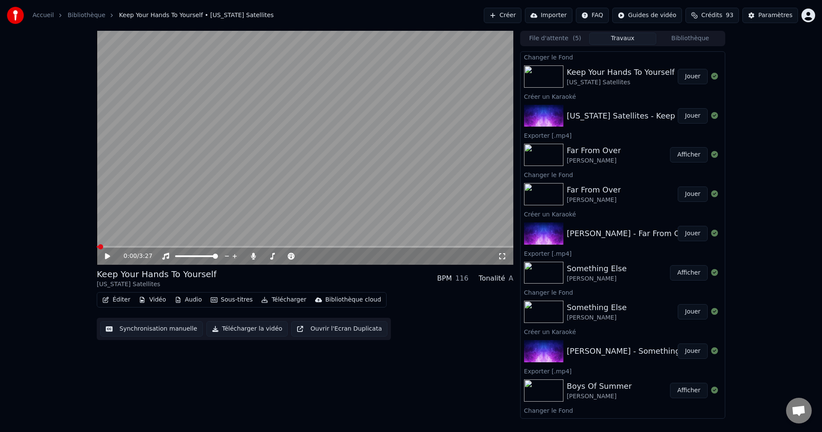
click at [682, 77] on button "Jouer" at bounding box center [693, 76] width 30 height 15
click at [306, 257] on span at bounding box center [284, 257] width 43 height 2
click at [250, 247] on span at bounding box center [305, 247] width 417 height 2
click at [267, 246] on span at bounding box center [305, 247] width 417 height 2
click at [303, 247] on span at bounding box center [305, 247] width 417 height 2
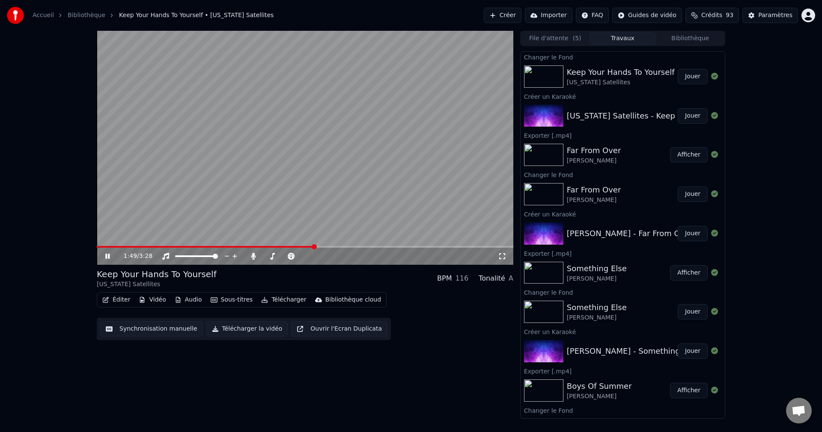
click at [315, 247] on span at bounding box center [305, 247] width 417 height 2
click at [283, 247] on span at bounding box center [266, 247] width 339 height 2
click at [322, 247] on span at bounding box center [305, 247] width 417 height 2
click at [268, 256] on span at bounding box center [266, 257] width 6 height 2
click at [268, 256] on span at bounding box center [269, 256] width 5 height 5
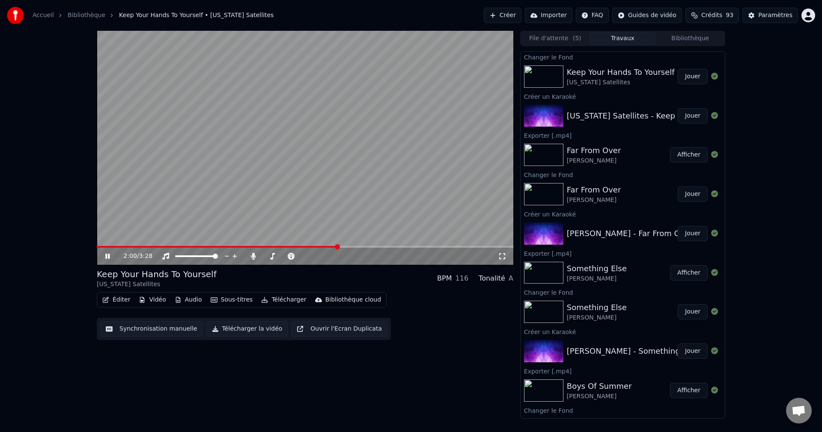
click at [107, 254] on icon at bounding box center [107, 256] width 4 height 5
click at [240, 328] on button "Télécharger la vidéo" at bounding box center [247, 328] width 82 height 15
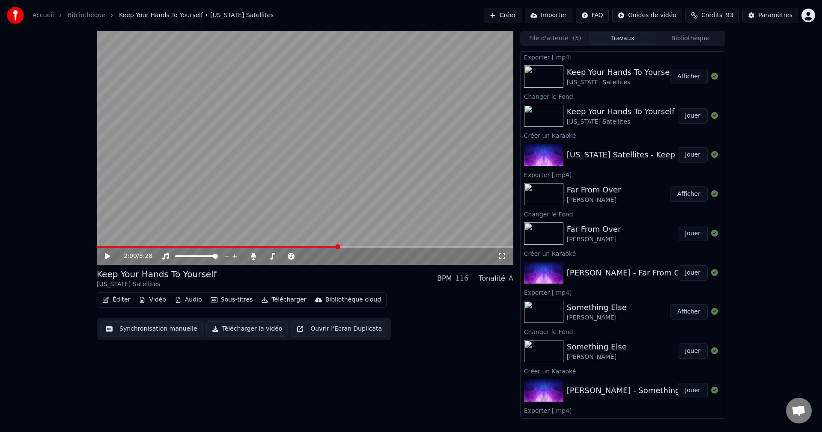
click at [516, 17] on button "Créer" at bounding box center [503, 15] width 38 height 15
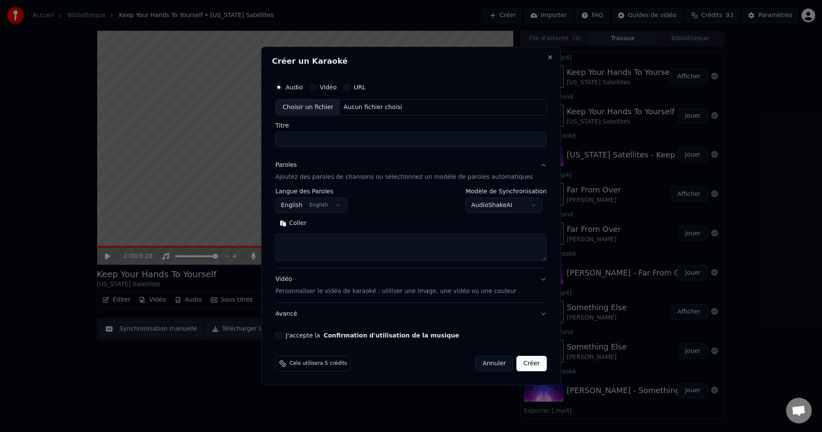
click at [317, 107] on div "Choisir un fichier" at bounding box center [308, 107] width 64 height 15
type input "**********"
click at [362, 222] on button "Rechercher" at bounding box center [337, 224] width 52 height 14
type textarea "**********"
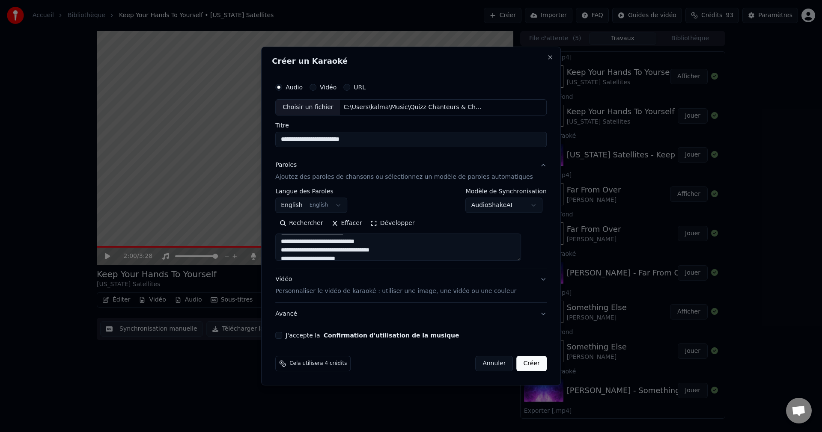
scroll to position [297, 0]
click at [297, 335] on div "J'accepte la Confirmation d'utilisation de la musique" at bounding box center [410, 335] width 271 height 7
click at [282, 335] on button "J'accepte la Confirmation d'utilisation de la musique" at bounding box center [278, 335] width 7 height 7
click at [520, 365] on button "Créer" at bounding box center [532, 363] width 30 height 15
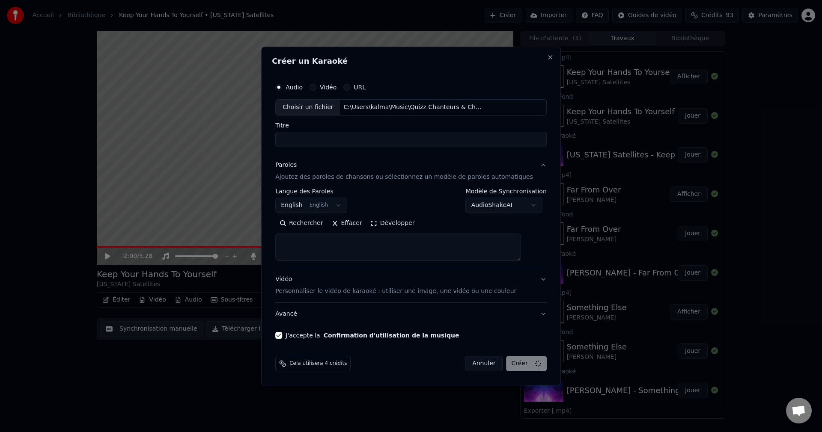
select select
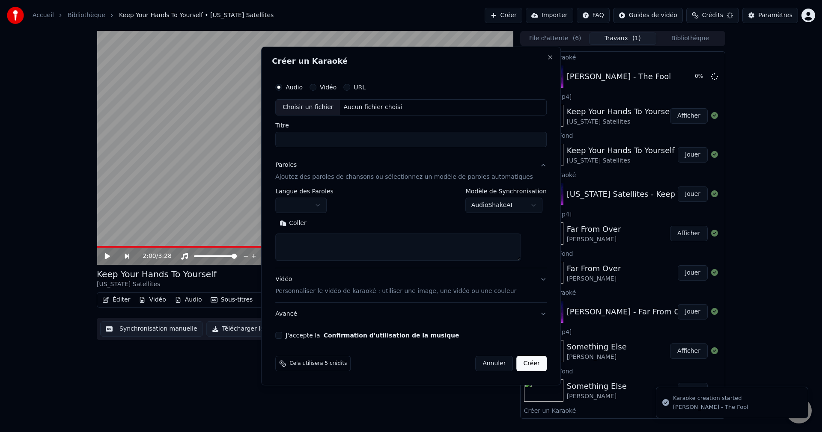
scroll to position [0, 0]
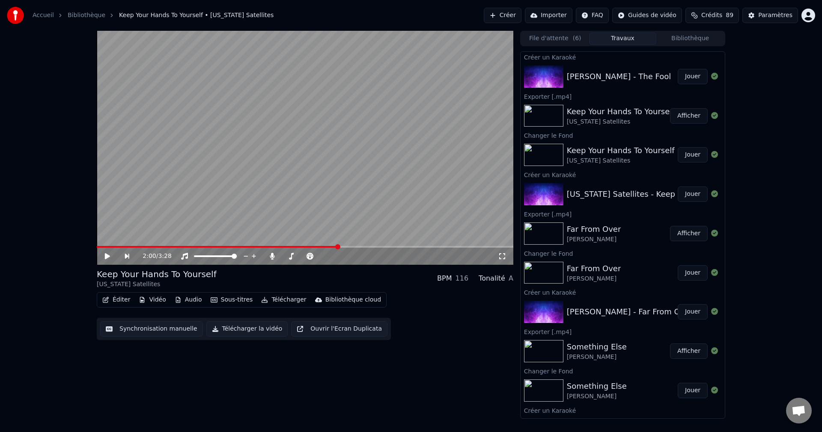
click at [684, 77] on button "Jouer" at bounding box center [693, 76] width 30 height 15
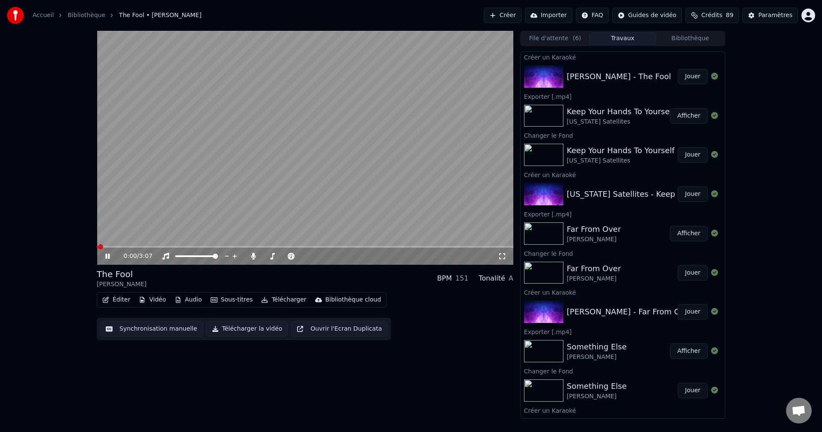
click at [107, 256] on icon at bounding box center [107, 256] width 4 height 5
click at [149, 299] on button "Vidéo" at bounding box center [152, 300] width 34 height 12
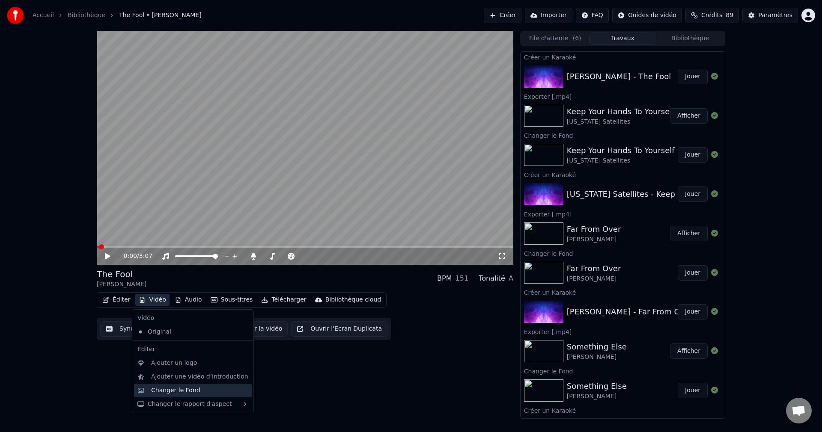
click at [158, 391] on div "Changer le Fond" at bounding box center [175, 391] width 49 height 9
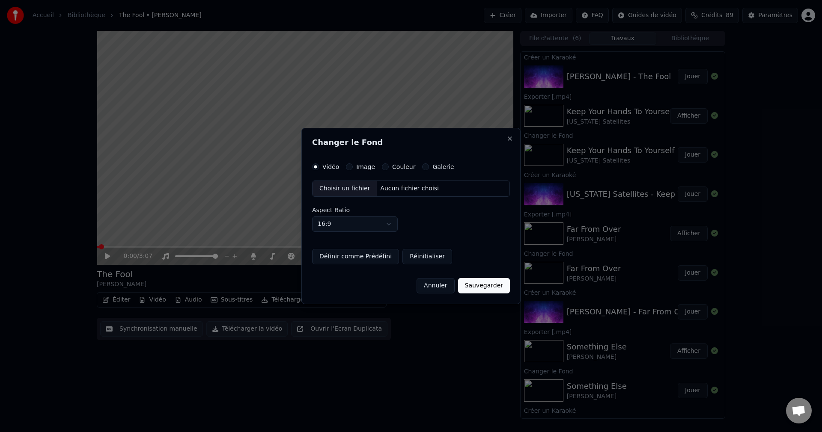
click at [348, 184] on div "Choisir un fichier" at bounding box center [344, 188] width 64 height 15
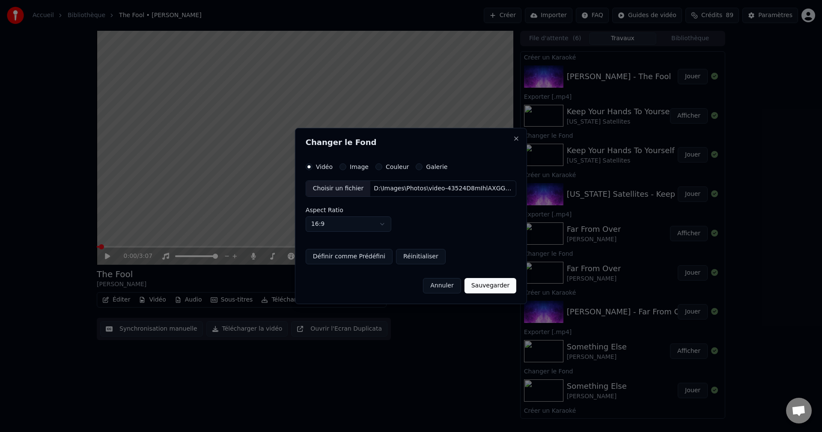
click at [486, 286] on button "Sauvegarder" at bounding box center [490, 285] width 52 height 15
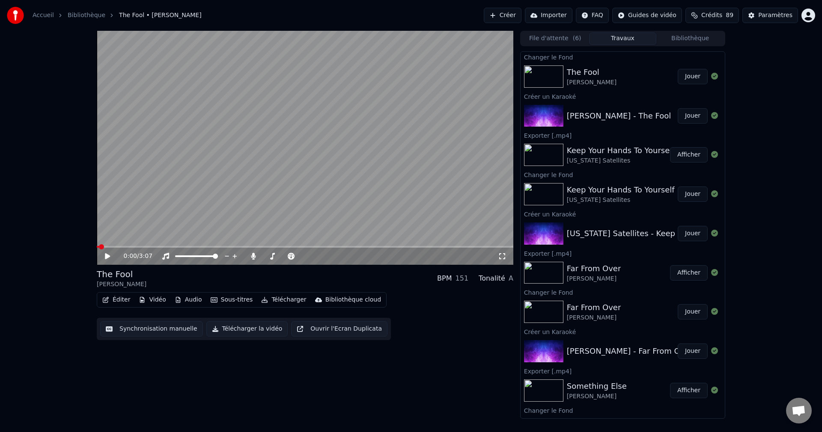
click at [683, 75] on button "Jouer" at bounding box center [693, 76] width 30 height 15
click at [306, 259] on span at bounding box center [303, 256] width 5 height 5
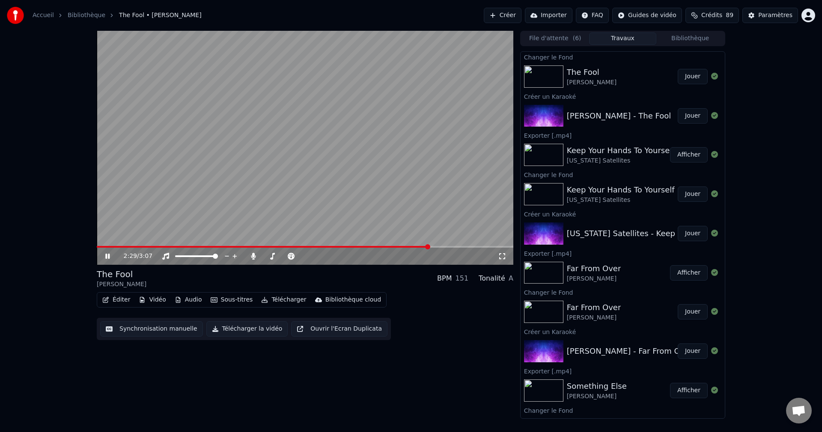
click at [110, 254] on icon at bounding box center [114, 256] width 20 height 7
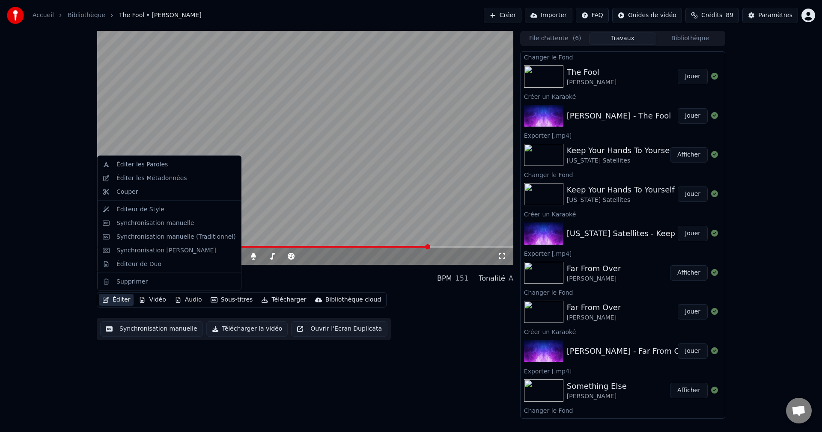
click at [117, 298] on button "Éditer" at bounding box center [116, 300] width 35 height 12
click at [167, 165] on div "Éditer les Paroles" at bounding box center [175, 165] width 119 height 9
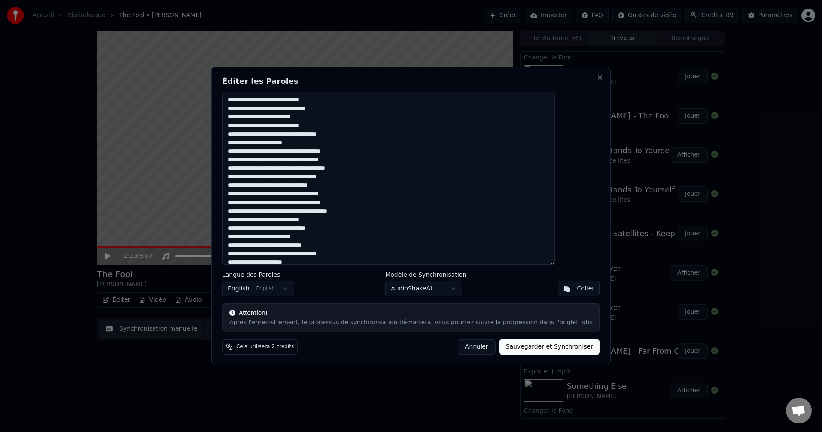
click at [335, 118] on textarea at bounding box center [388, 178] width 333 height 173
click at [327, 154] on textarea at bounding box center [388, 178] width 333 height 173
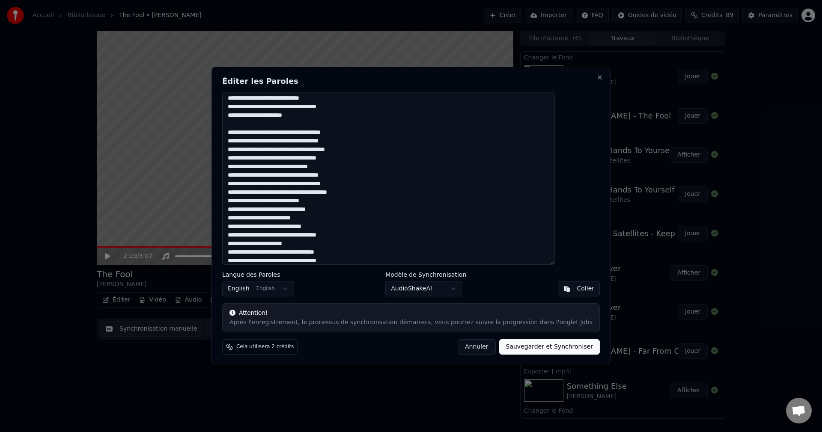
scroll to position [43, 0]
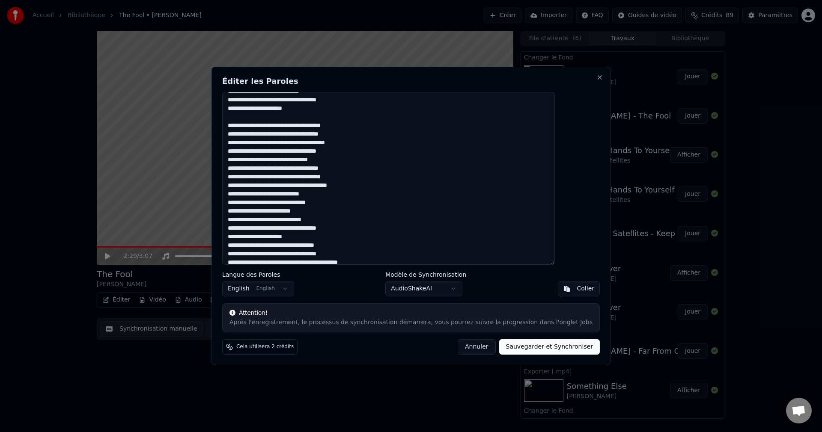
click at [369, 155] on textarea at bounding box center [388, 178] width 333 height 173
click at [376, 186] on textarea at bounding box center [388, 178] width 333 height 173
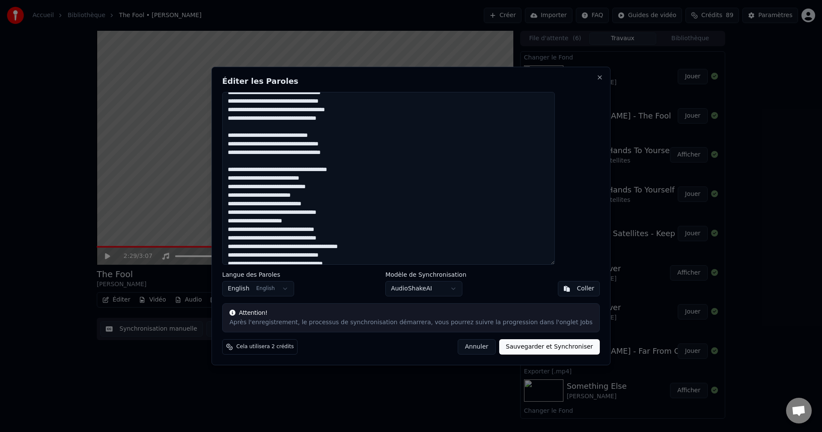
scroll to position [86, 0]
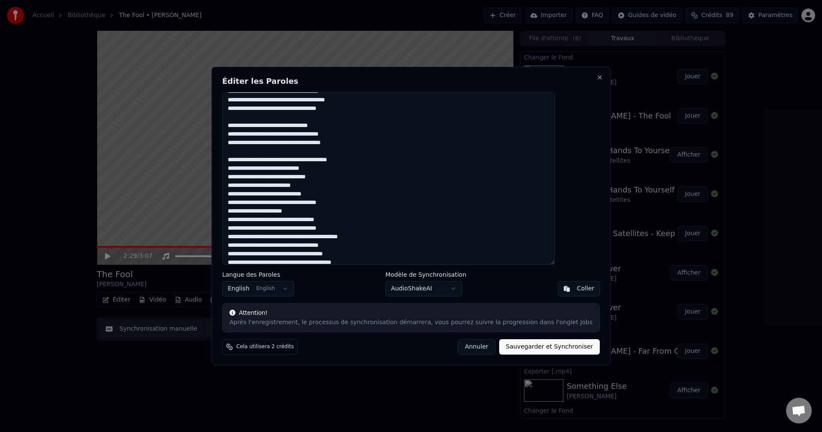
click at [250, 160] on textarea at bounding box center [388, 178] width 333 height 173
click at [379, 152] on textarea at bounding box center [388, 178] width 333 height 173
click at [339, 185] on textarea at bounding box center [388, 178] width 333 height 173
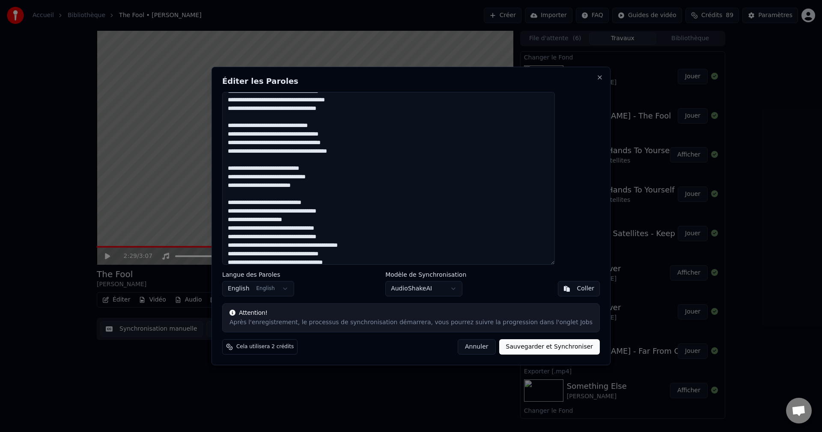
click at [332, 220] on textarea at bounding box center [388, 178] width 333 height 173
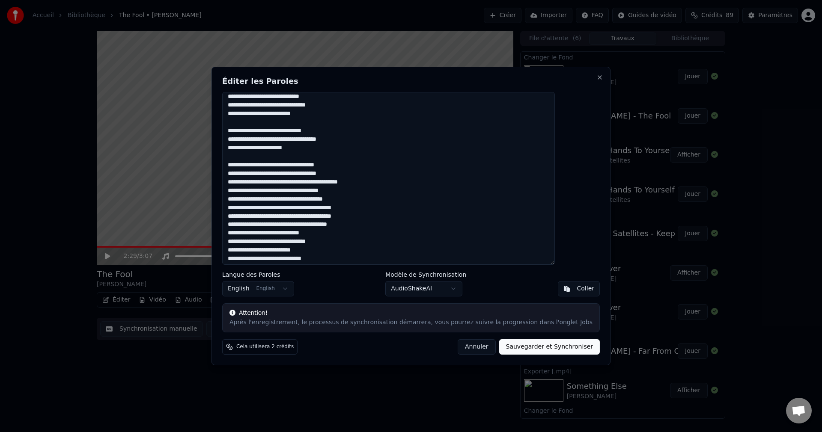
scroll to position [171, 0]
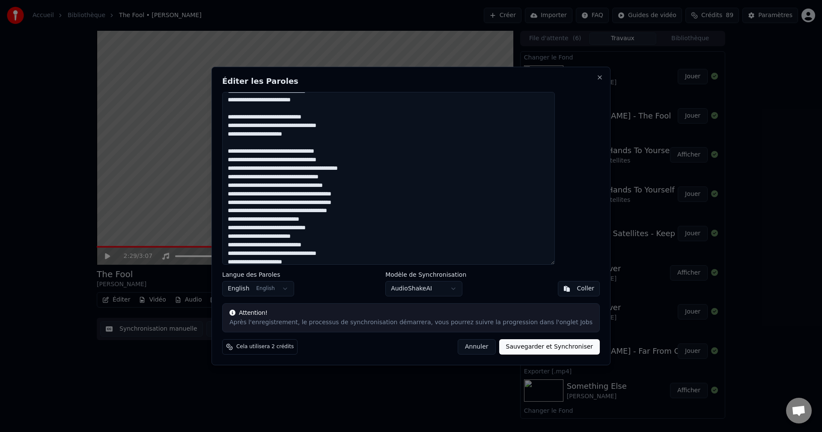
click at [408, 170] on textarea at bounding box center [388, 178] width 333 height 173
click at [378, 178] on textarea at bounding box center [388, 178] width 333 height 173
click at [376, 222] on textarea at bounding box center [388, 178] width 333 height 173
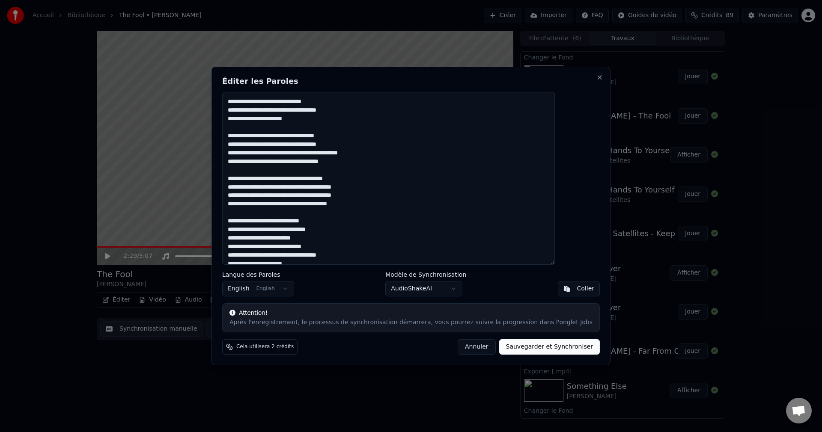
scroll to position [194, 0]
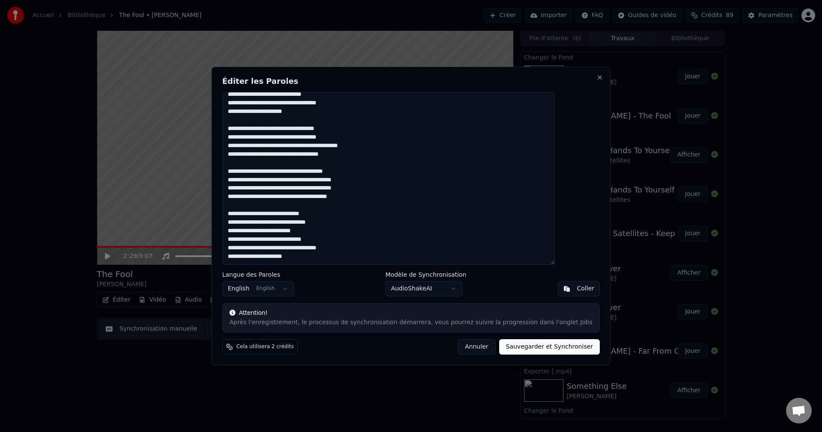
click at [334, 232] on textarea at bounding box center [388, 178] width 333 height 173
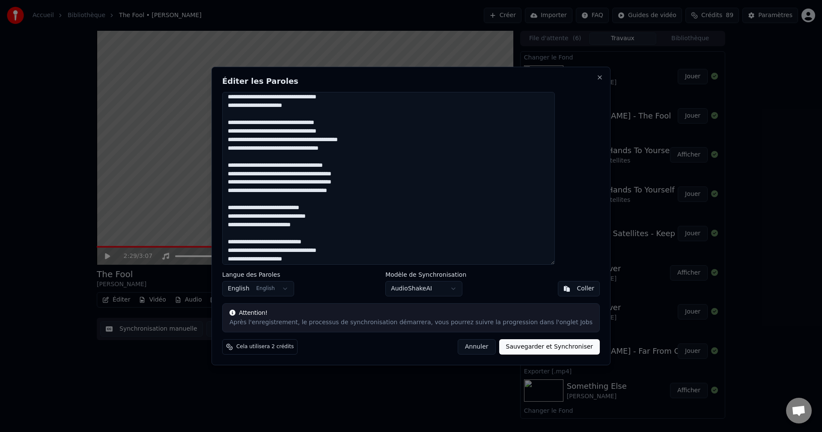
scroll to position [202, 0]
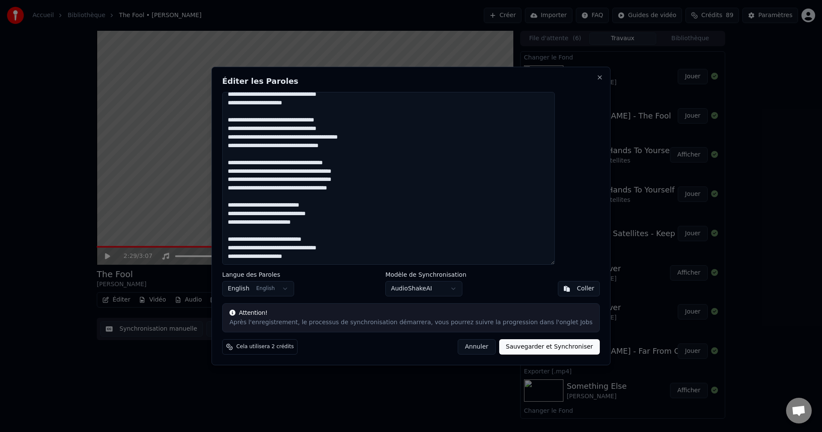
click at [330, 260] on textarea at bounding box center [388, 178] width 333 height 173
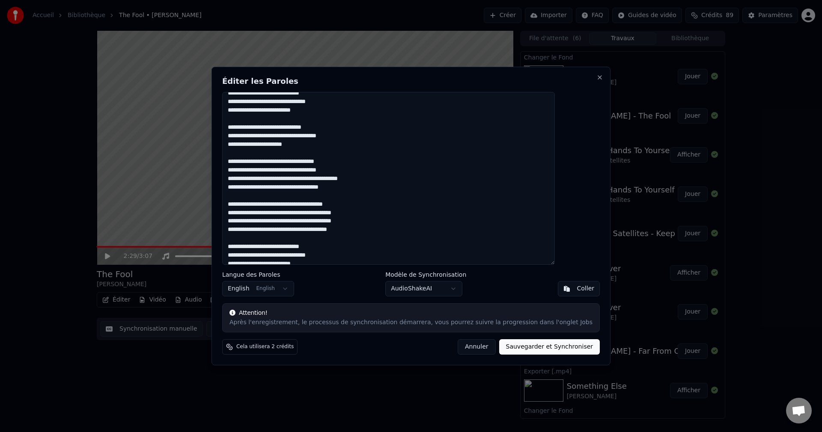
scroll to position [171, 0]
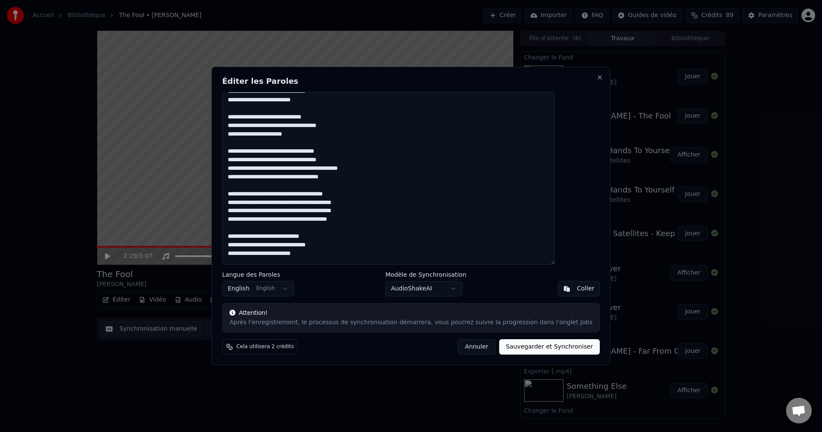
click at [334, 102] on textarea at bounding box center [388, 178] width 333 height 173
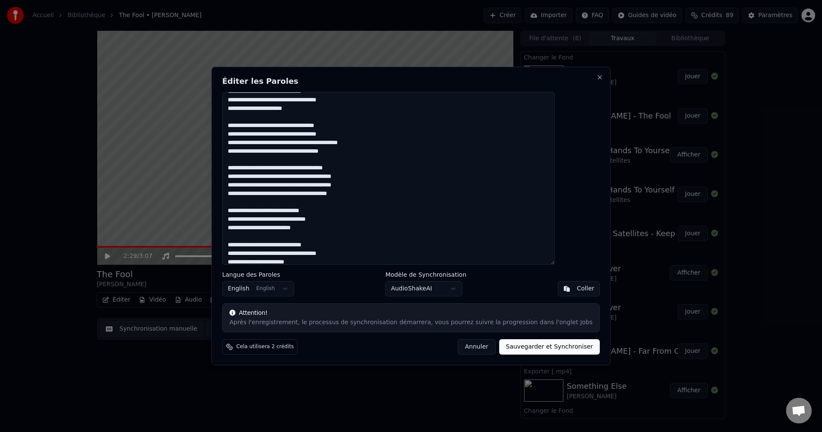
scroll to position [228, 0]
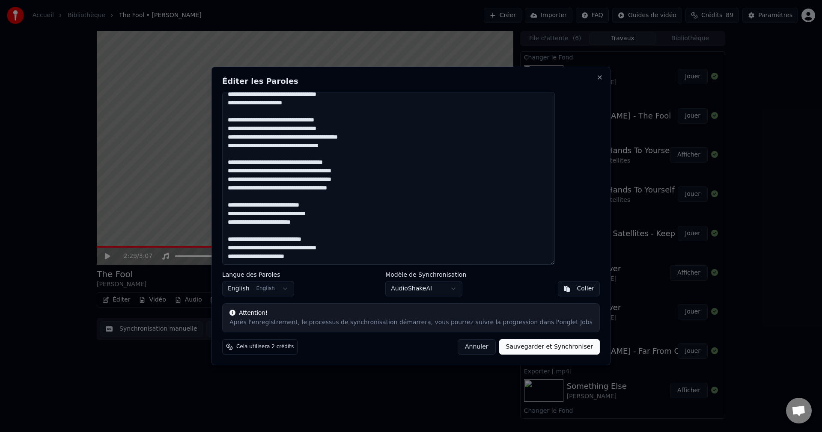
click at [344, 217] on textarea at bounding box center [388, 178] width 333 height 173
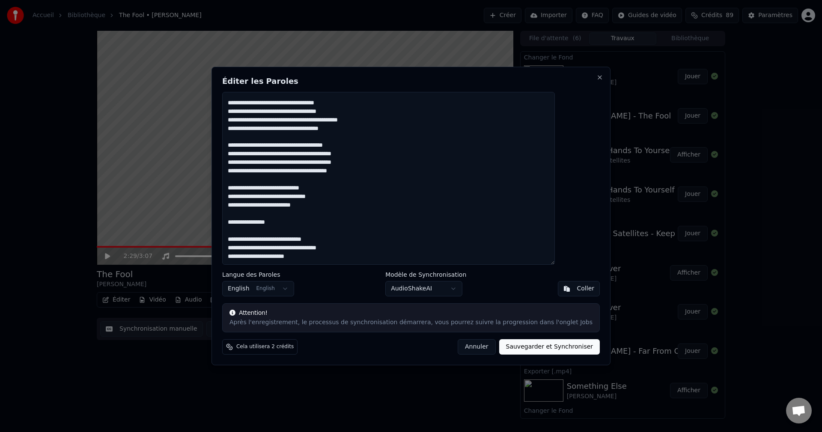
scroll to position [245, 0]
click at [344, 253] on textarea at bounding box center [388, 178] width 333 height 173
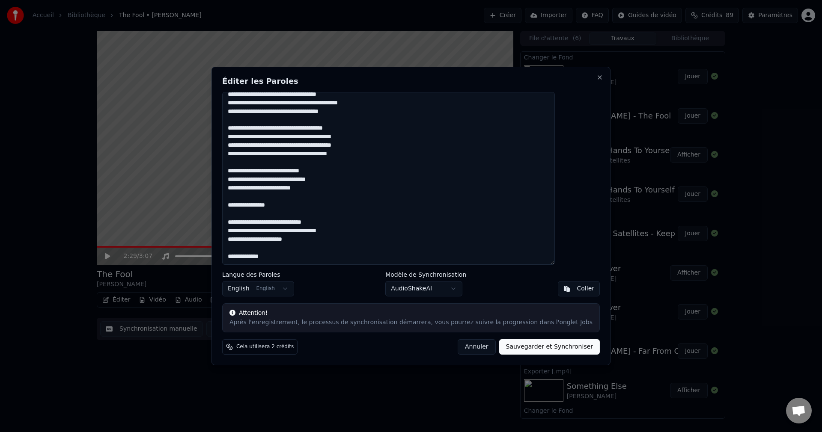
scroll to position [268, 0]
drag, startPoint x: 251, startPoint y: 160, endPoint x: 328, endPoint y: 177, distance: 79.0
click at [328, 177] on textarea at bounding box center [388, 178] width 333 height 173
click at [250, 258] on textarea at bounding box center [388, 178] width 333 height 173
paste textarea "**********"
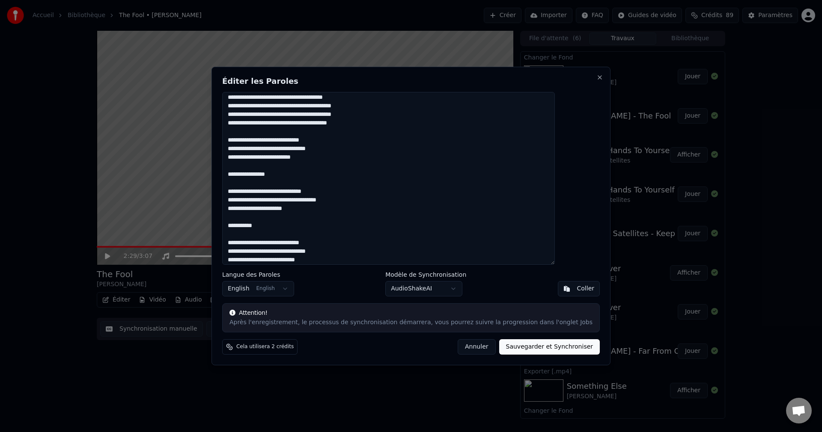
scroll to position [293, 0]
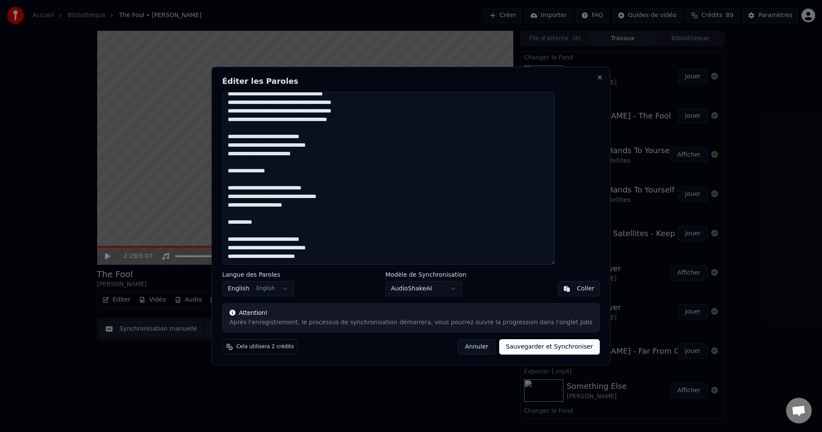
click at [339, 253] on textarea at bounding box center [388, 178] width 333 height 173
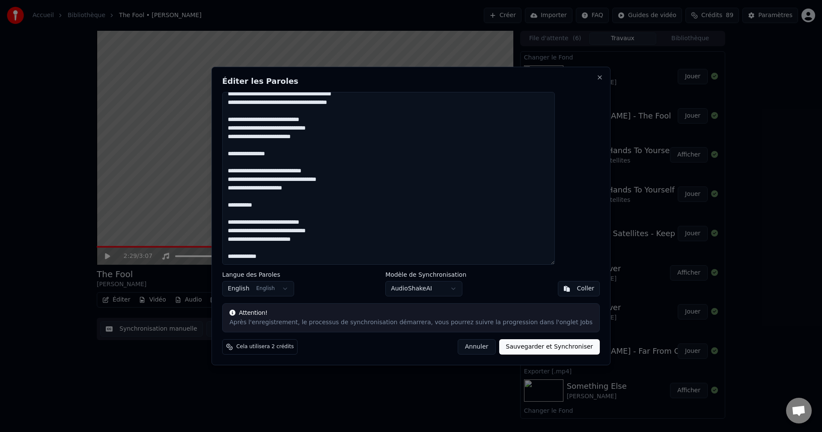
scroll to position [319, 0]
drag, startPoint x: 250, startPoint y: 157, endPoint x: 317, endPoint y: 176, distance: 69.3
click at [317, 176] on textarea at bounding box center [388, 178] width 333 height 173
click at [251, 262] on textarea at bounding box center [388, 178] width 333 height 173
paste textarea "**********"
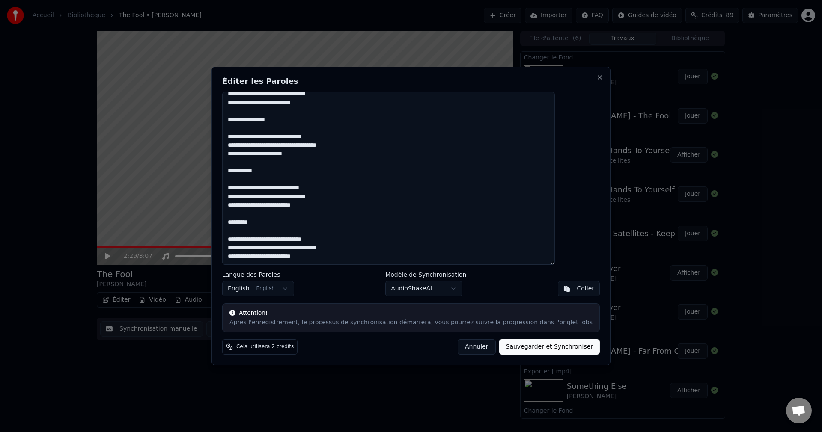
scroll to position [353, 0]
click at [249, 261] on textarea at bounding box center [388, 178] width 333 height 173
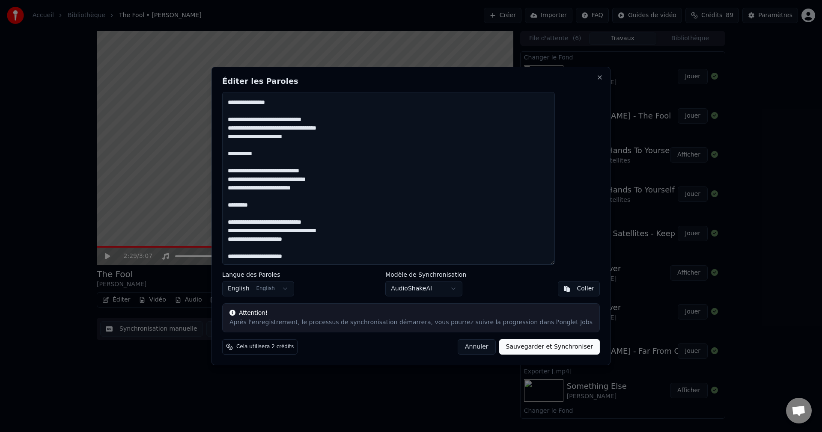
scroll to position [370, 0]
drag, startPoint x: 250, startPoint y: 156, endPoint x: 332, endPoint y: 179, distance: 84.4
click at [332, 179] on textarea at bounding box center [388, 178] width 333 height 173
click at [250, 261] on textarea at bounding box center [388, 178] width 333 height 173
paste textarea "**********"
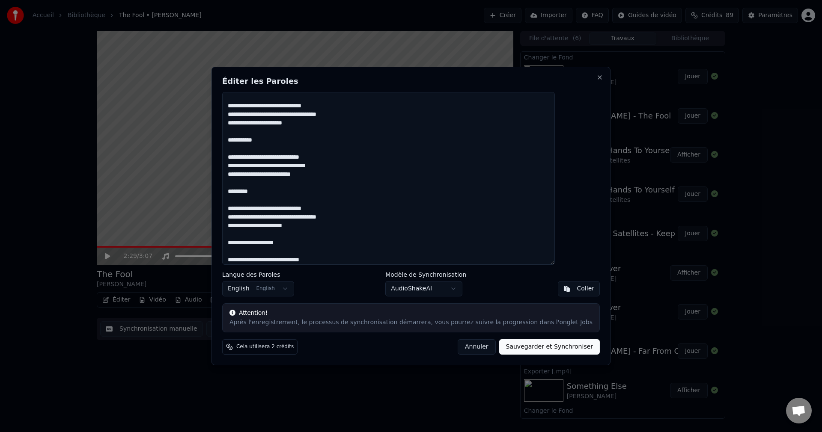
scroll to position [387, 0]
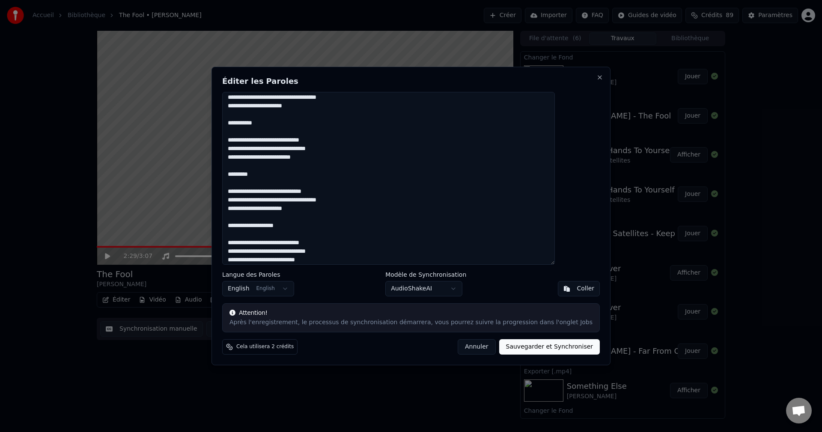
click at [252, 255] on textarea at bounding box center [388, 178] width 333 height 173
click at [348, 261] on textarea at bounding box center [388, 178] width 333 height 173
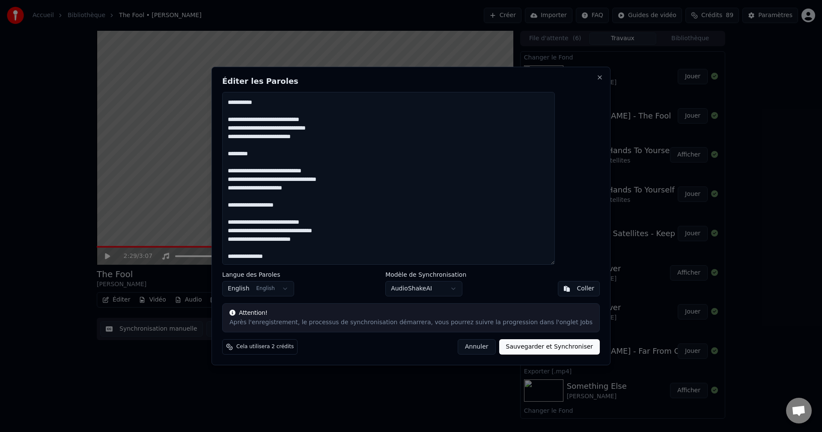
scroll to position [421, 0]
drag, startPoint x: 251, startPoint y: 156, endPoint x: 354, endPoint y: 169, distance: 103.5
click at [354, 169] on textarea at bounding box center [388, 178] width 333 height 173
click at [252, 262] on textarea at bounding box center [388, 178] width 333 height 173
paste textarea "**********"
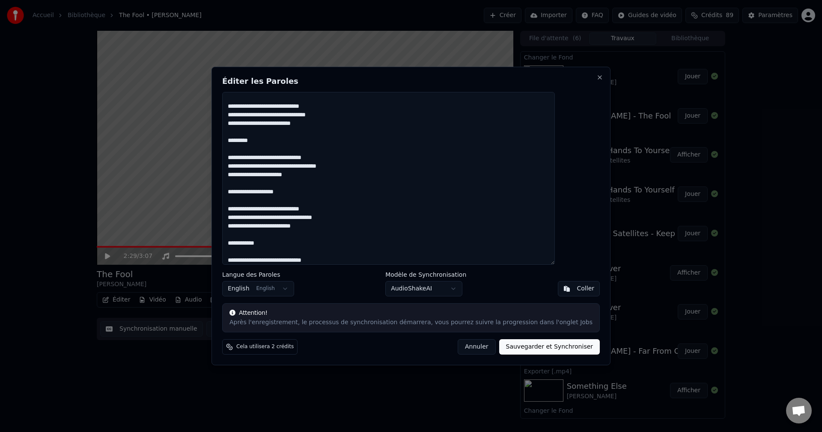
scroll to position [430, 0]
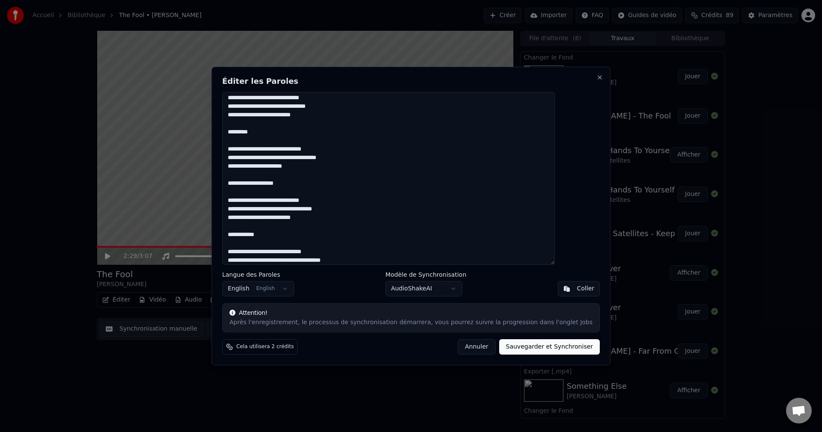
click at [515, 345] on button "Sauvegarder et Synchroniser" at bounding box center [549, 346] width 101 height 15
type textarea "**********"
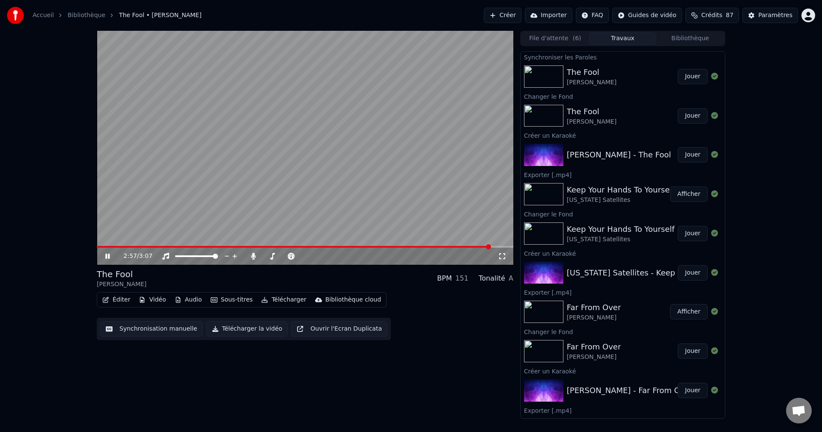
click at [105, 255] on icon at bounding box center [107, 256] width 4 height 5
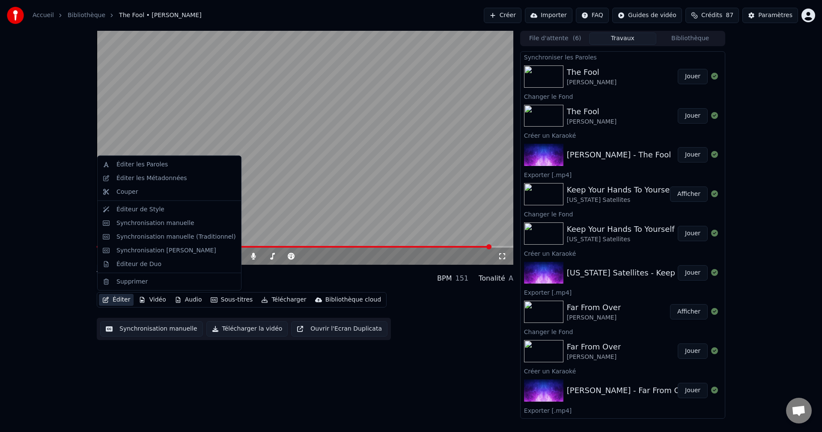
click at [110, 295] on button "Éditer" at bounding box center [116, 300] width 35 height 12
click at [144, 224] on div "Synchronisation manuelle" at bounding box center [155, 223] width 78 height 9
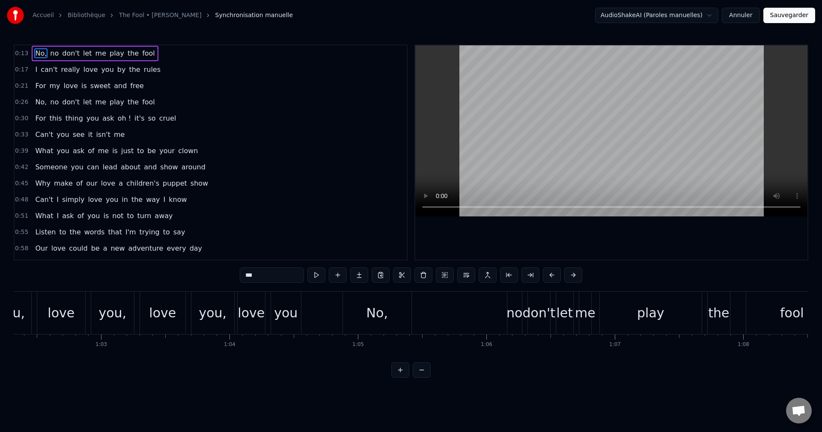
scroll to position [0, 8026]
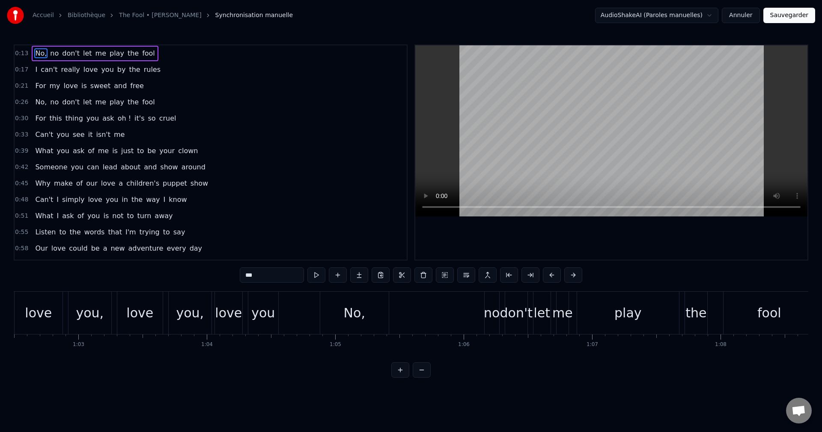
click at [199, 318] on div "you," at bounding box center [190, 313] width 28 height 19
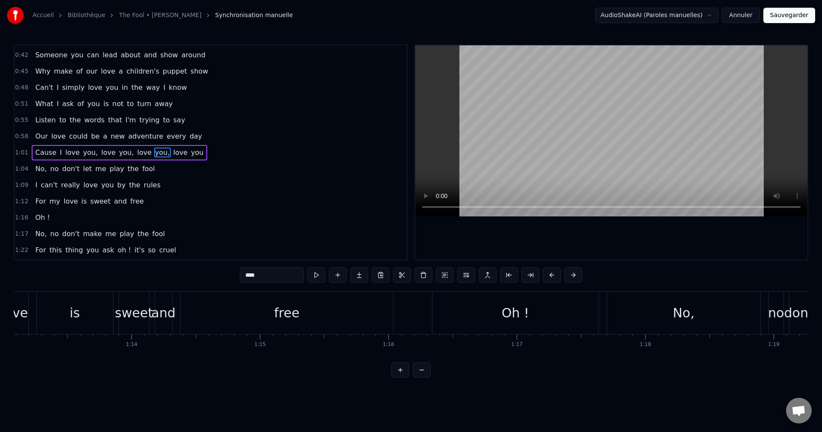
scroll to position [0, 9403]
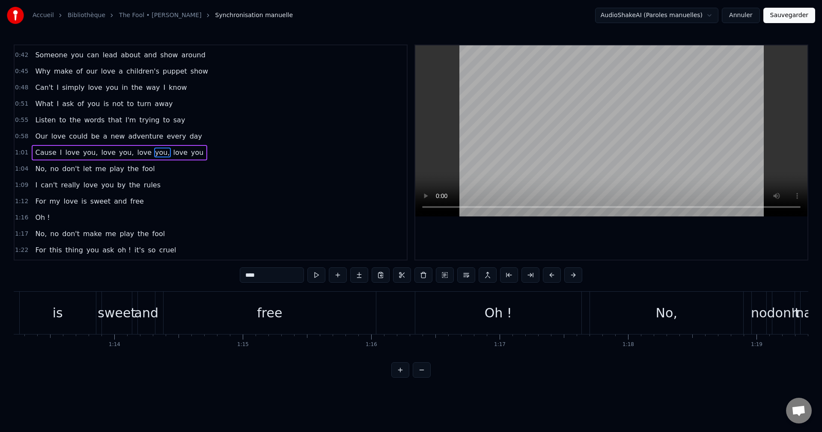
click at [295, 319] on div "free" at bounding box center [270, 313] width 212 height 42
type input "****"
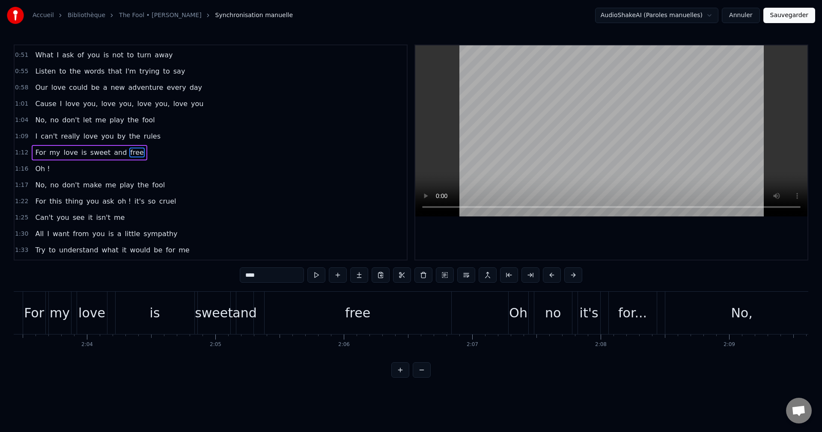
scroll to position [0, 15879]
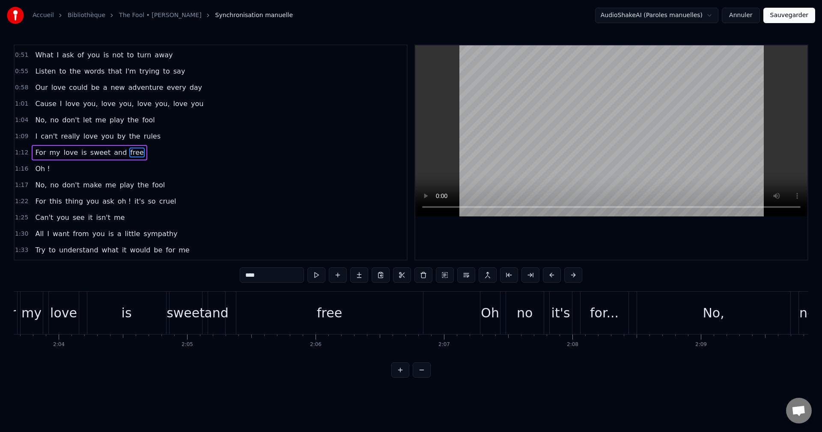
click at [324, 330] on div "free" at bounding box center [329, 313] width 187 height 42
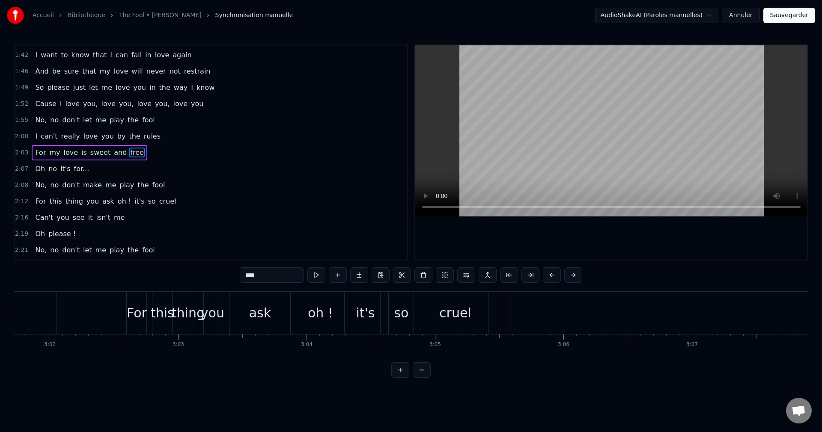
scroll to position [0, 23338]
click at [778, 16] on button "Sauvegarder" at bounding box center [789, 15] width 52 height 15
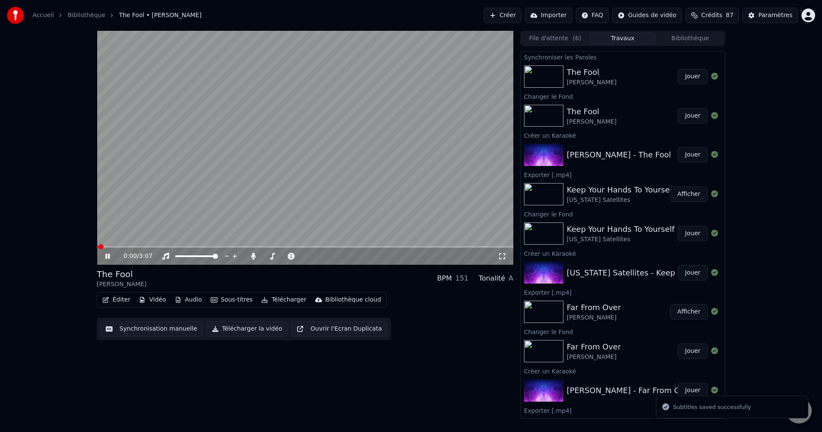
click at [247, 246] on span at bounding box center [305, 247] width 417 height 2
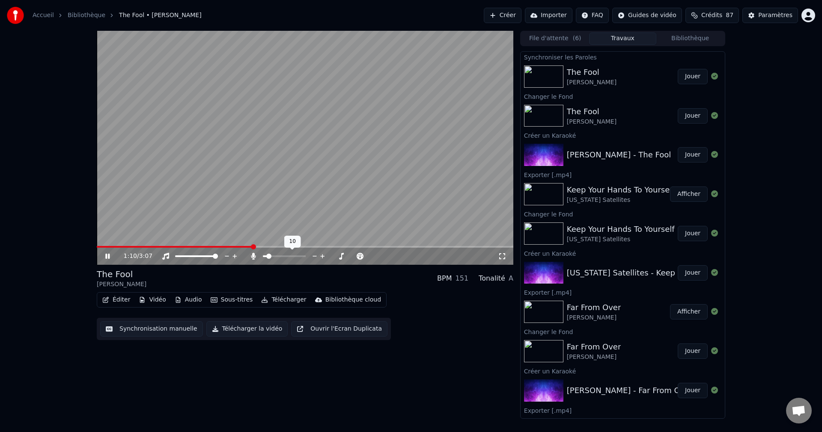
click at [267, 256] on span at bounding box center [265, 257] width 4 height 2
click at [110, 254] on icon at bounding box center [114, 256] width 20 height 7
click at [225, 328] on button "Télécharger la vidéo" at bounding box center [247, 328] width 82 height 15
